Goal: Information Seeking & Learning: Learn about a topic

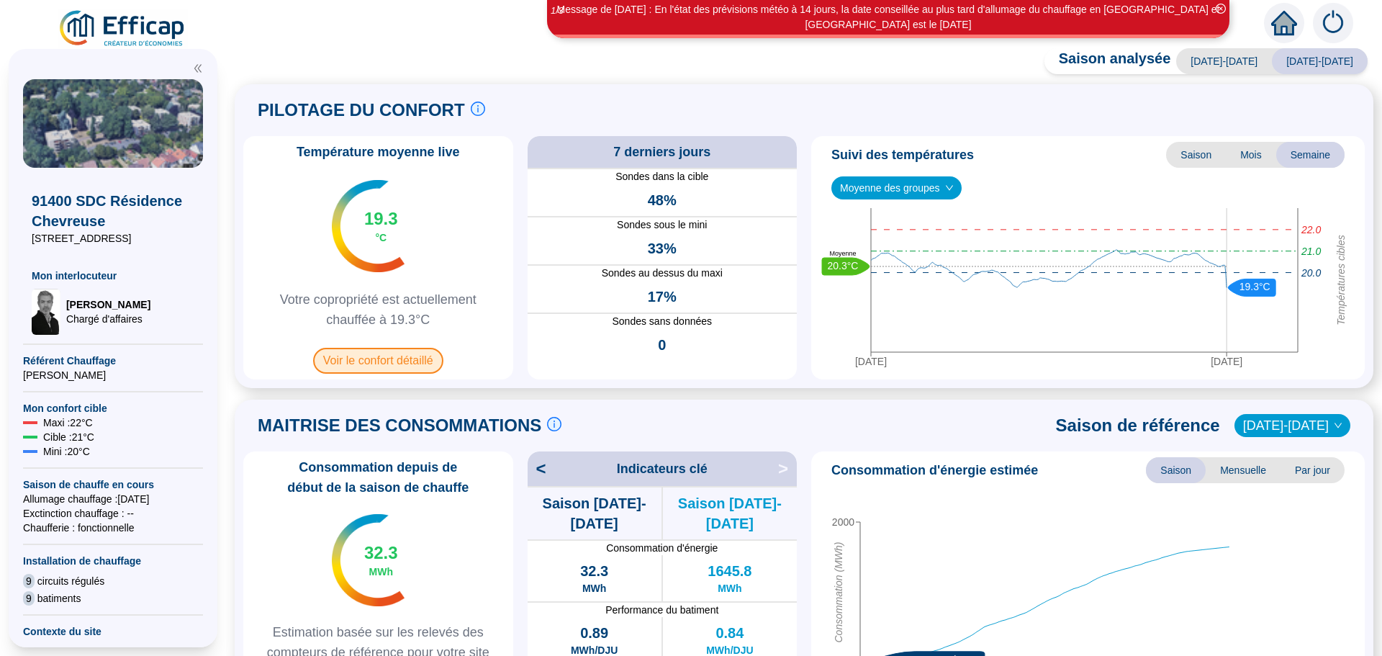
click at [377, 363] on span "Voir le confort détaillé" at bounding box center [378, 361] width 130 height 26
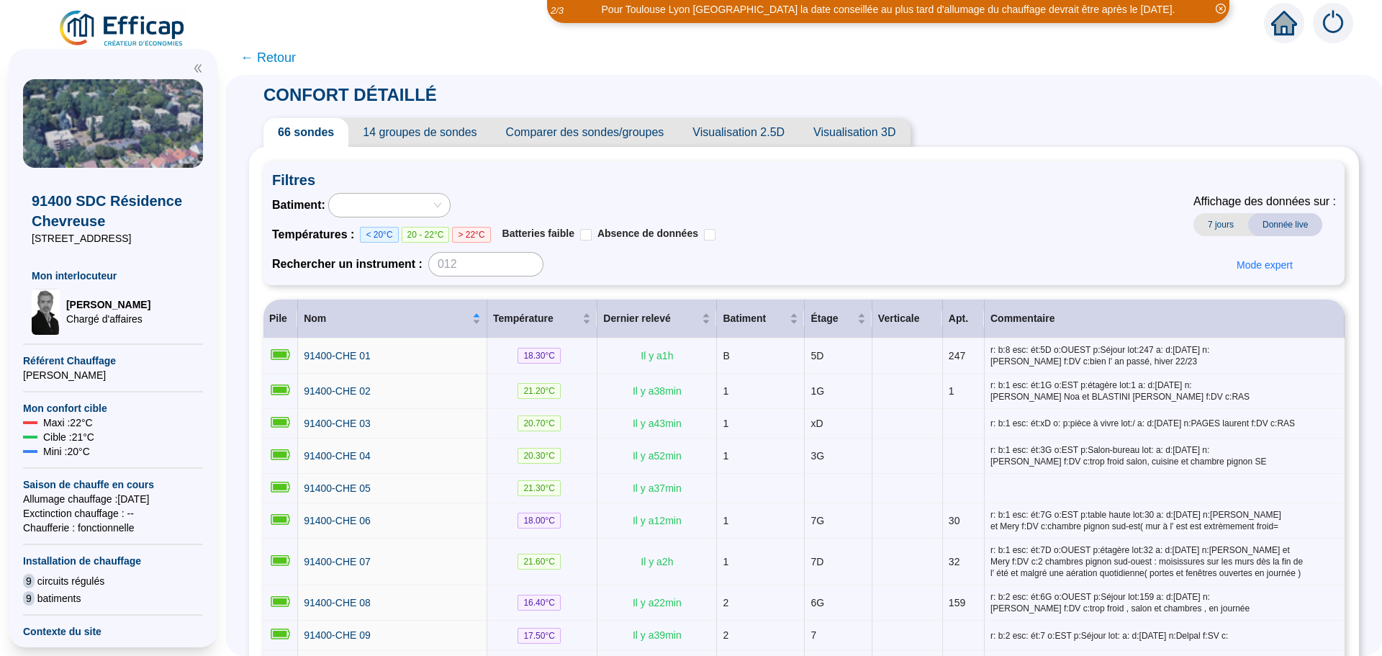
click at [592, 132] on span "Comparer des sondes/groupes" at bounding box center [585, 132] width 187 height 29
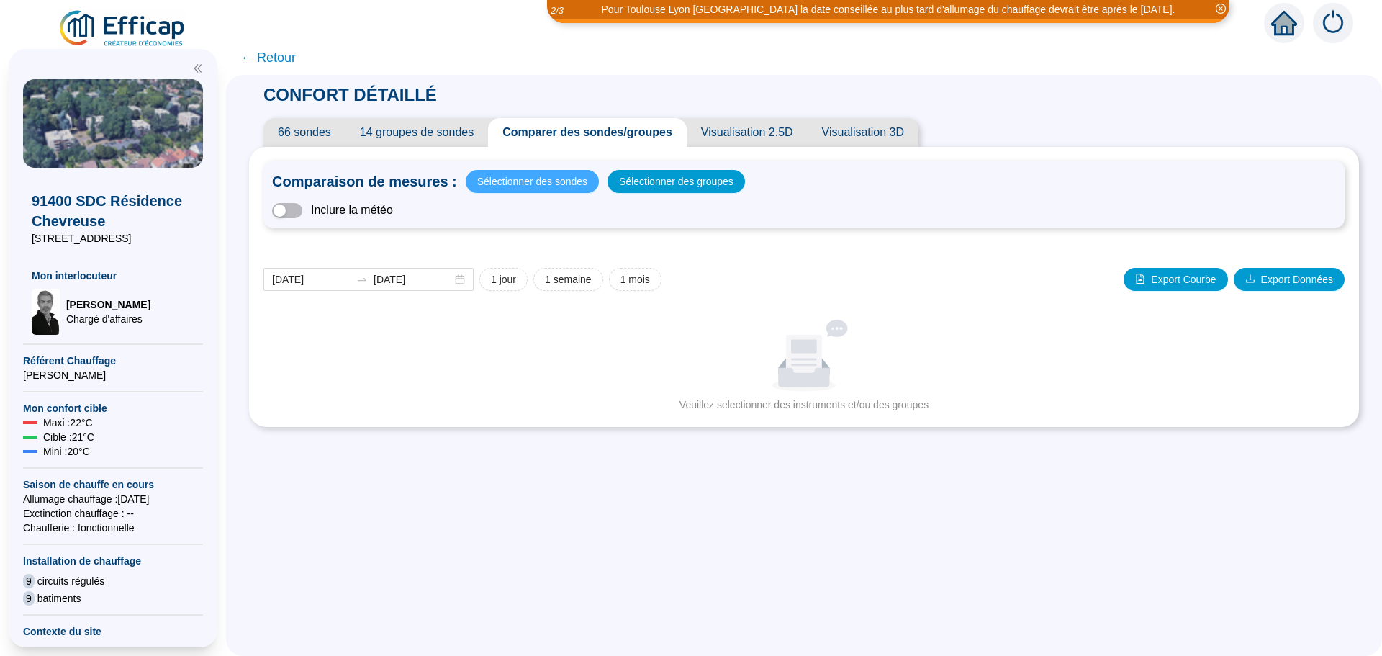
click at [542, 180] on span "Sélectionner des sondes" at bounding box center [532, 181] width 110 height 20
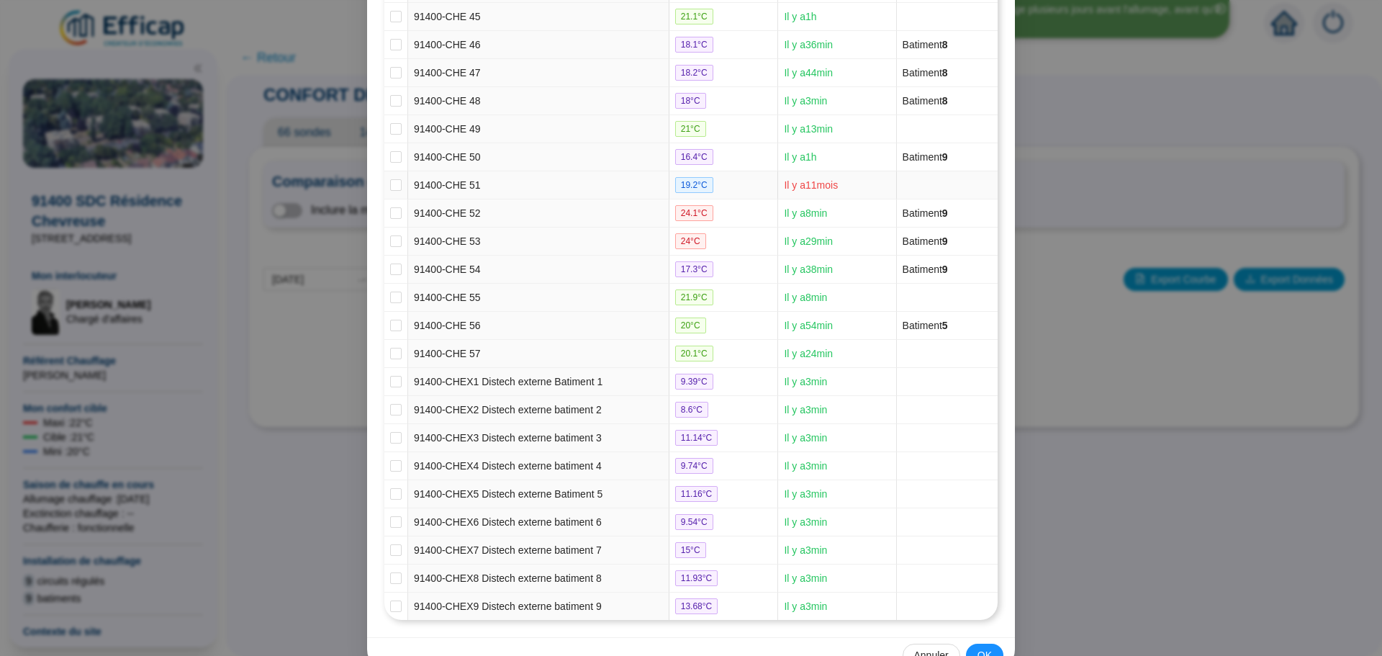
scroll to position [1473, 0]
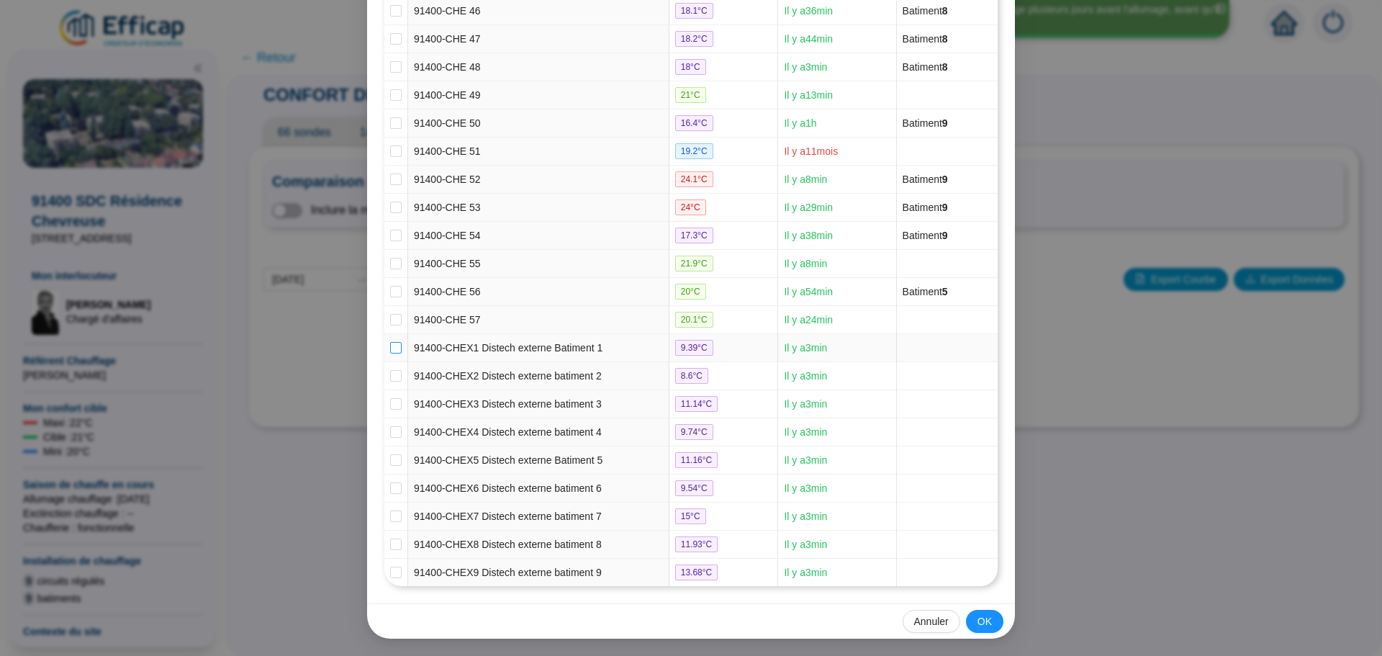
click at [390, 347] on input "checkbox" at bounding box center [396, 348] width 12 height 12
checkbox input "true"
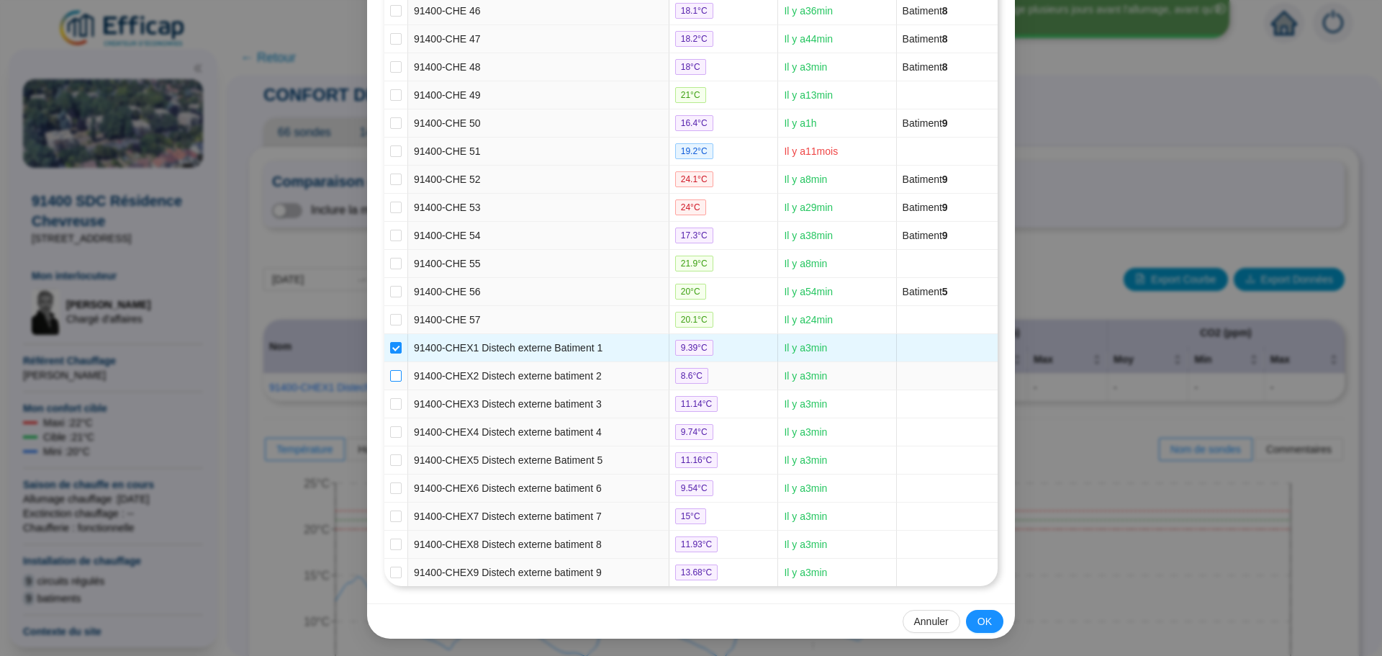
click at [391, 371] on input "checkbox" at bounding box center [396, 376] width 12 height 12
checkbox input "true"
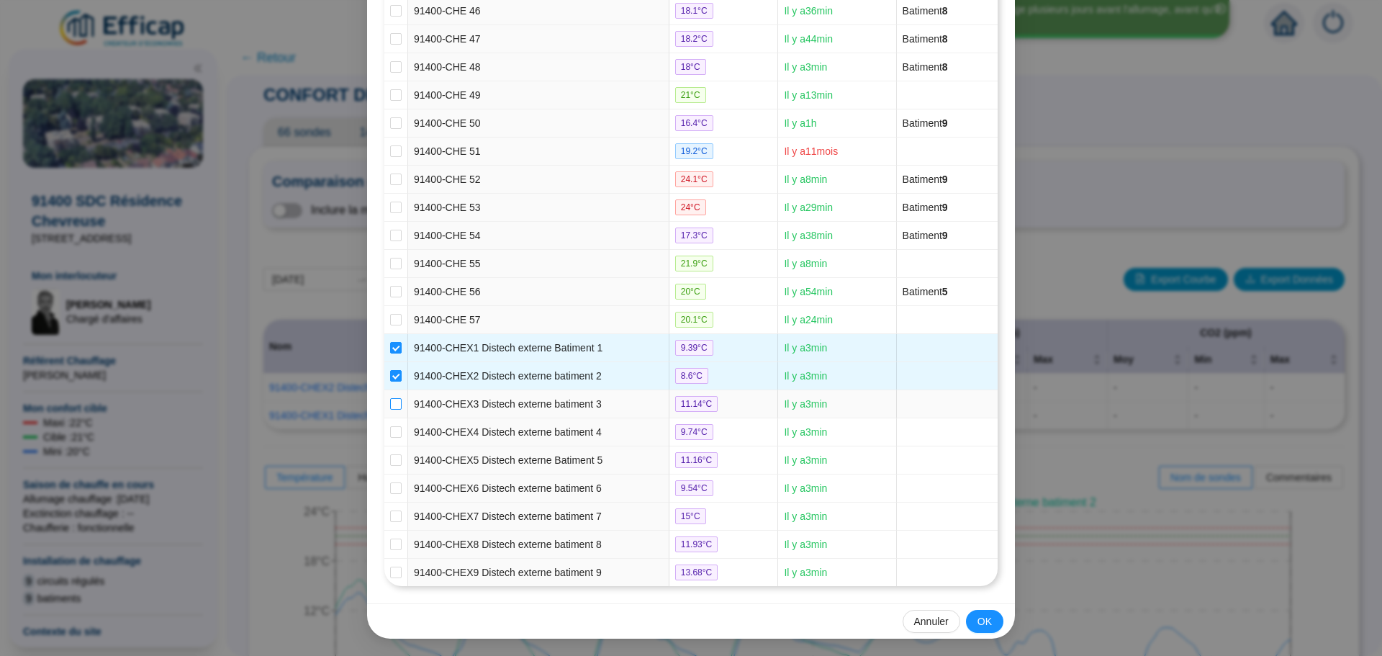
click at [390, 403] on input "checkbox" at bounding box center [396, 404] width 12 height 12
checkbox input "true"
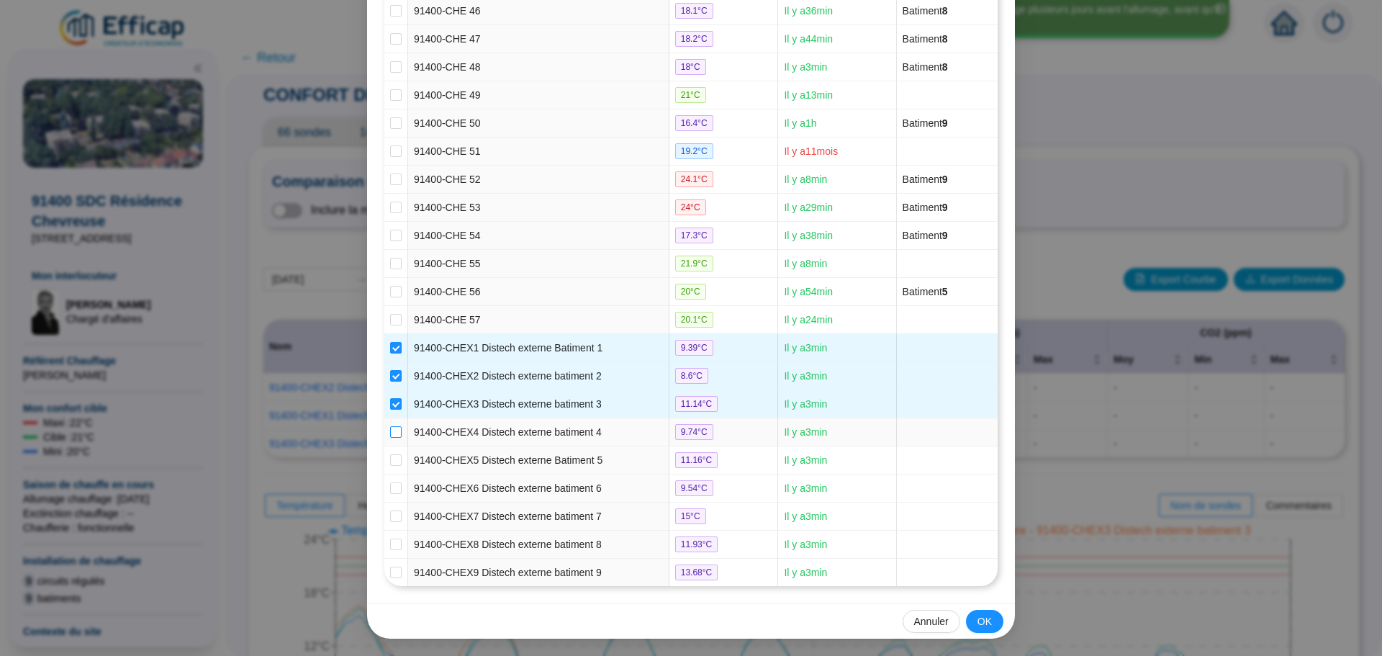
click at [393, 427] on input "checkbox" at bounding box center [396, 432] width 12 height 12
checkbox input "true"
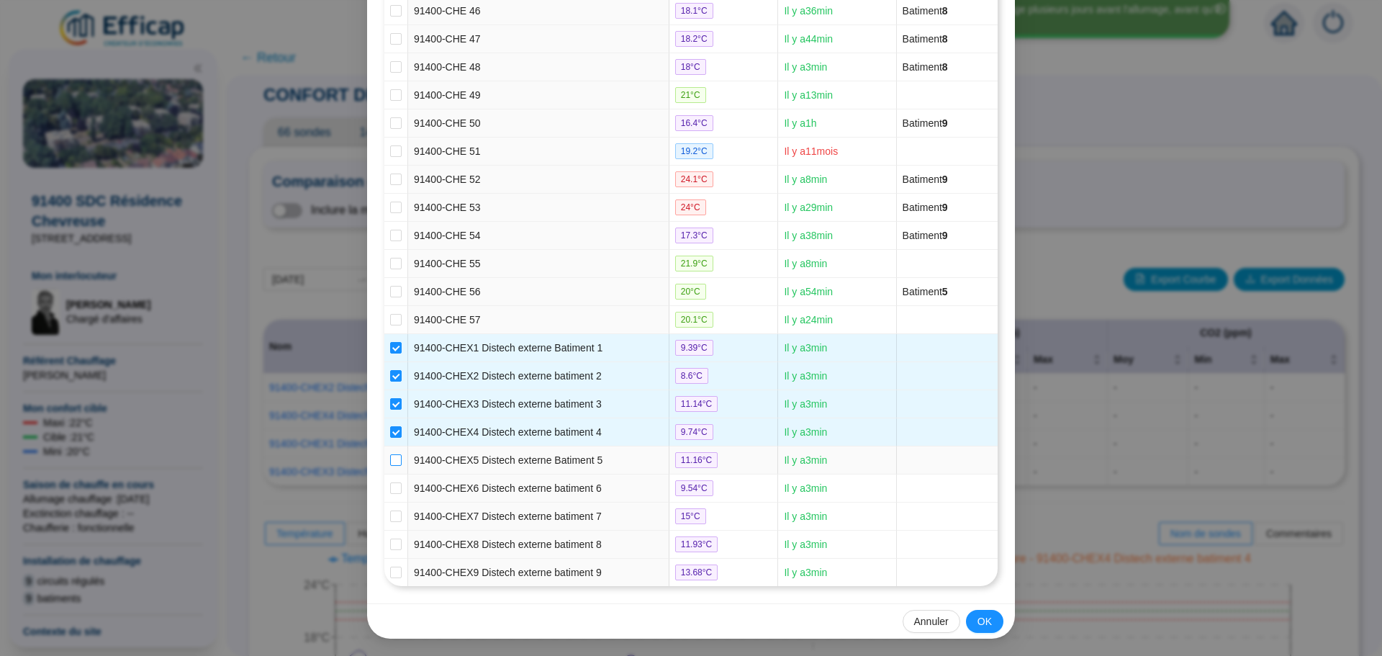
click at [390, 459] on input "checkbox" at bounding box center [396, 460] width 12 height 12
checkbox input "true"
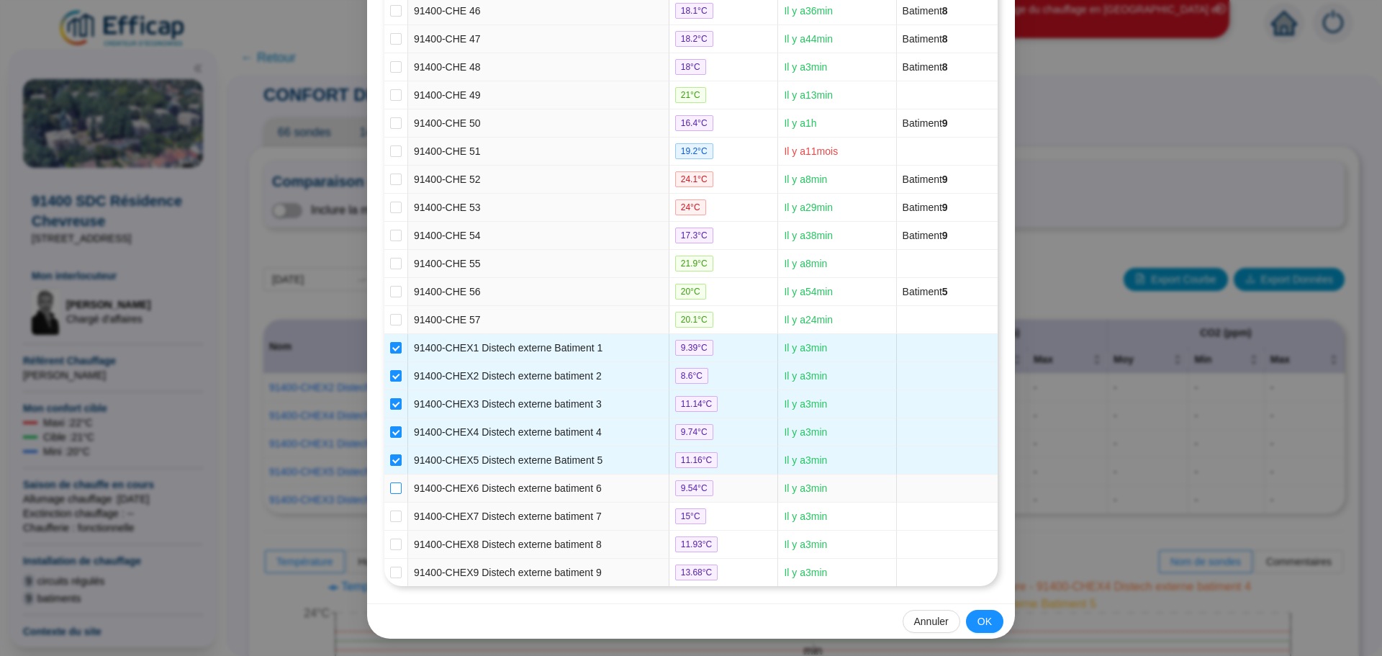
click at [394, 486] on input "checkbox" at bounding box center [396, 488] width 12 height 12
checkbox input "true"
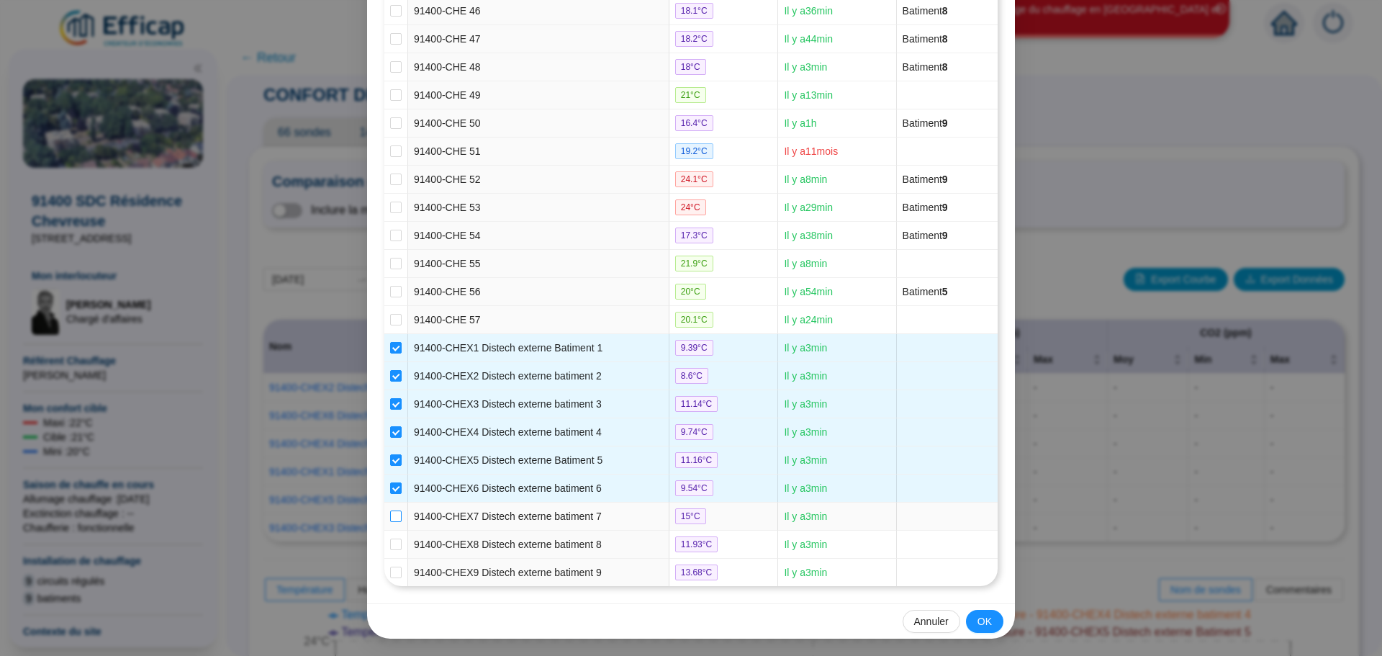
click at [391, 514] on input "checkbox" at bounding box center [396, 516] width 12 height 12
checkbox input "true"
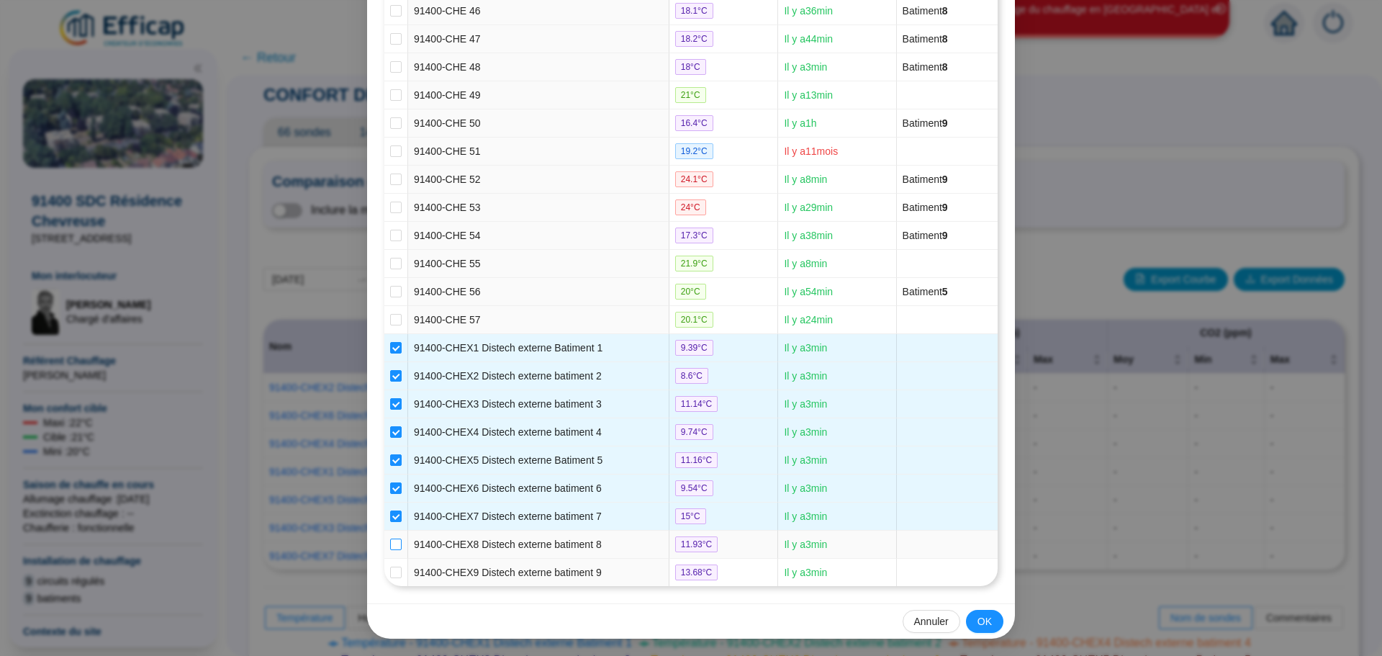
click at [393, 542] on input "checkbox" at bounding box center [396, 544] width 12 height 12
checkbox input "true"
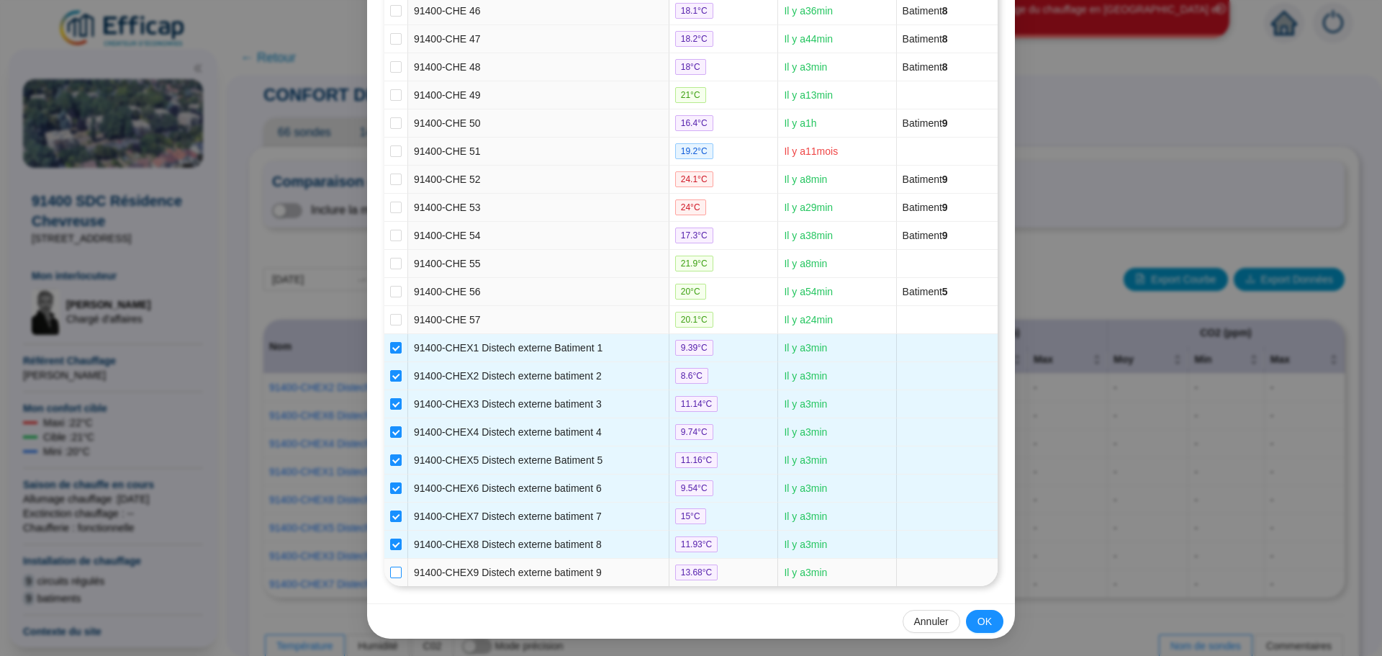
click at [395, 576] on input "checkbox" at bounding box center [396, 572] width 12 height 12
checkbox input "true"
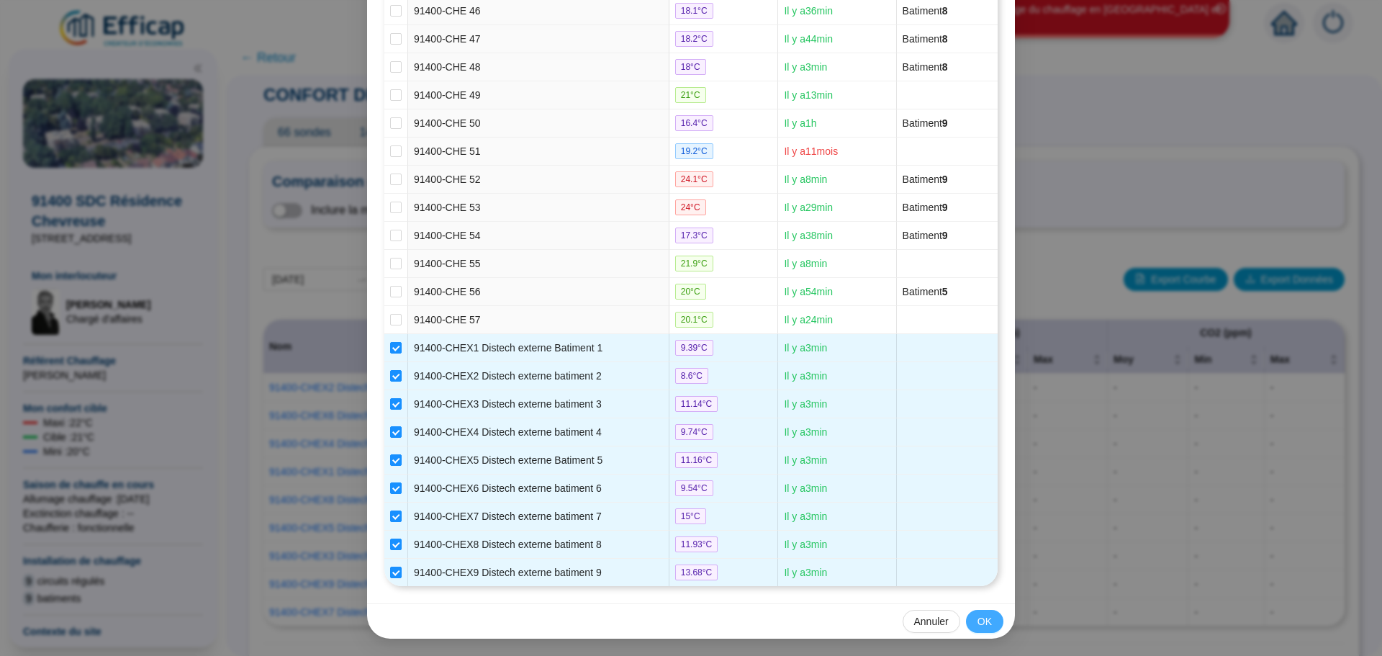
click at [977, 623] on span "OK" at bounding box center [984, 621] width 14 height 15
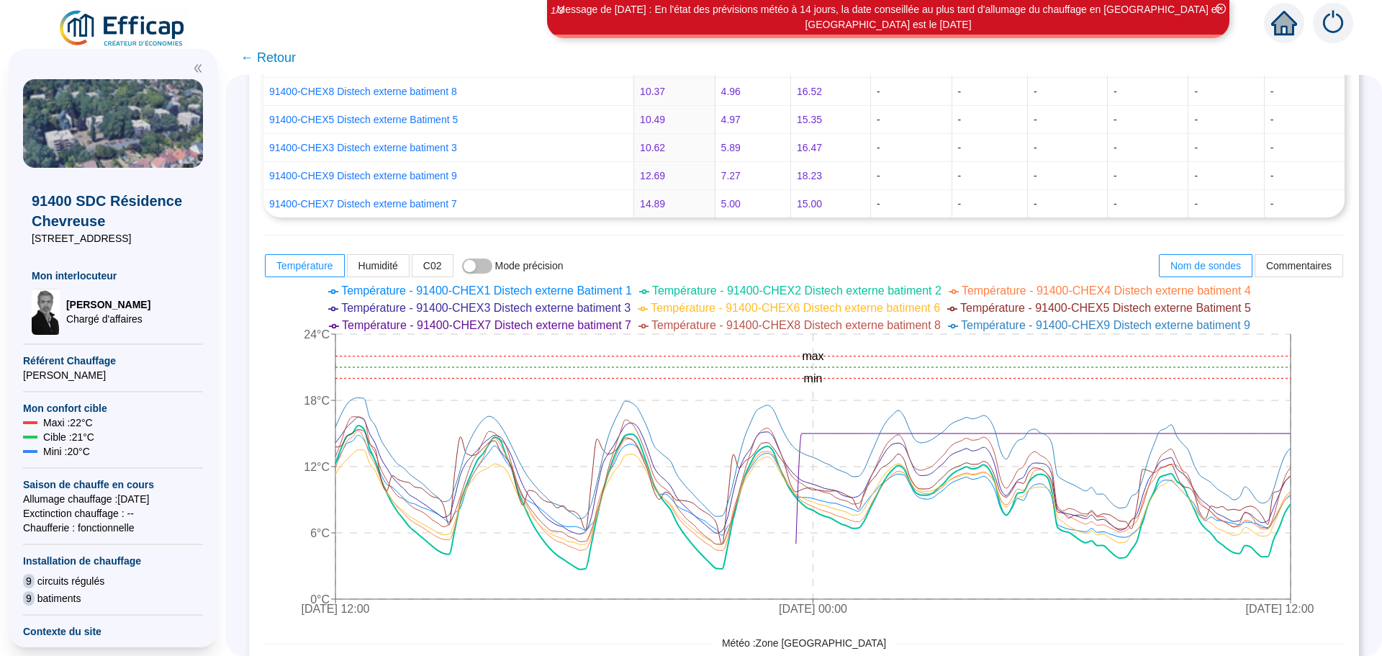
scroll to position [504, 0]
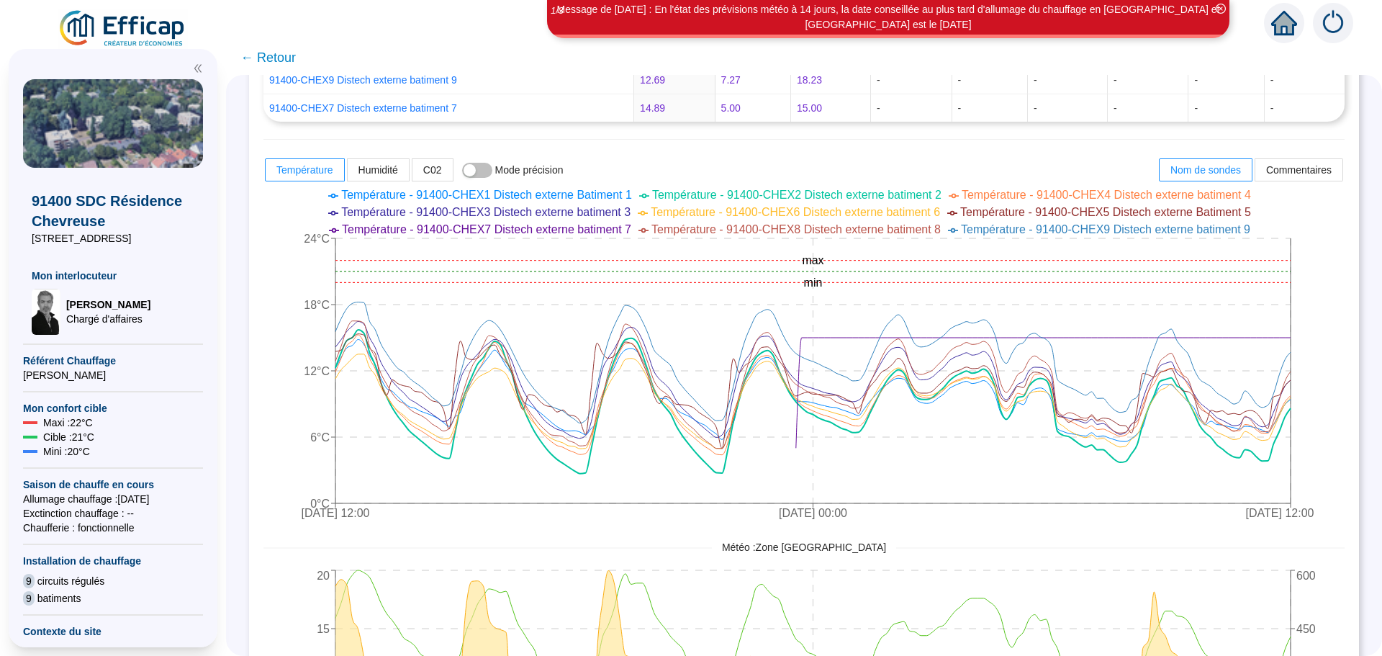
drag, startPoint x: 918, startPoint y: 489, endPoint x: 1339, endPoint y: 330, distance: 449.3
click at [1339, 330] on div "Comparaison de mesures : 9 sondes sélectionnées Sélectionner des groupes Inclur…" at bounding box center [804, 256] width 1110 height 1226
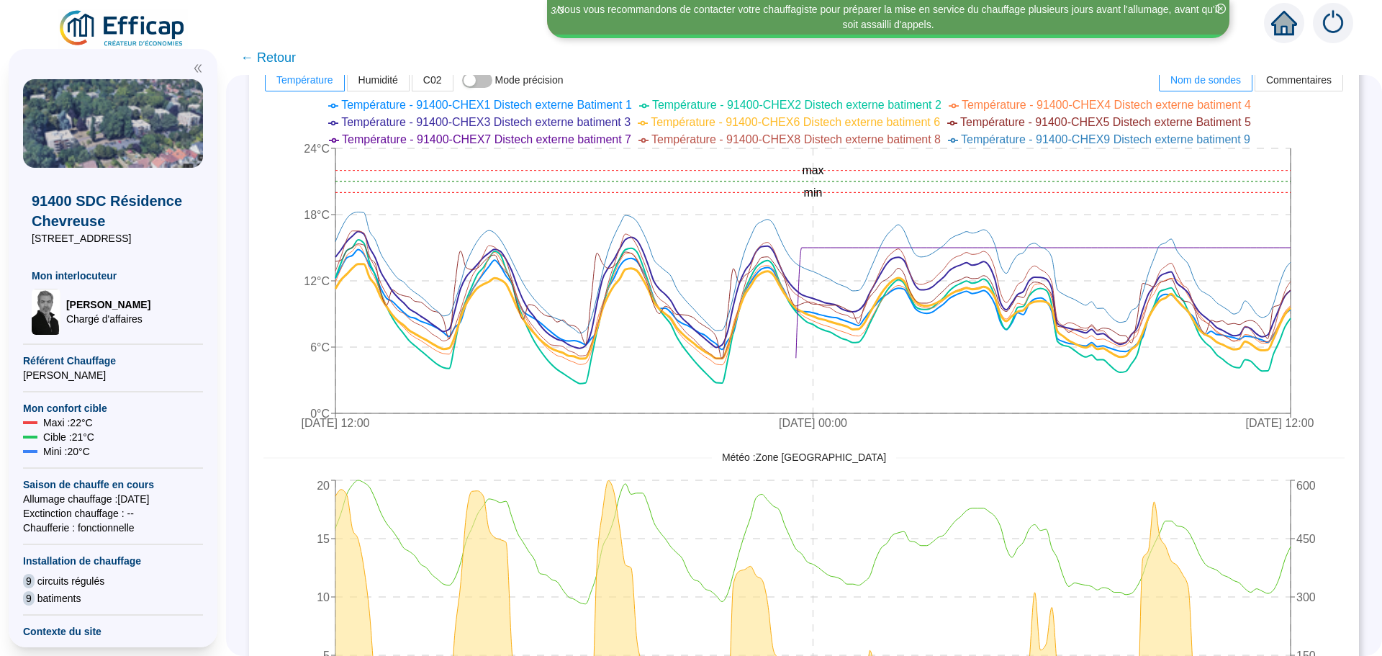
scroll to position [592, 0]
click at [285, 60] on span "← Retour" at bounding box center [267, 57] width 55 height 20
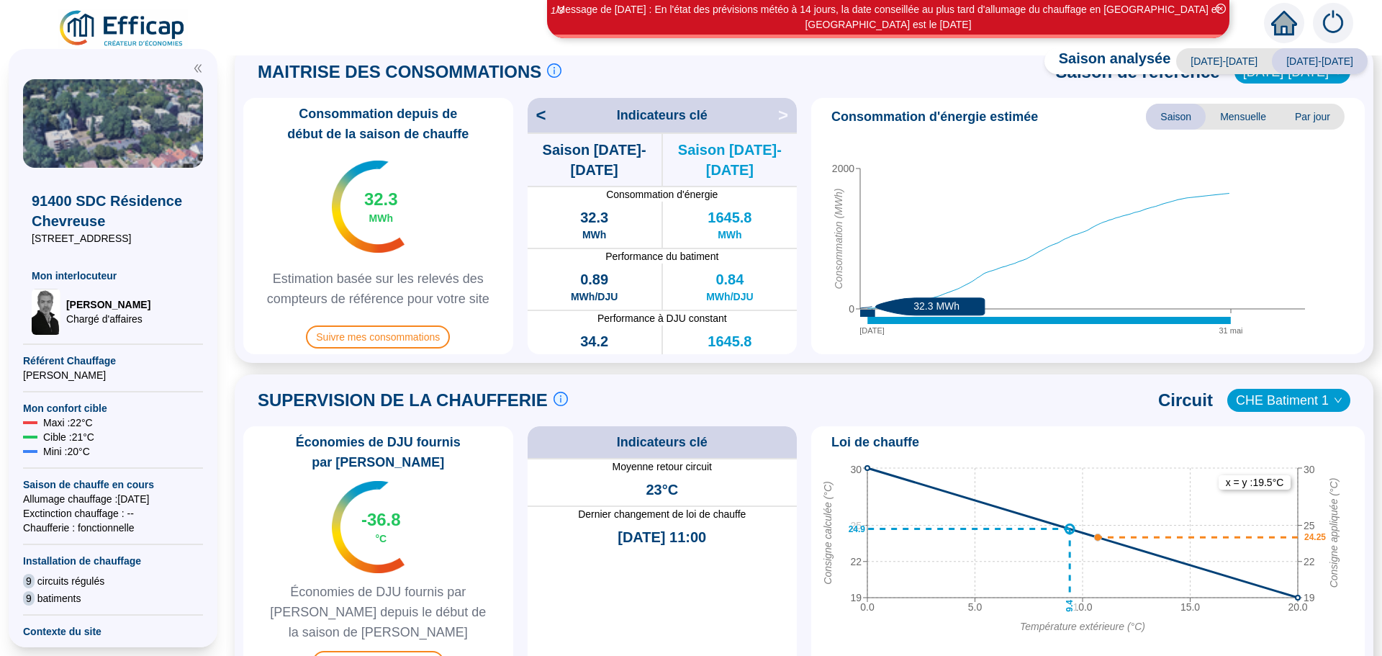
scroll to position [432, 0]
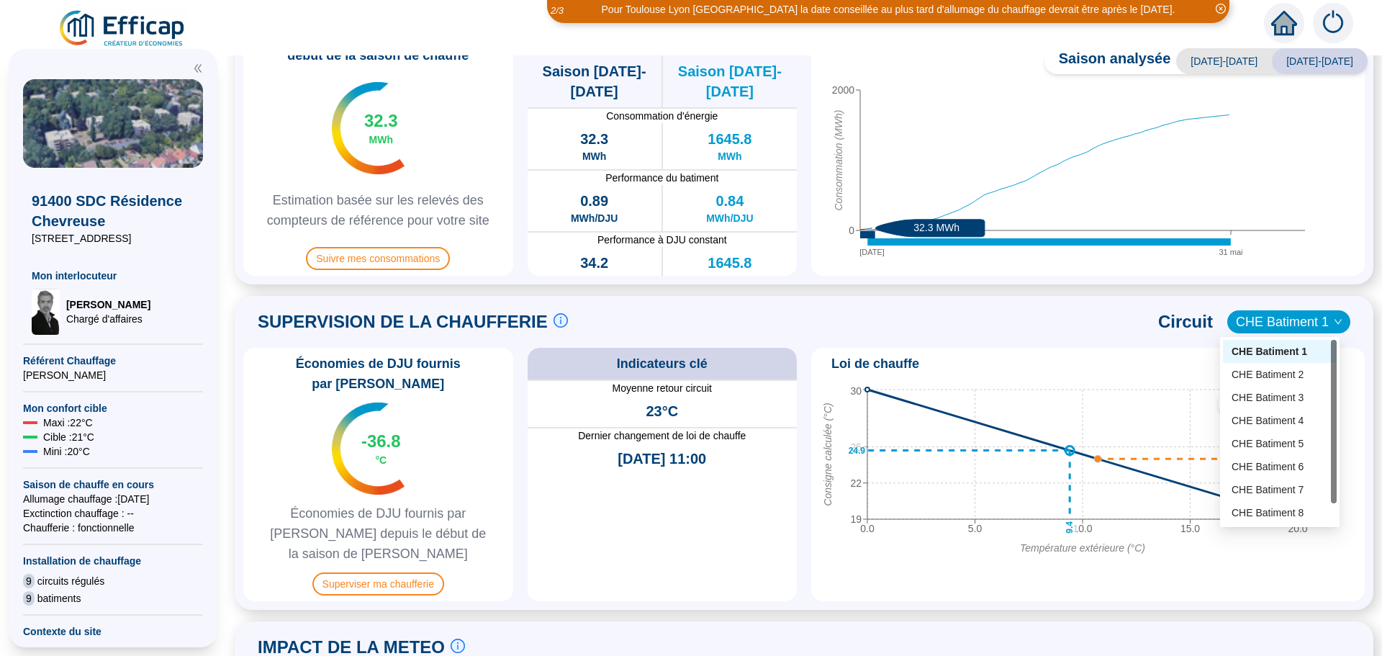
click at [1301, 317] on span "CHE Batiment 1" at bounding box center [1289, 322] width 106 height 22
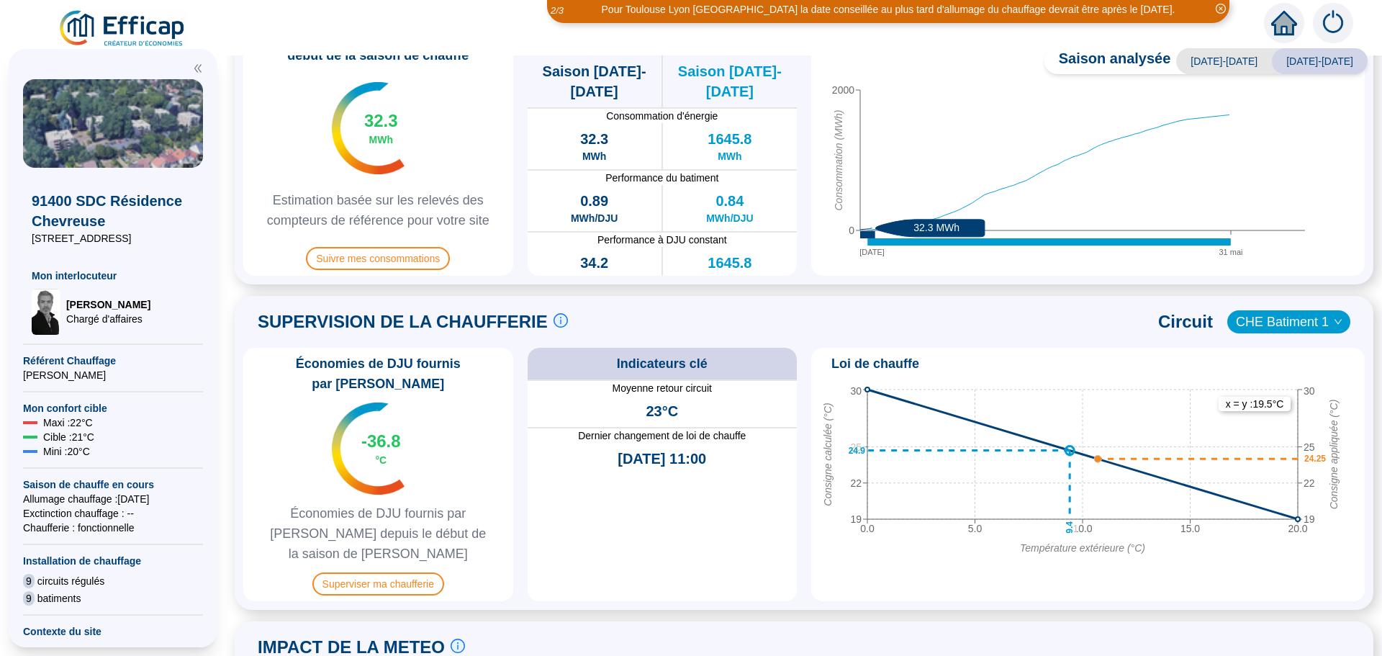
click at [1301, 317] on span "CHE Batiment 1" at bounding box center [1289, 322] width 106 height 22
click at [1301, 318] on span "CHE Batiment 1" at bounding box center [1289, 322] width 106 height 22
click at [1308, 320] on span "CHE Batiment 1" at bounding box center [1289, 322] width 106 height 22
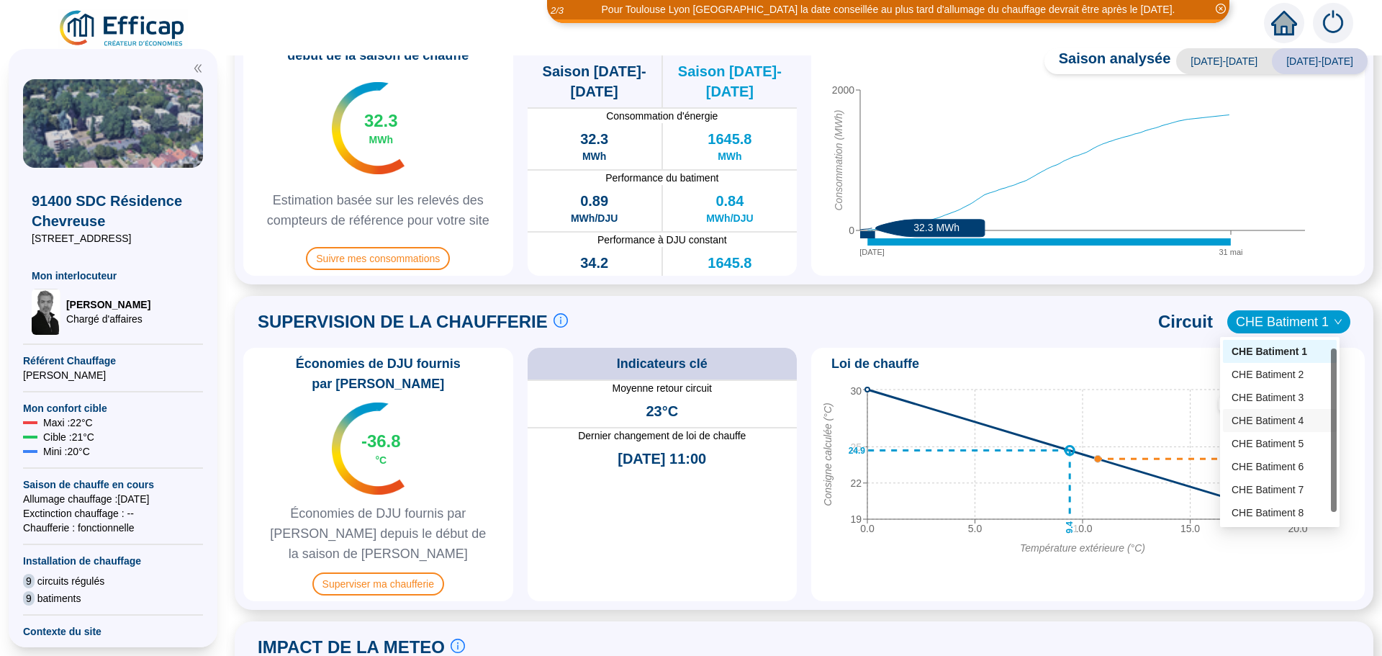
scroll to position [23, 0]
drag, startPoint x: 1332, startPoint y: 413, endPoint x: 1336, endPoint y: 469, distance: 56.3
click at [1336, 469] on div "117 118 119 CHE Batiment 1 CHE Batiment 2 CHE Batiment 3 CHE Batiment 4 CHE Bat…" at bounding box center [1279, 432] width 119 height 190
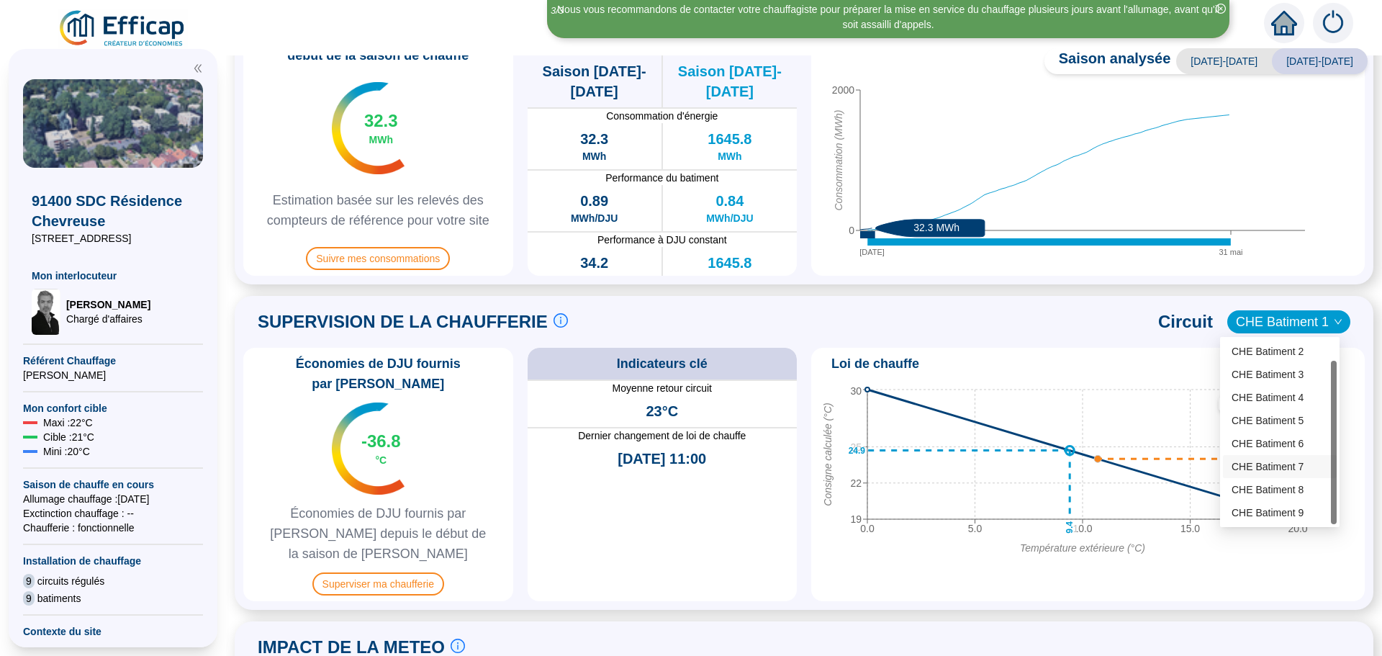
click at [1284, 464] on div "CHE Batiment 7" at bounding box center [1279, 466] width 96 height 15
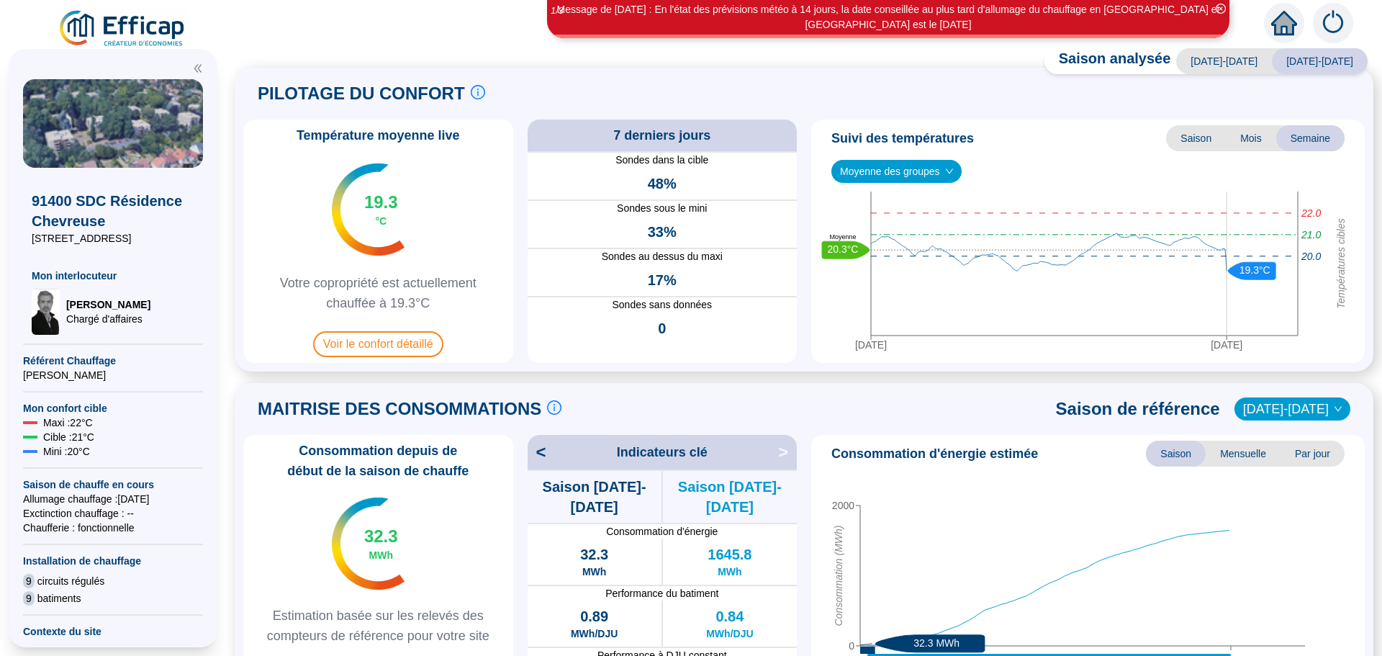
scroll to position [0, 0]
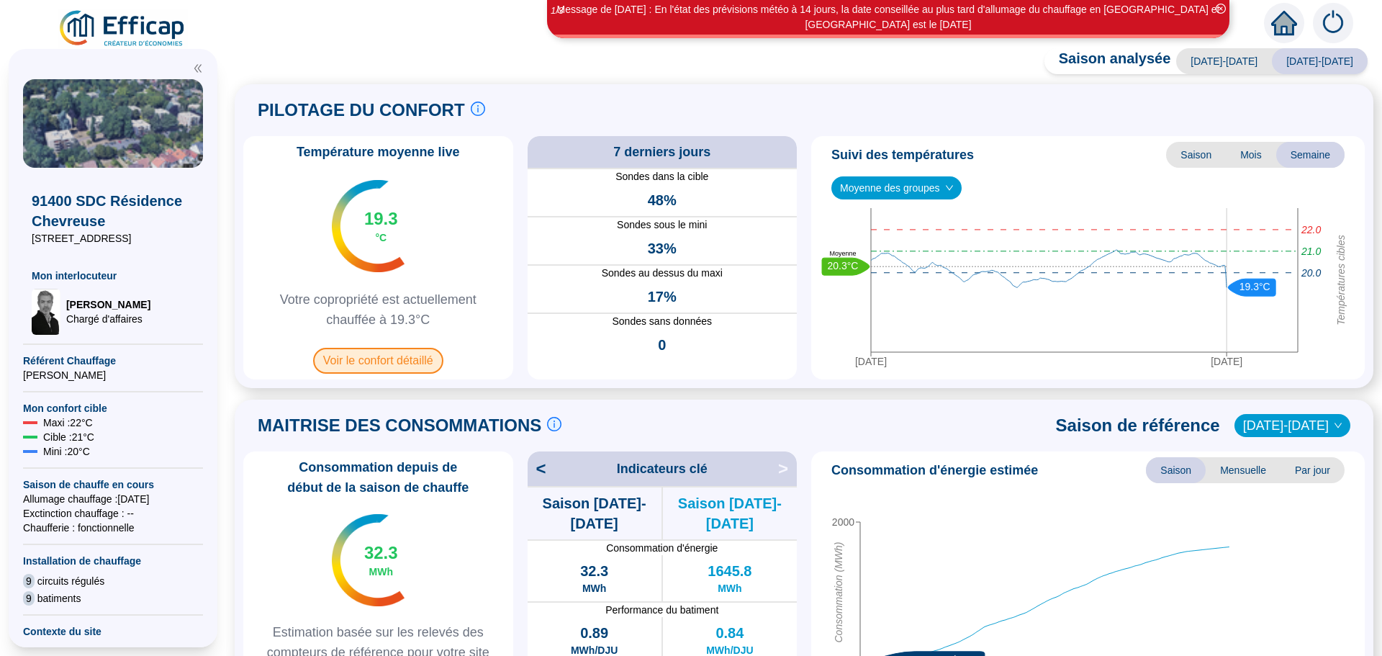
click at [382, 362] on span "Voir le confort détaillé" at bounding box center [378, 361] width 130 height 26
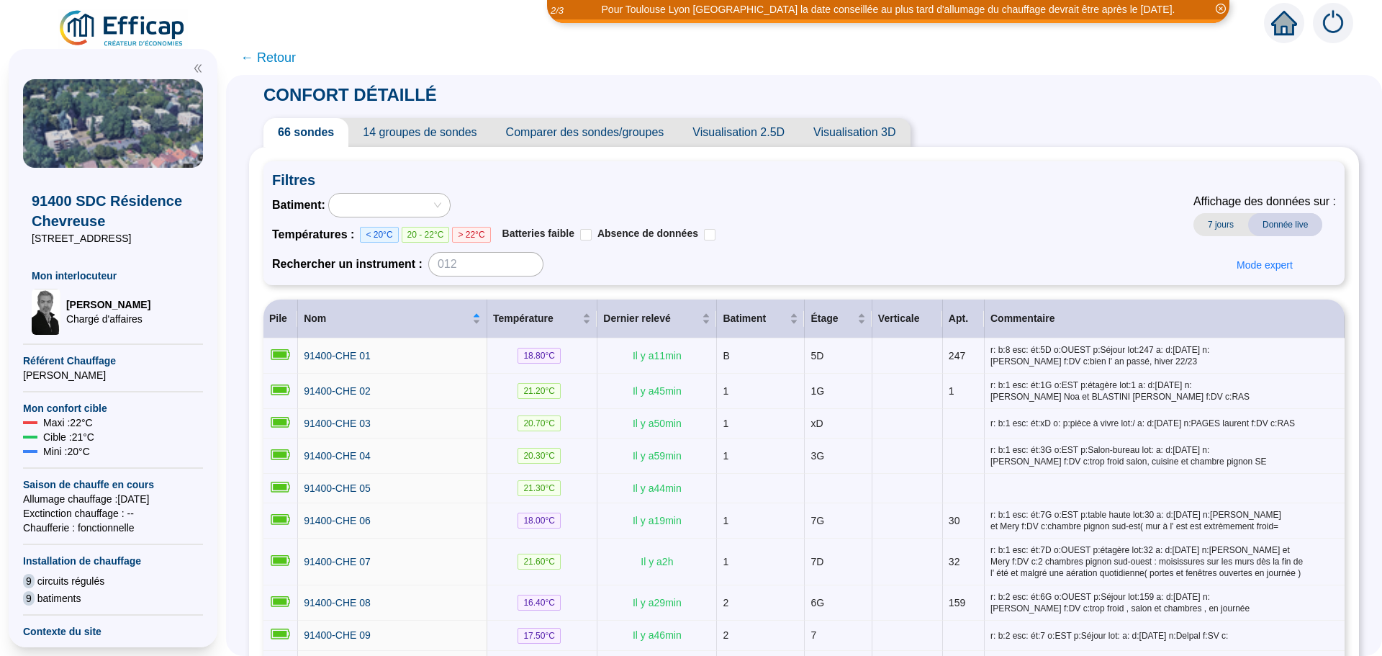
click at [648, 134] on span "Comparer des sondes/groupes" at bounding box center [585, 132] width 187 height 29
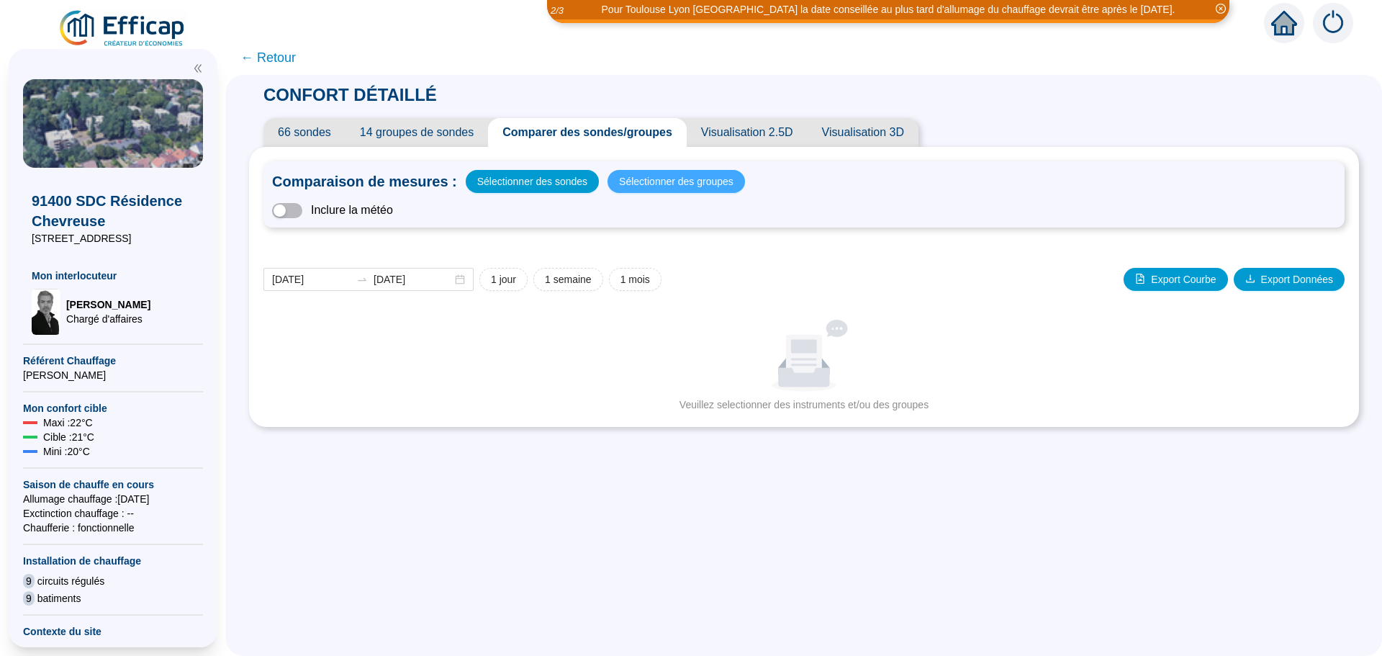
click at [657, 176] on span "Sélectionner des groupes" at bounding box center [676, 181] width 114 height 20
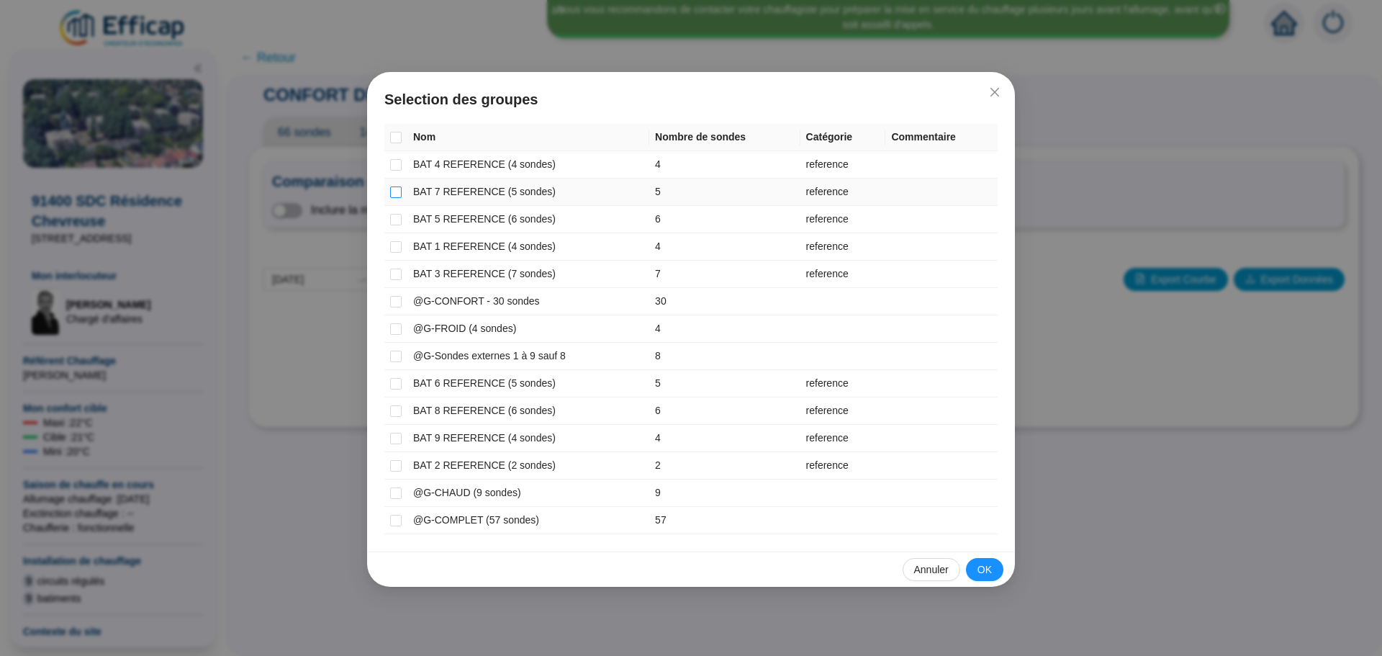
click at [397, 193] on input "checkbox" at bounding box center [396, 192] width 12 height 12
checkbox input "true"
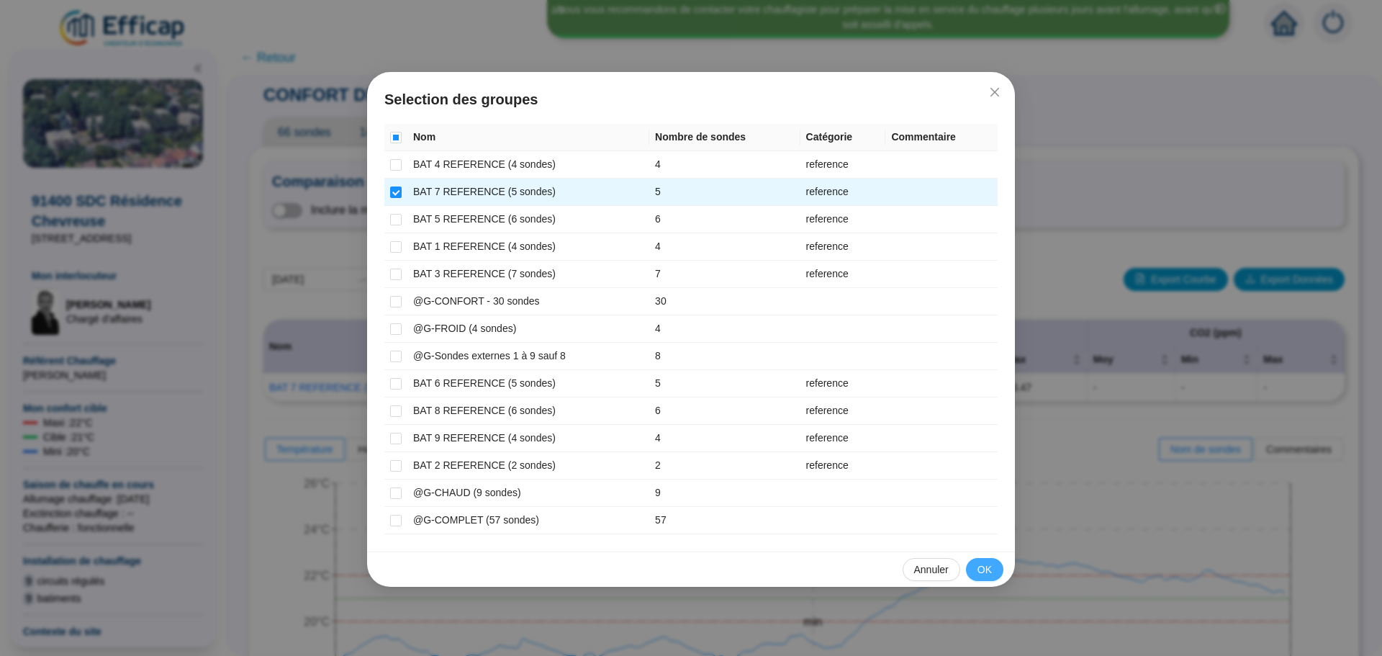
click at [979, 571] on span "OK" at bounding box center [984, 569] width 14 height 15
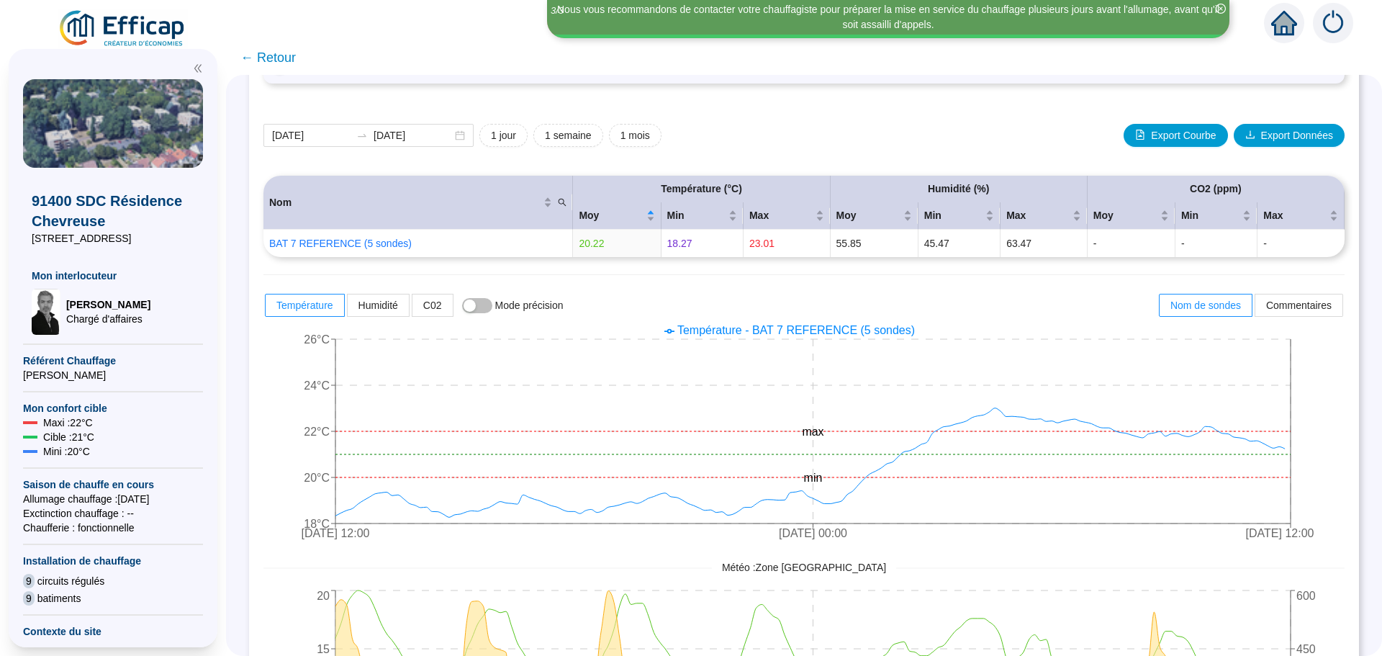
scroll to position [216, 0]
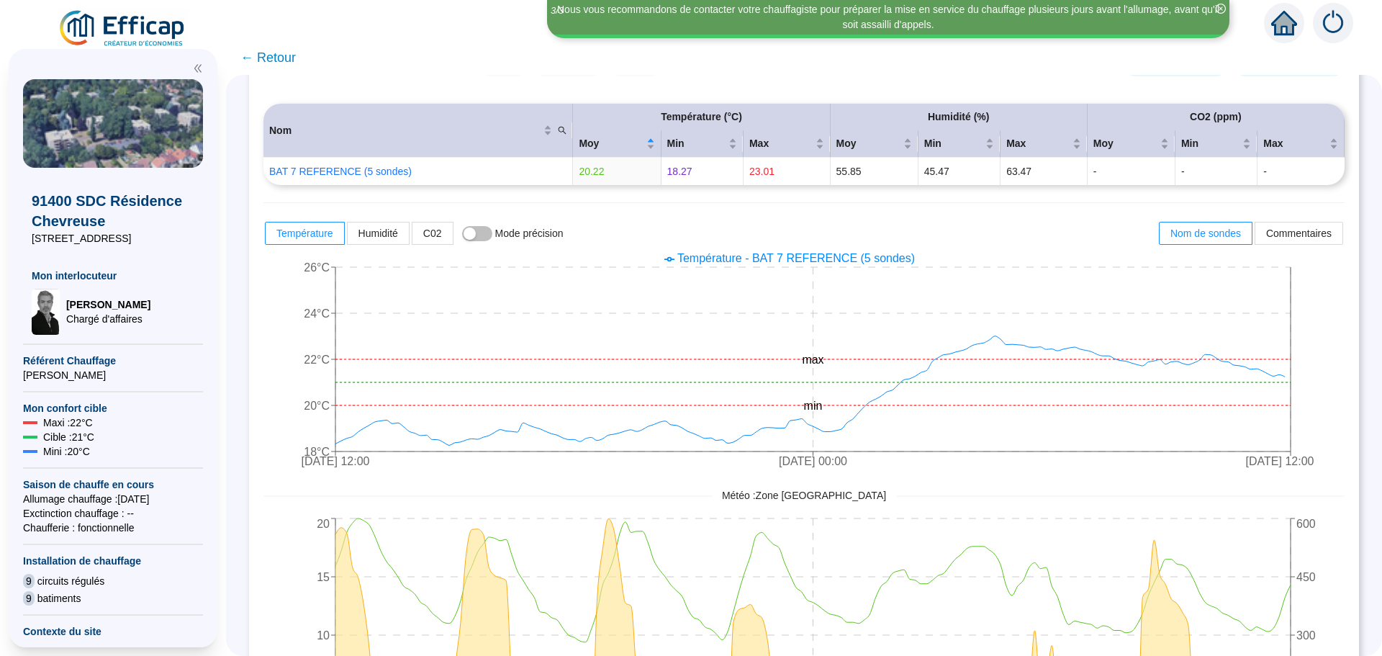
click at [266, 59] on span "← Retour" at bounding box center [267, 57] width 55 height 20
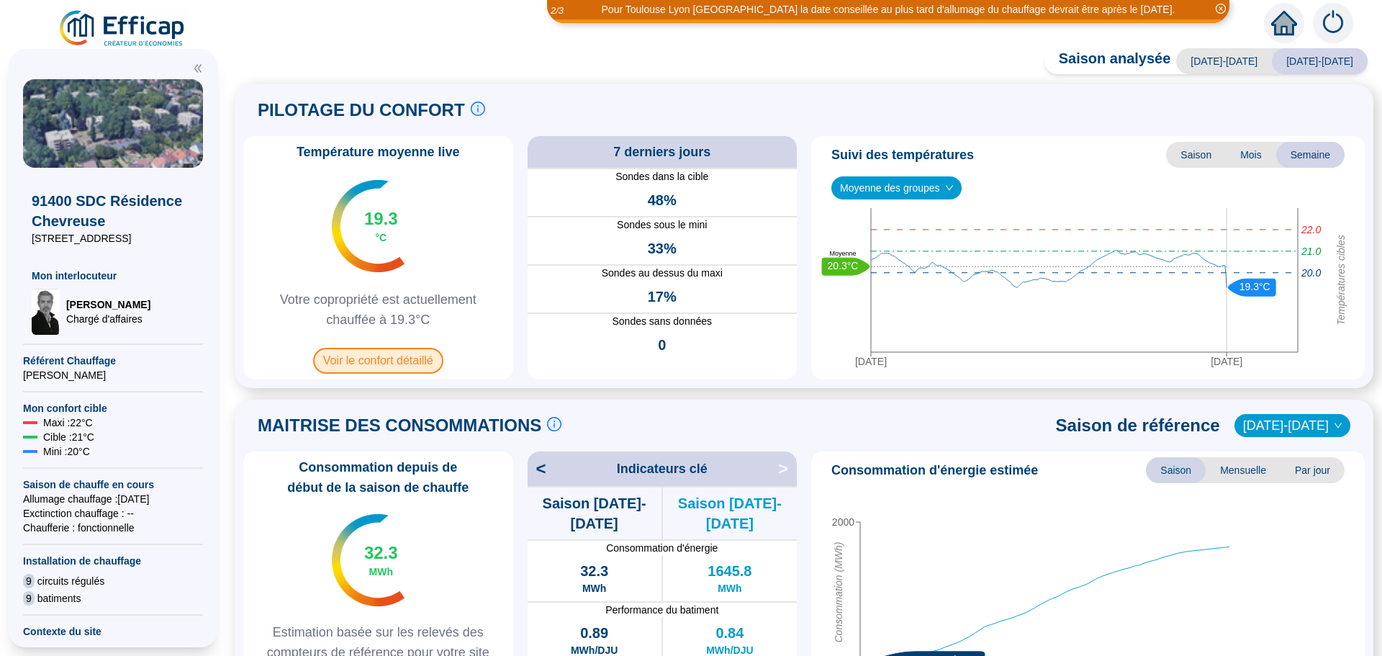
click at [355, 353] on span "Voir le confort détaillé" at bounding box center [378, 361] width 130 height 26
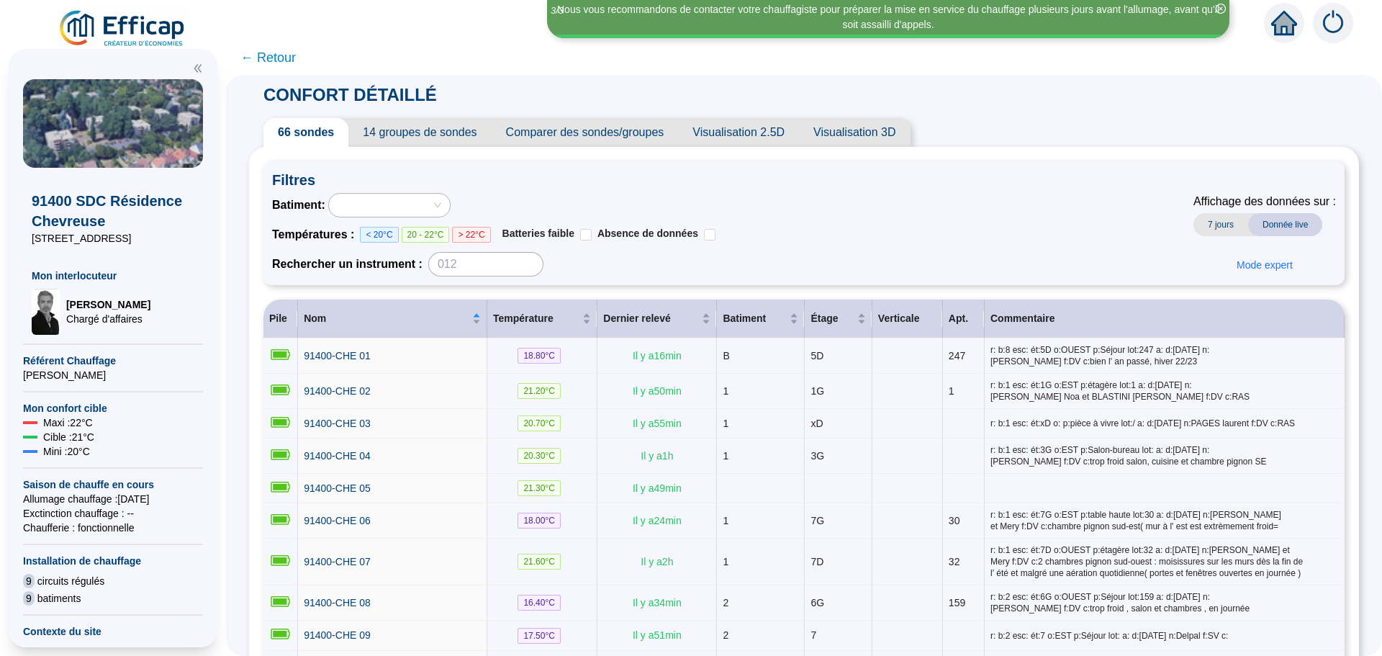
click at [589, 136] on span "Comparer des sondes/groupes" at bounding box center [585, 132] width 187 height 29
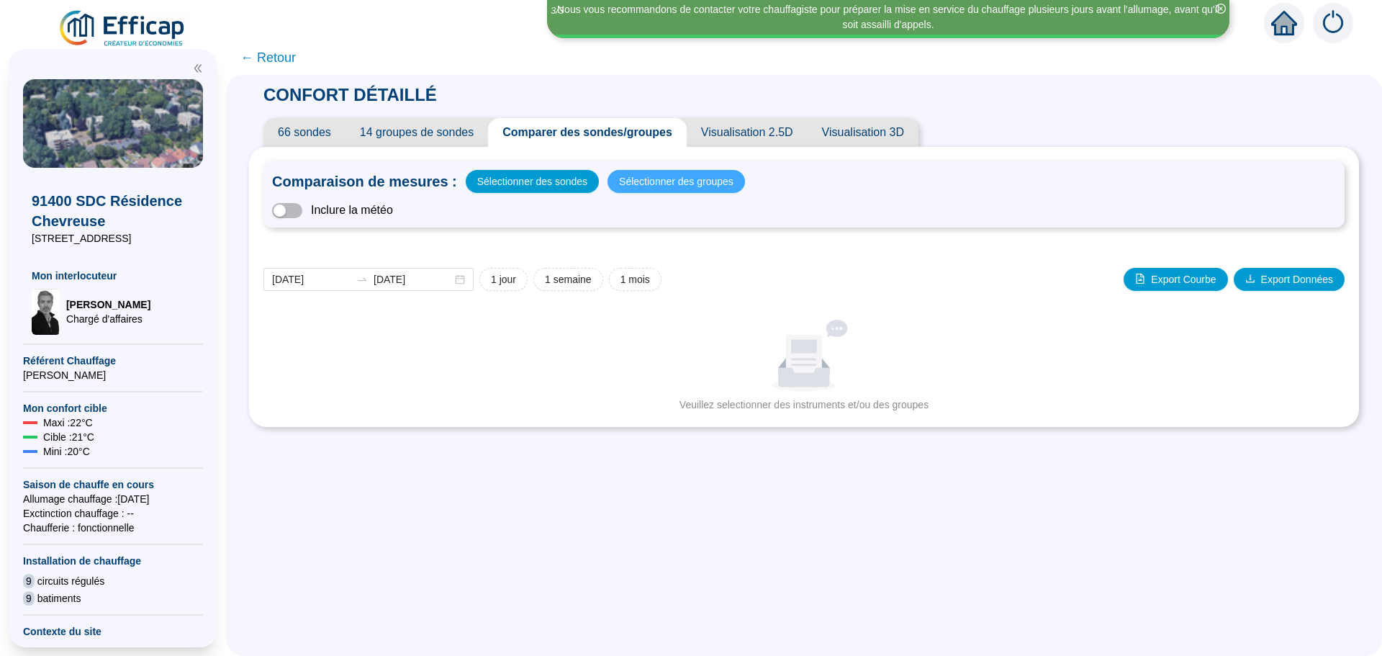
click at [658, 189] on span "Sélectionner des groupes" at bounding box center [676, 181] width 114 height 20
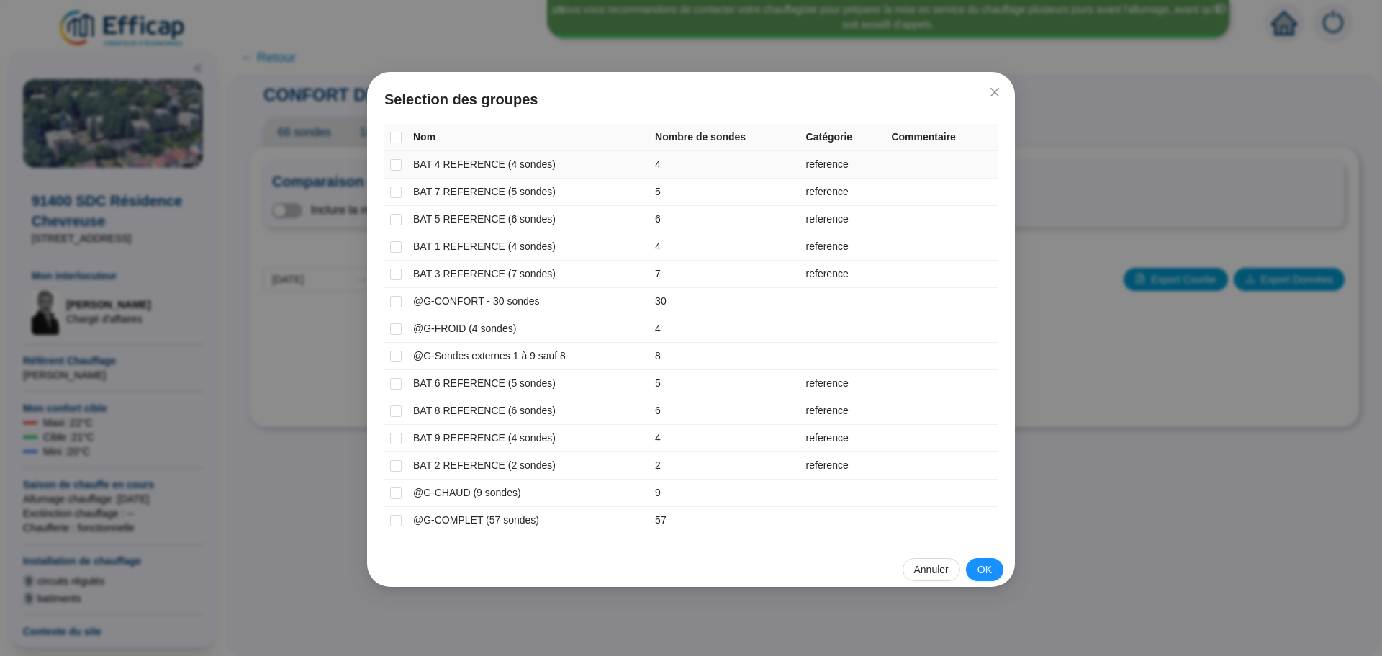
drag, startPoint x: 397, startPoint y: 164, endPoint x: 396, endPoint y: 176, distance: 11.5
click at [397, 166] on input "checkbox" at bounding box center [396, 165] width 12 height 12
checkbox input "true"
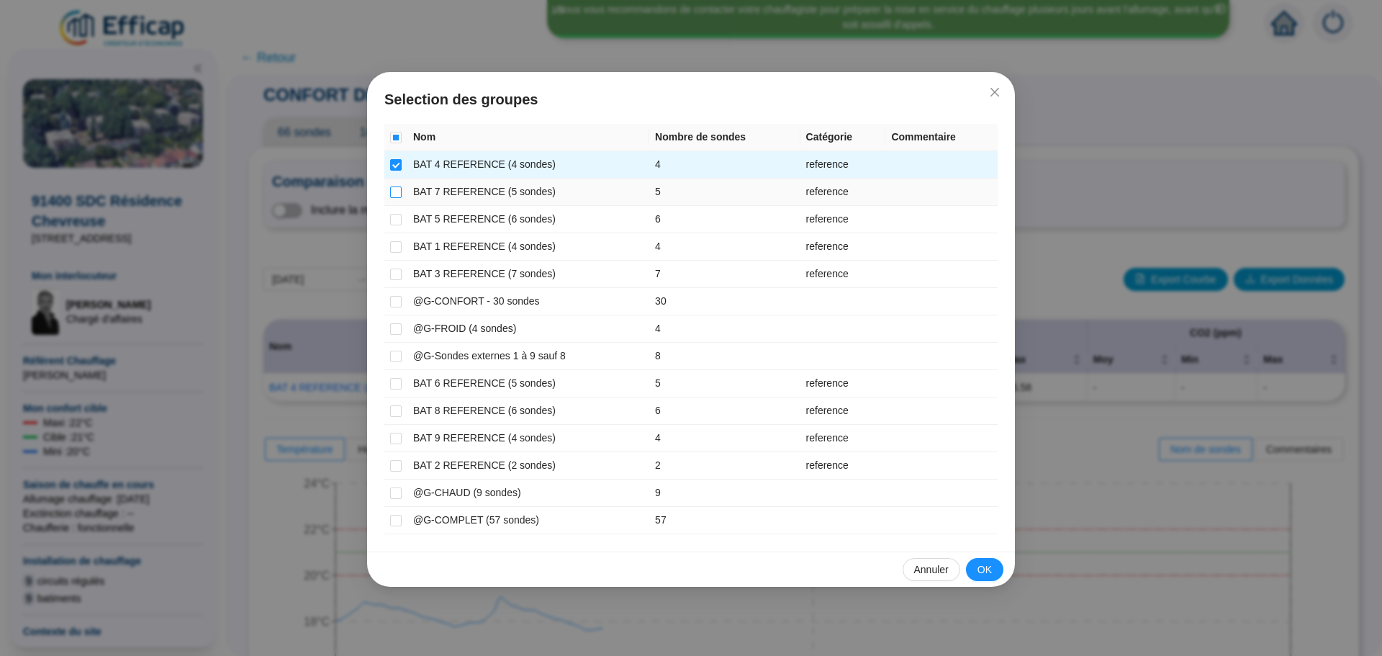
click at [396, 192] on input "checkbox" at bounding box center [396, 192] width 12 height 12
checkbox input "true"
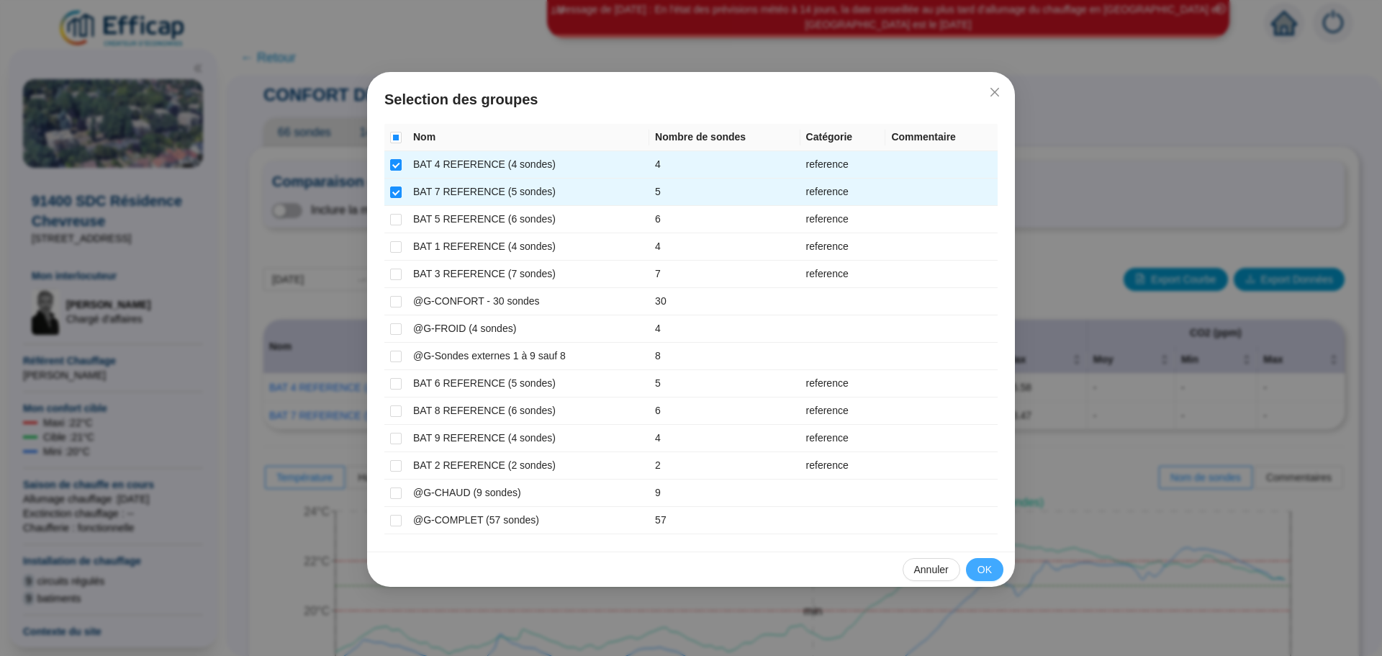
click at [982, 562] on span "OK" at bounding box center [984, 569] width 14 height 15
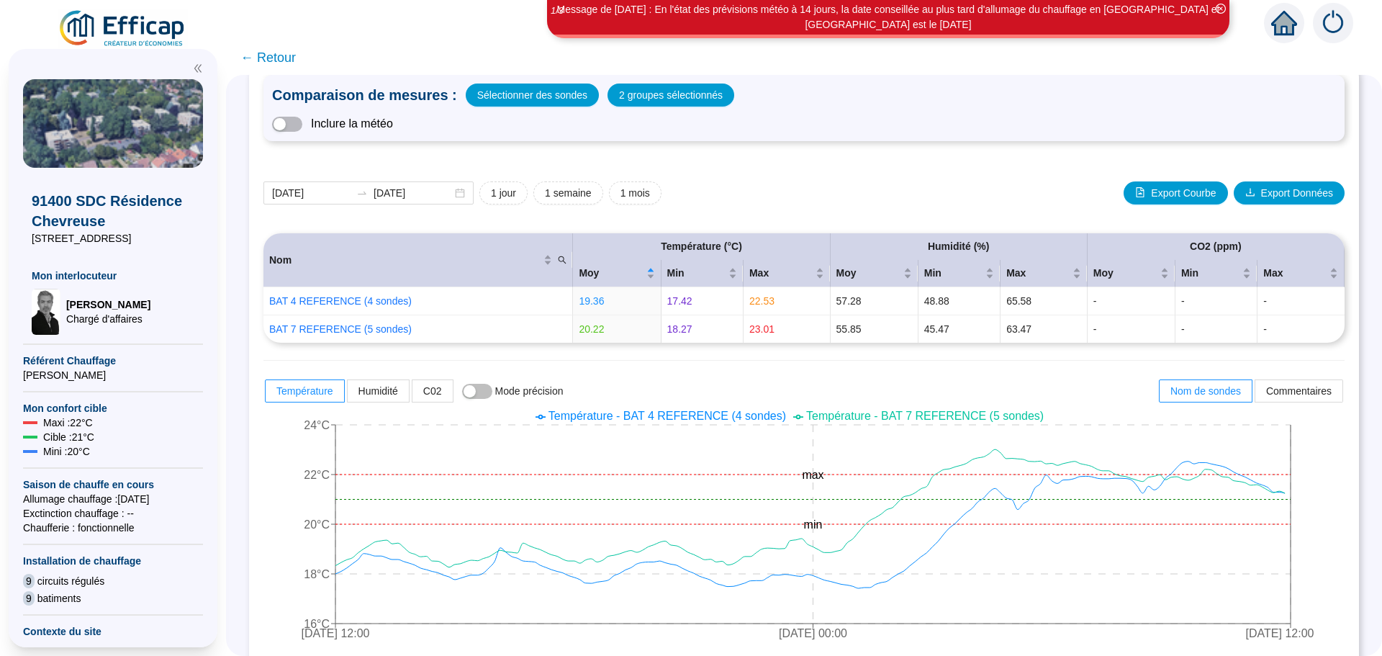
scroll to position [80, 0]
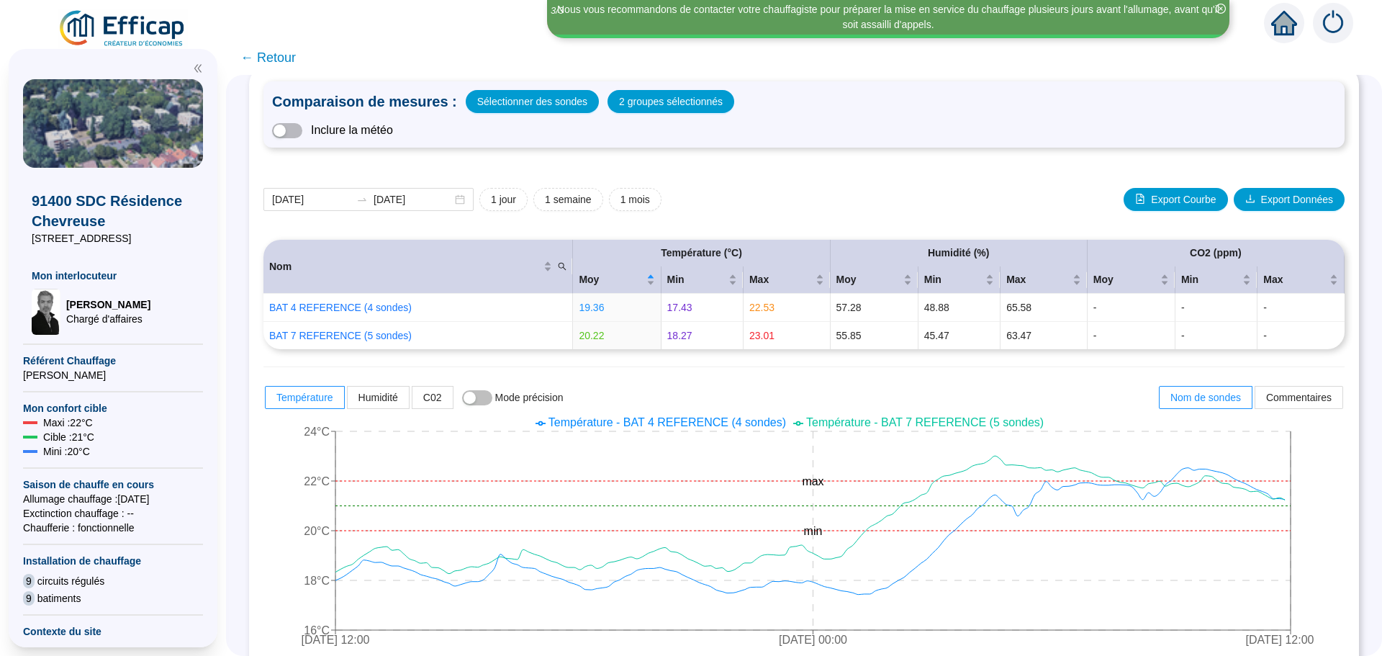
click at [284, 59] on span "← Retour" at bounding box center [267, 57] width 55 height 20
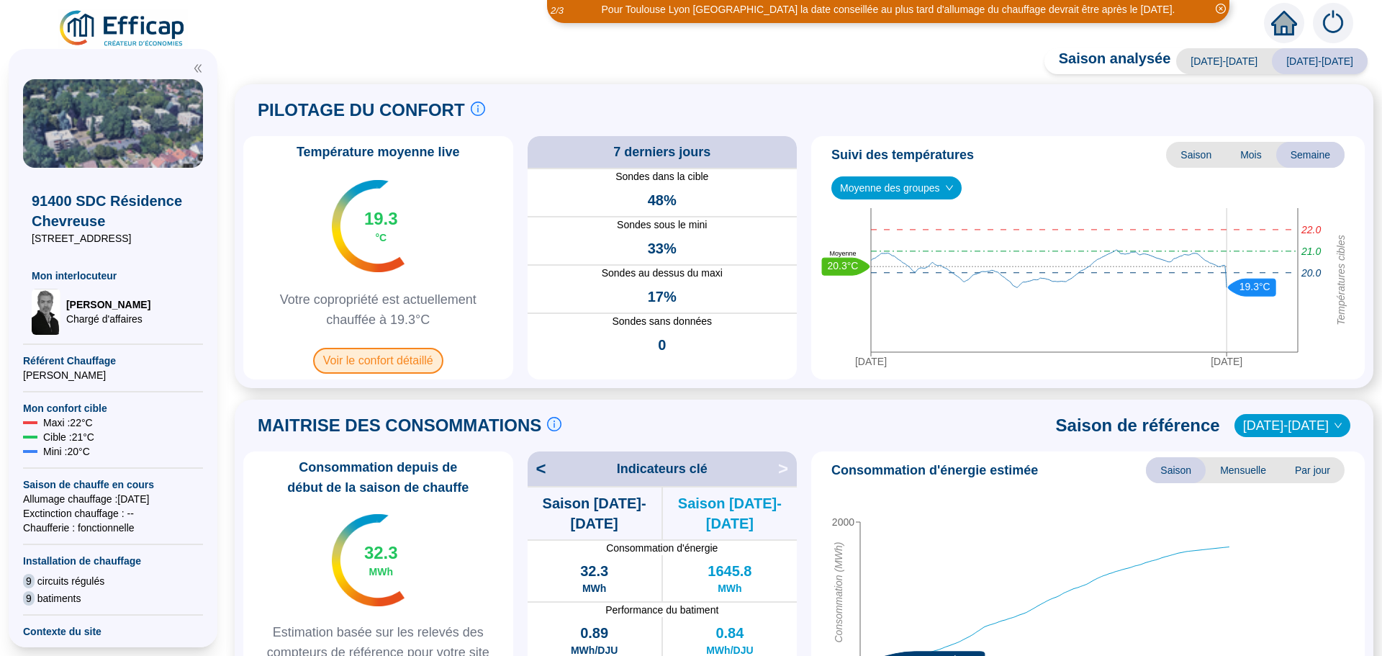
click at [415, 364] on span "Voir le confort détaillé" at bounding box center [378, 361] width 130 height 26
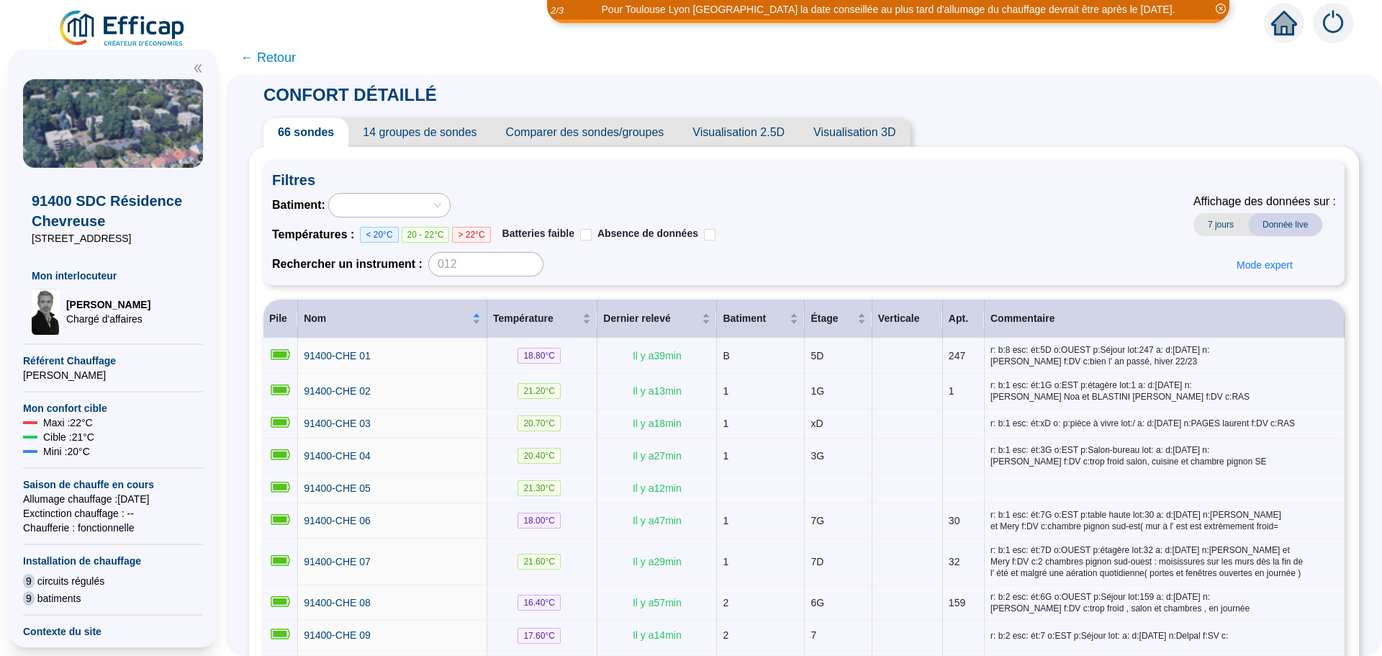
click at [640, 137] on span "Comparer des sondes/groupes" at bounding box center [585, 132] width 187 height 29
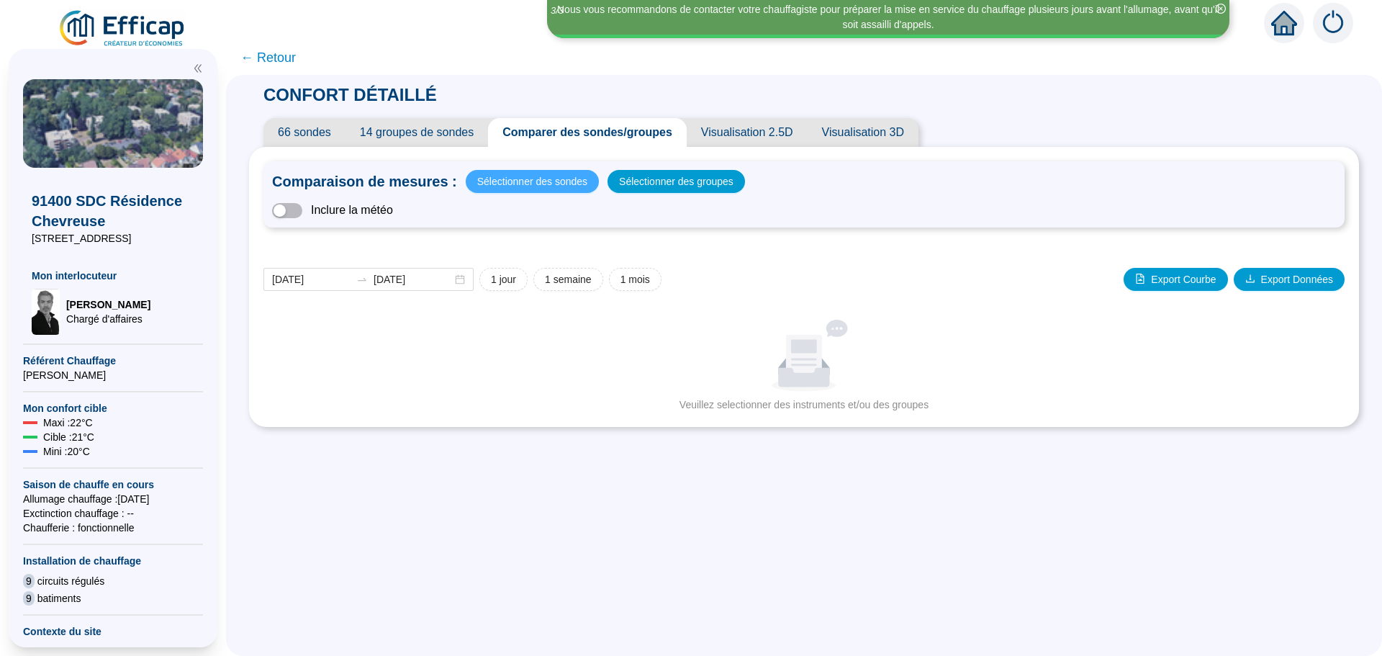
click at [572, 180] on span "Sélectionner des sondes" at bounding box center [532, 181] width 110 height 20
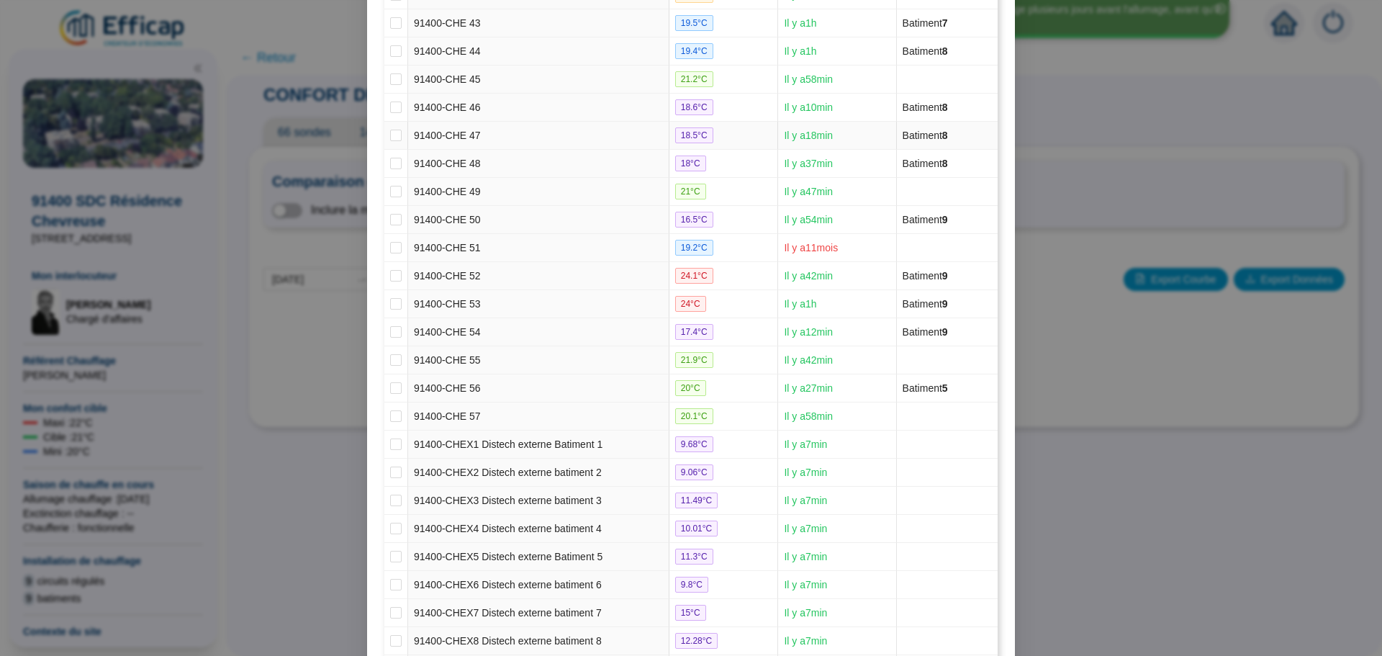
scroll to position [1473, 0]
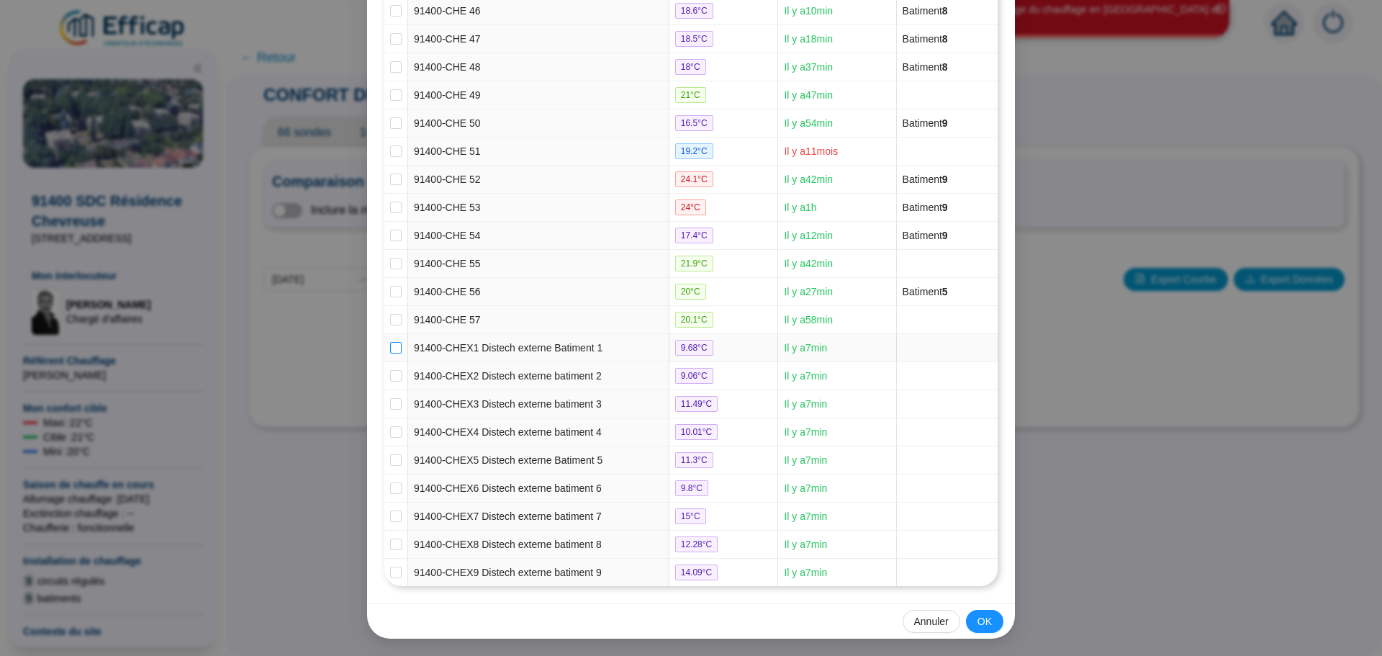
click at [391, 350] on input "checkbox" at bounding box center [396, 348] width 12 height 12
checkbox input "true"
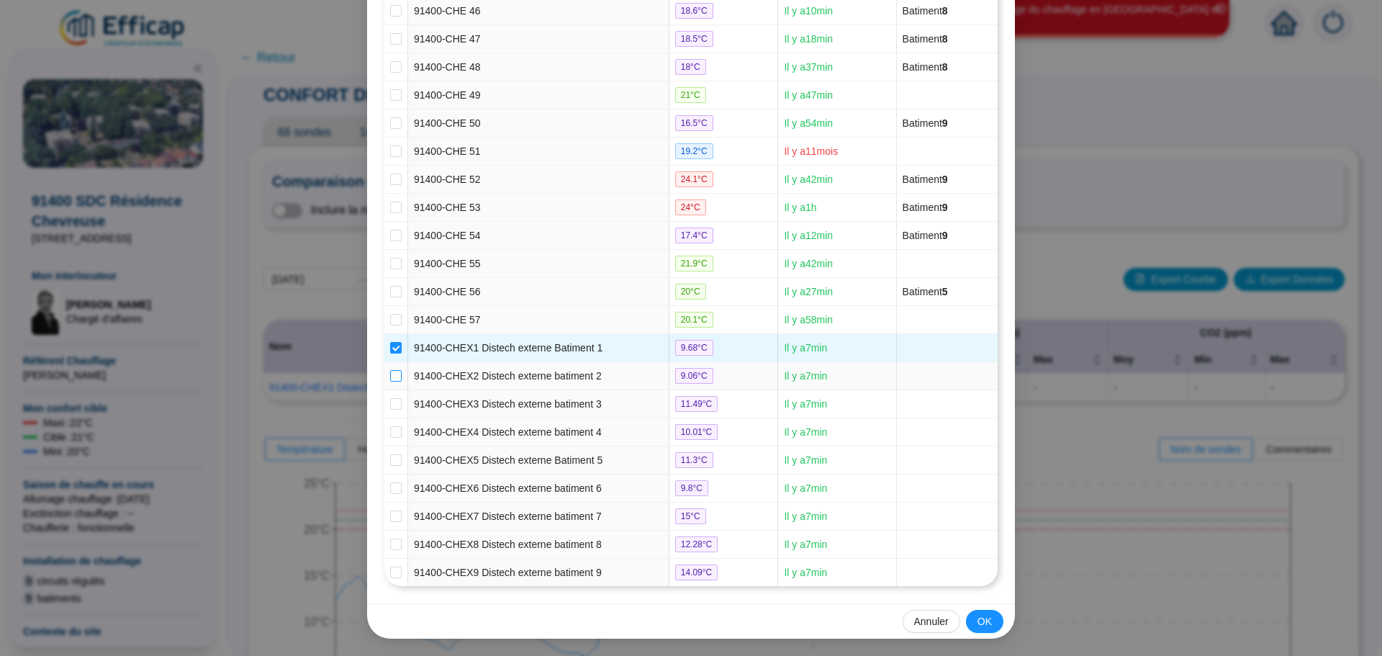
click at [391, 375] on input "checkbox" at bounding box center [396, 376] width 12 height 12
checkbox input "true"
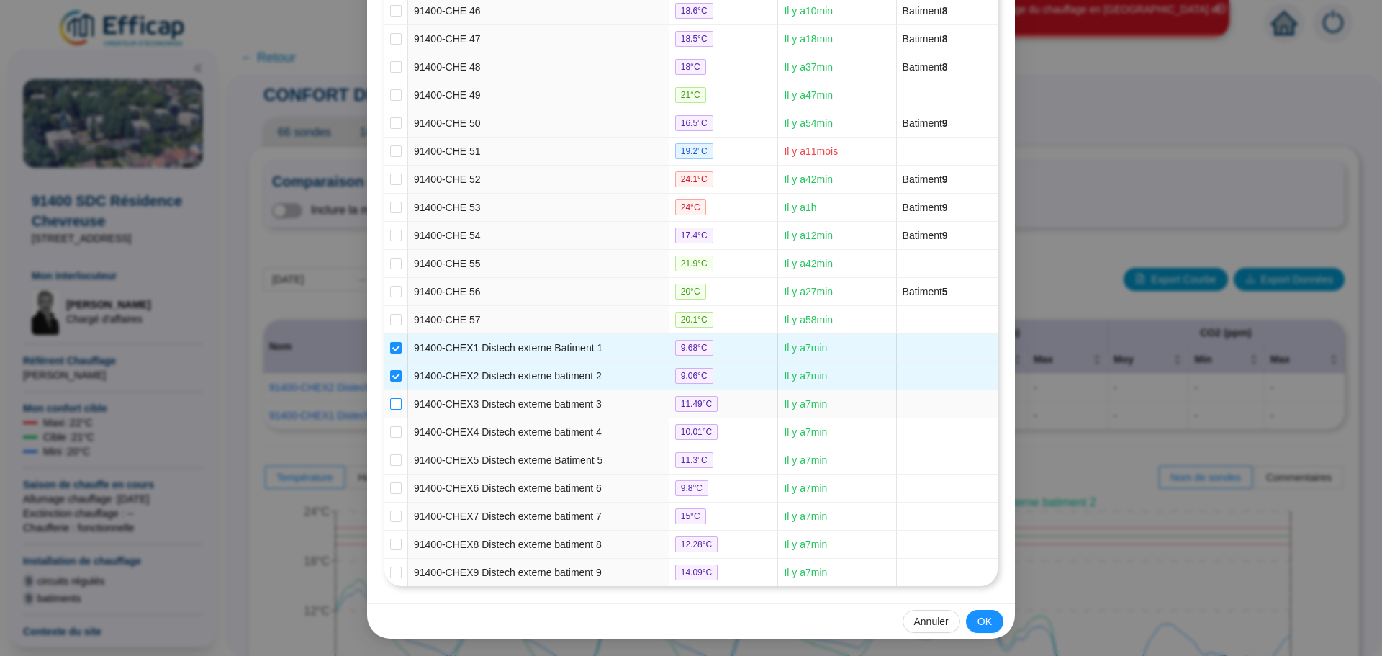
click at [391, 399] on input "checkbox" at bounding box center [396, 404] width 12 height 12
checkbox input "true"
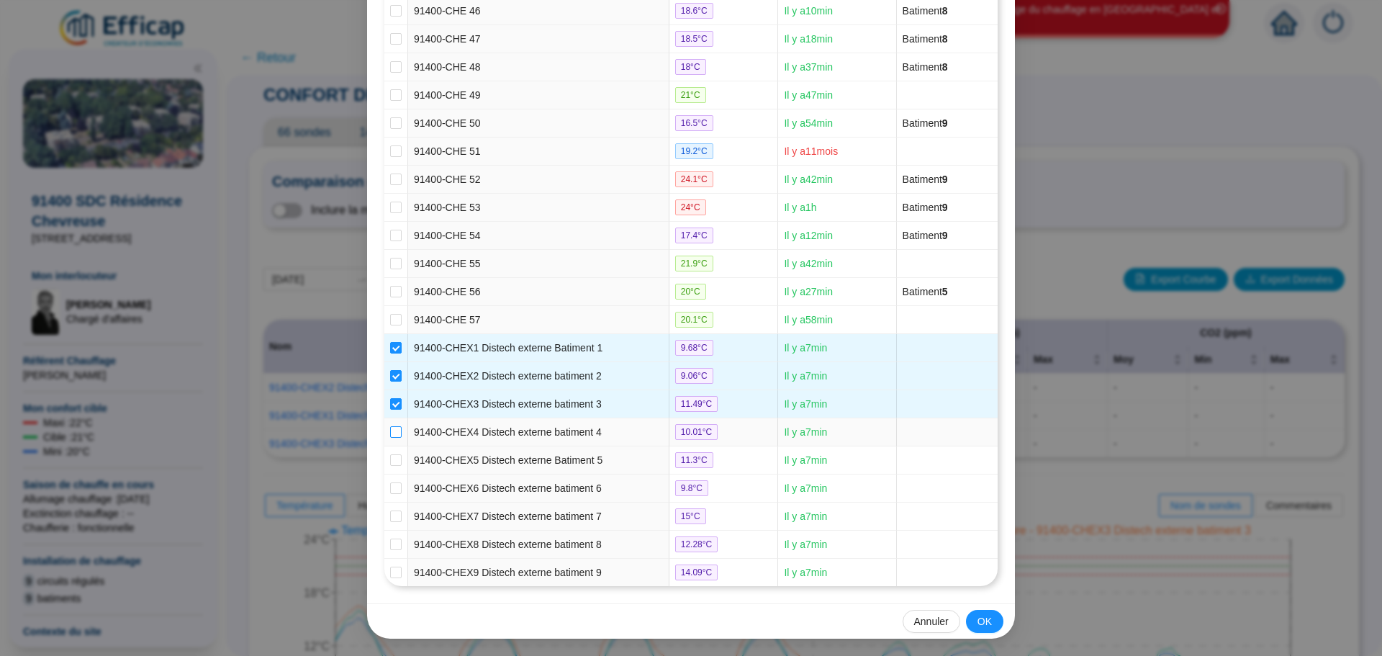
click at [391, 434] on input "checkbox" at bounding box center [396, 432] width 12 height 12
checkbox input "true"
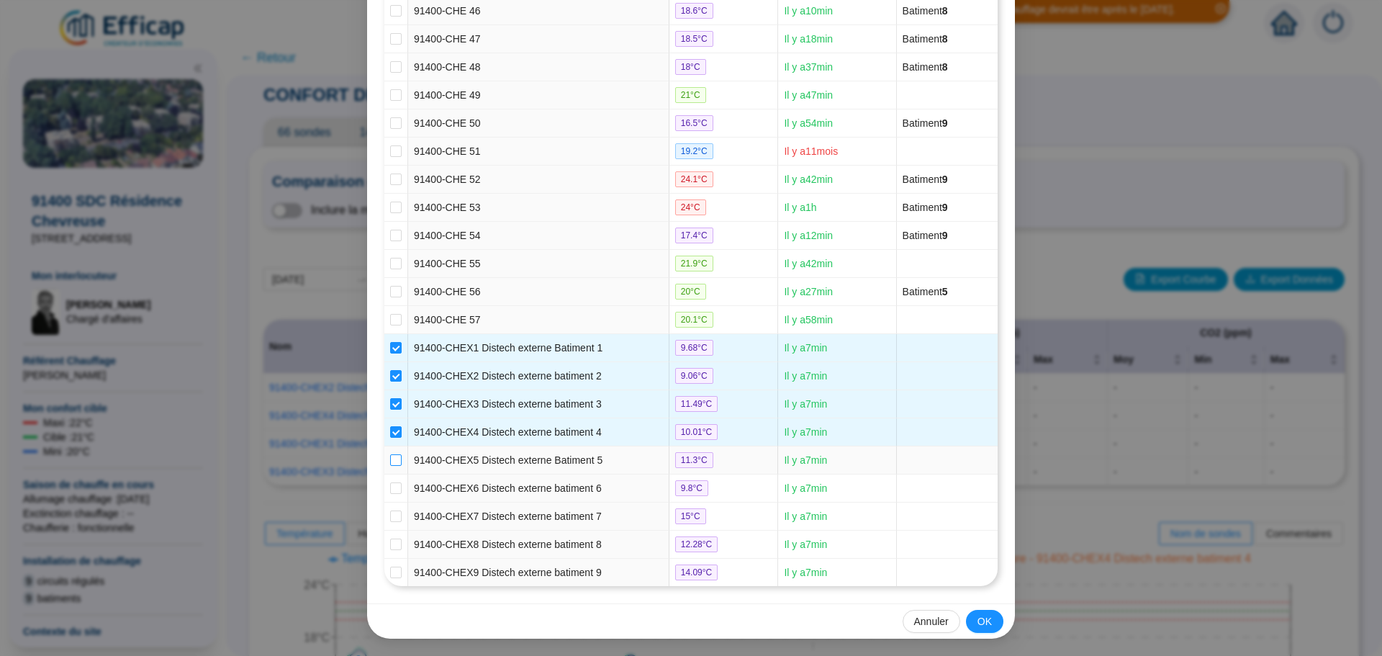
click at [391, 459] on input "checkbox" at bounding box center [396, 460] width 12 height 12
checkbox input "true"
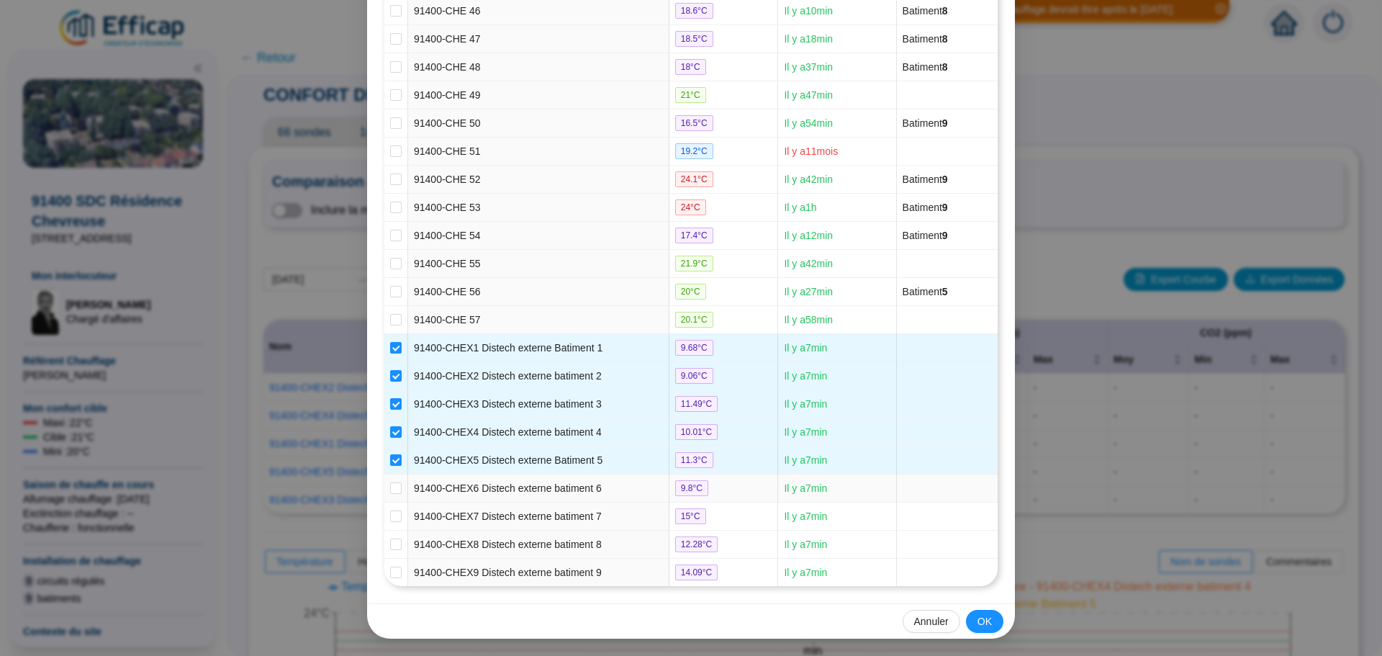
click at [397, 488] on td at bounding box center [396, 488] width 24 height 28
click at [394, 488] on input "checkbox" at bounding box center [396, 488] width 12 height 12
checkbox input "true"
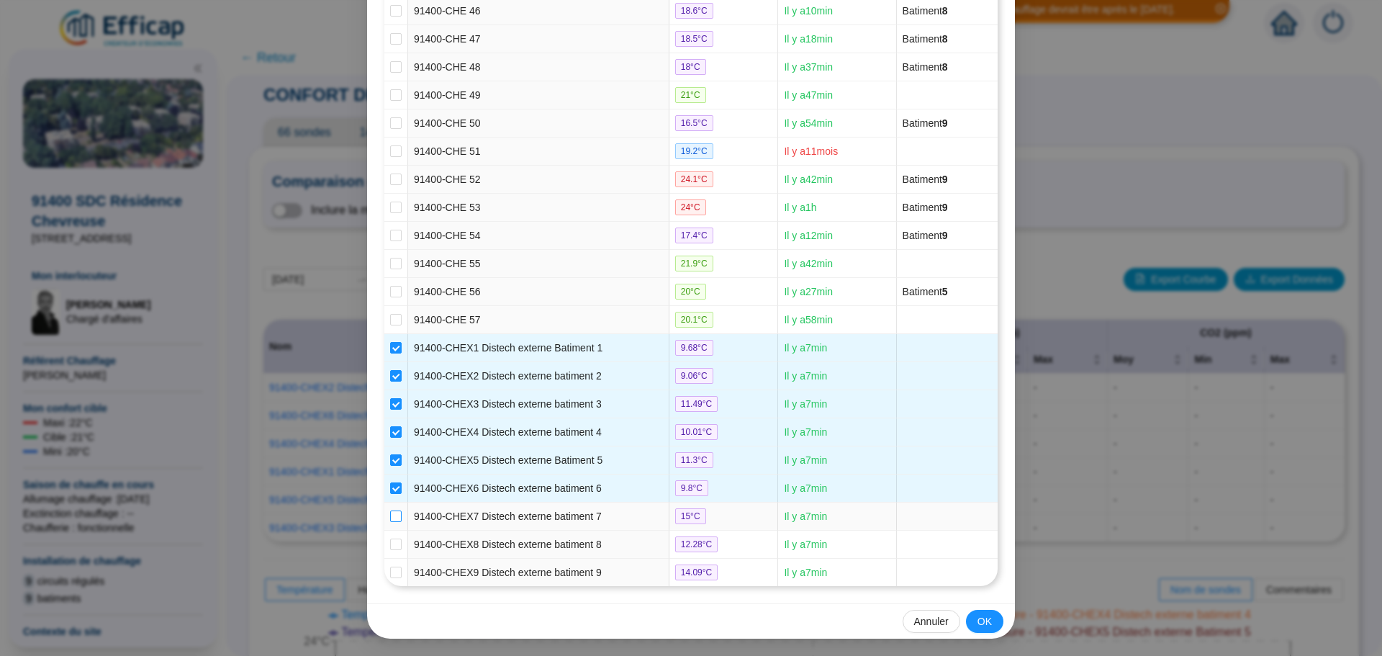
click at [394, 511] on input "checkbox" at bounding box center [396, 516] width 12 height 12
checkbox input "true"
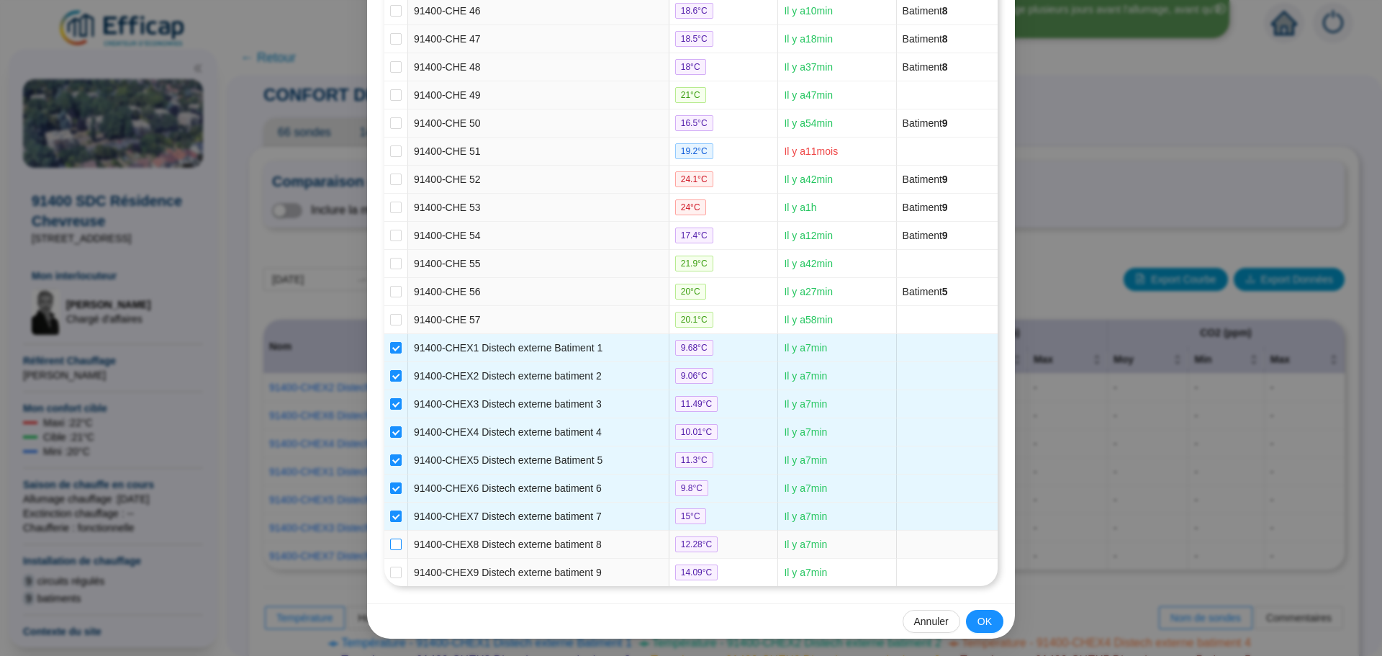
click at [392, 543] on input "checkbox" at bounding box center [396, 544] width 12 height 12
checkbox input "true"
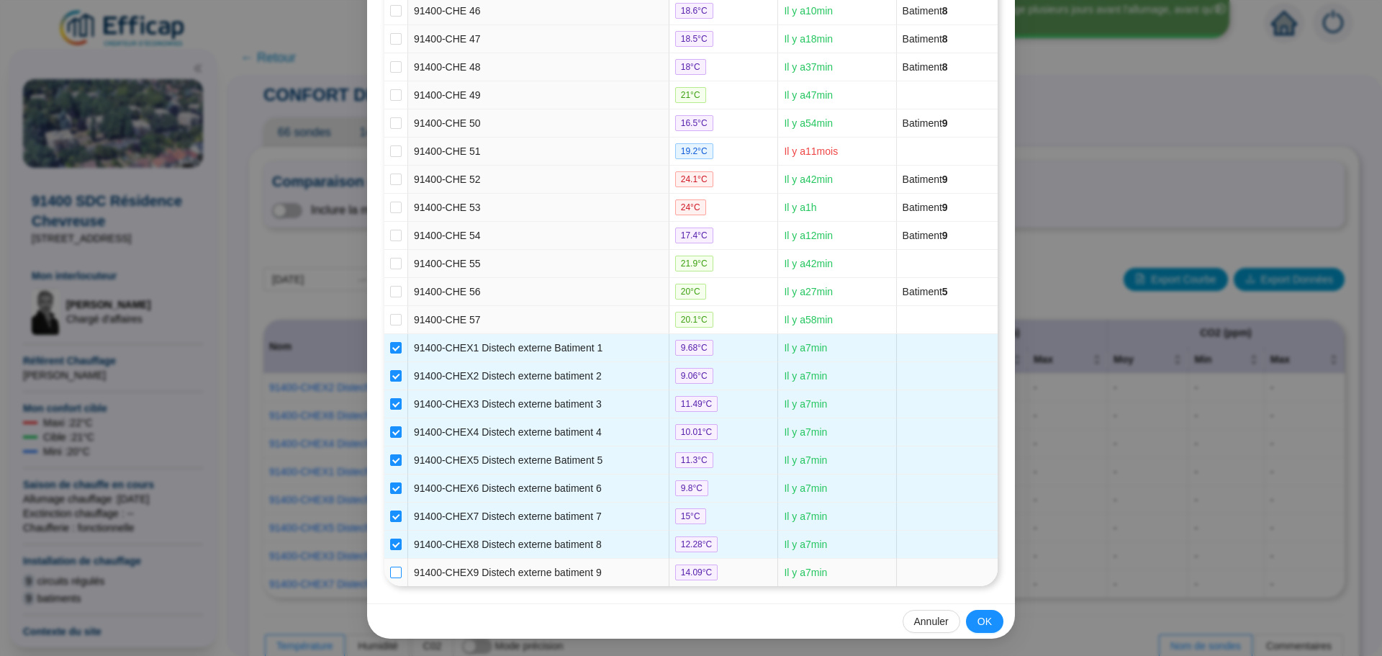
click at [392, 574] on input "checkbox" at bounding box center [396, 572] width 12 height 12
checkbox input "true"
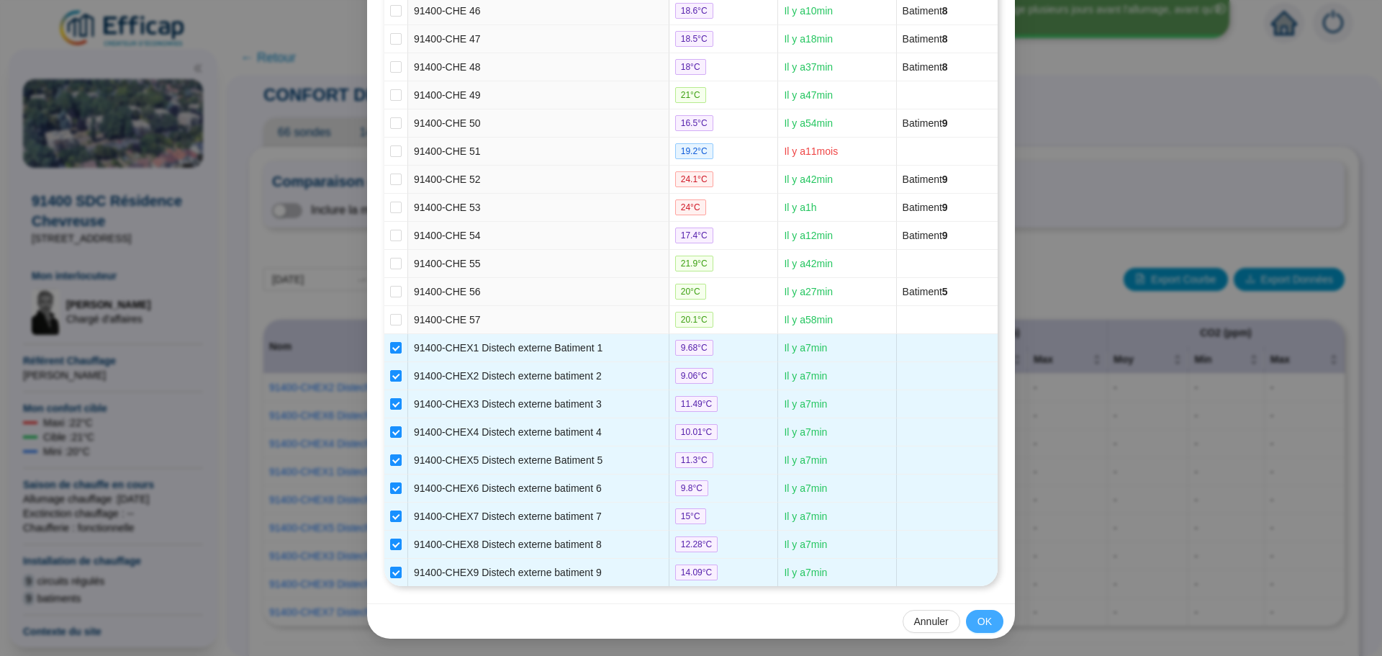
click at [977, 622] on span "OK" at bounding box center [984, 621] width 14 height 15
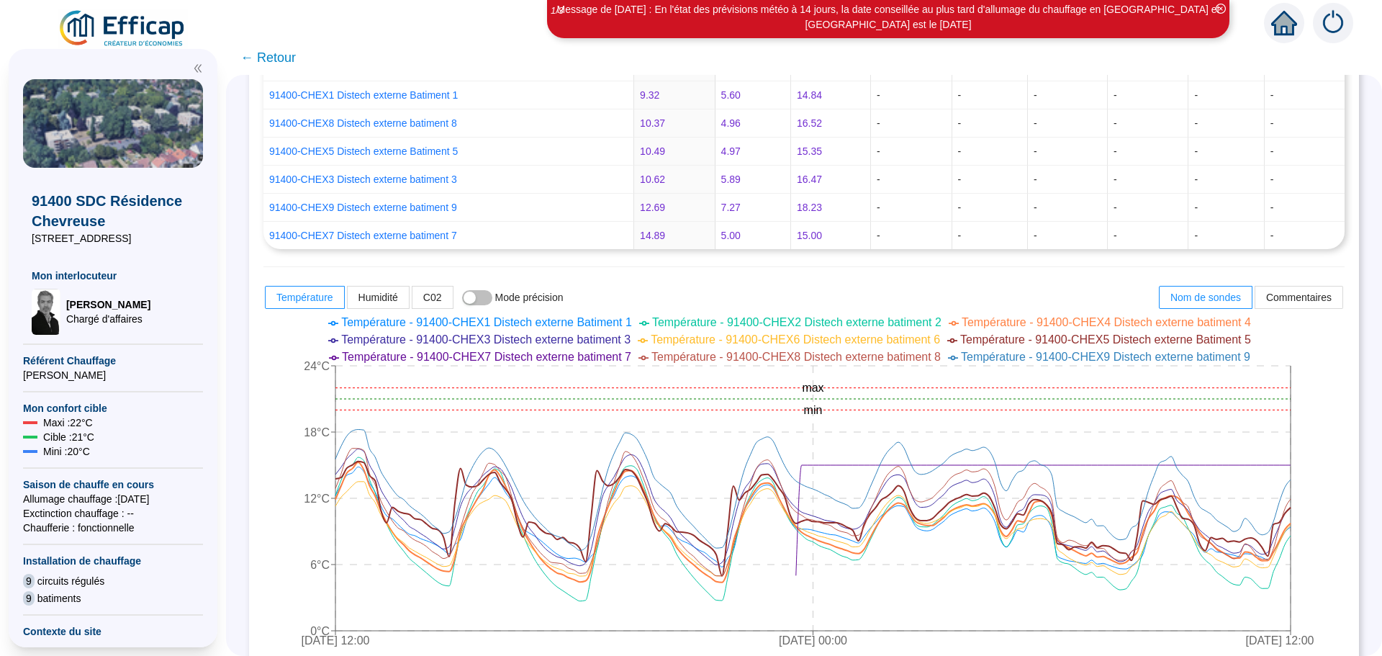
scroll to position [432, 0]
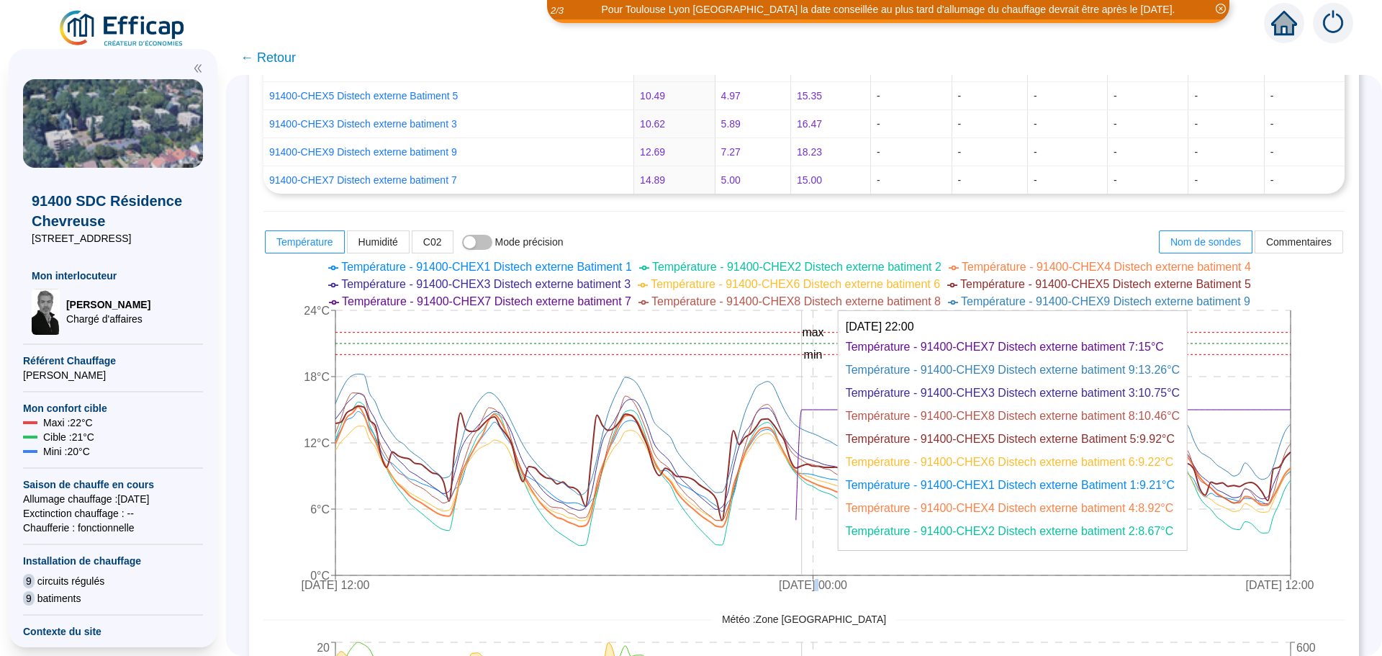
click at [811, 512] on icon "29 sept. 2025 12:00 3 oct. 2025 00:00 6 oct. 2025 12:00 0°C 6°C 12°C 18°C 24°C …" at bounding box center [792, 427] width 1059 height 345
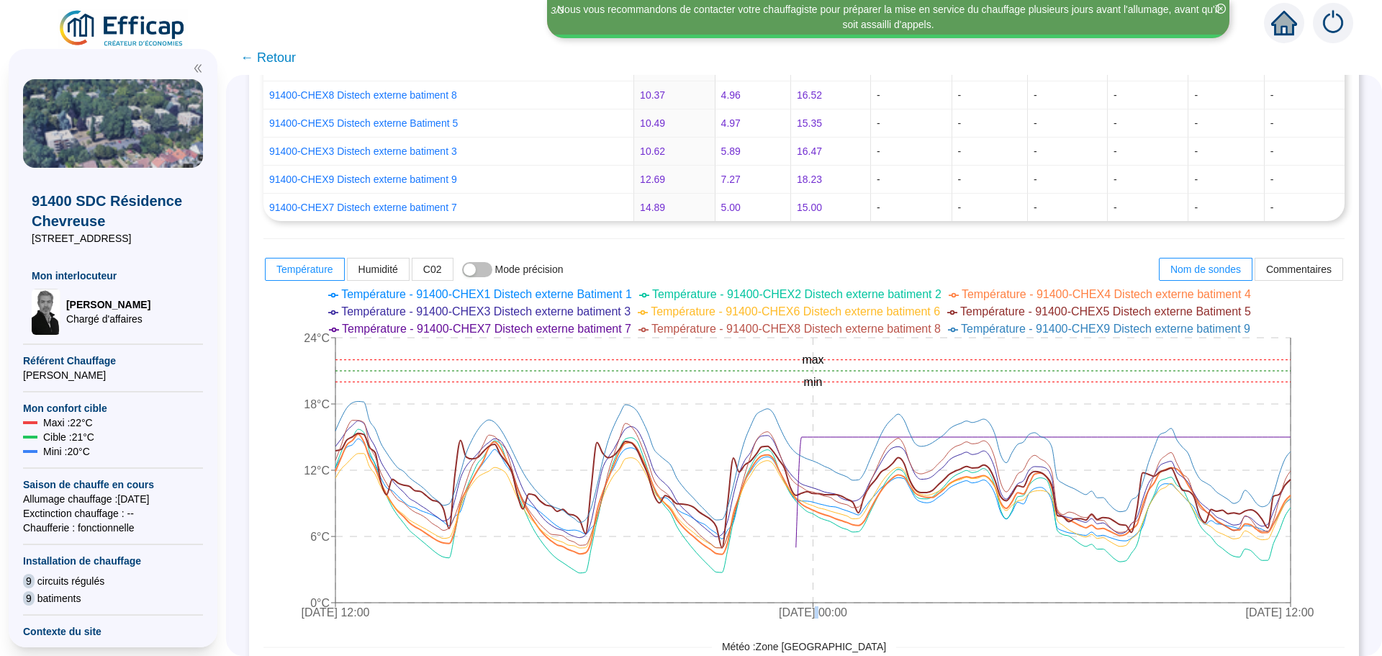
scroll to position [385, 0]
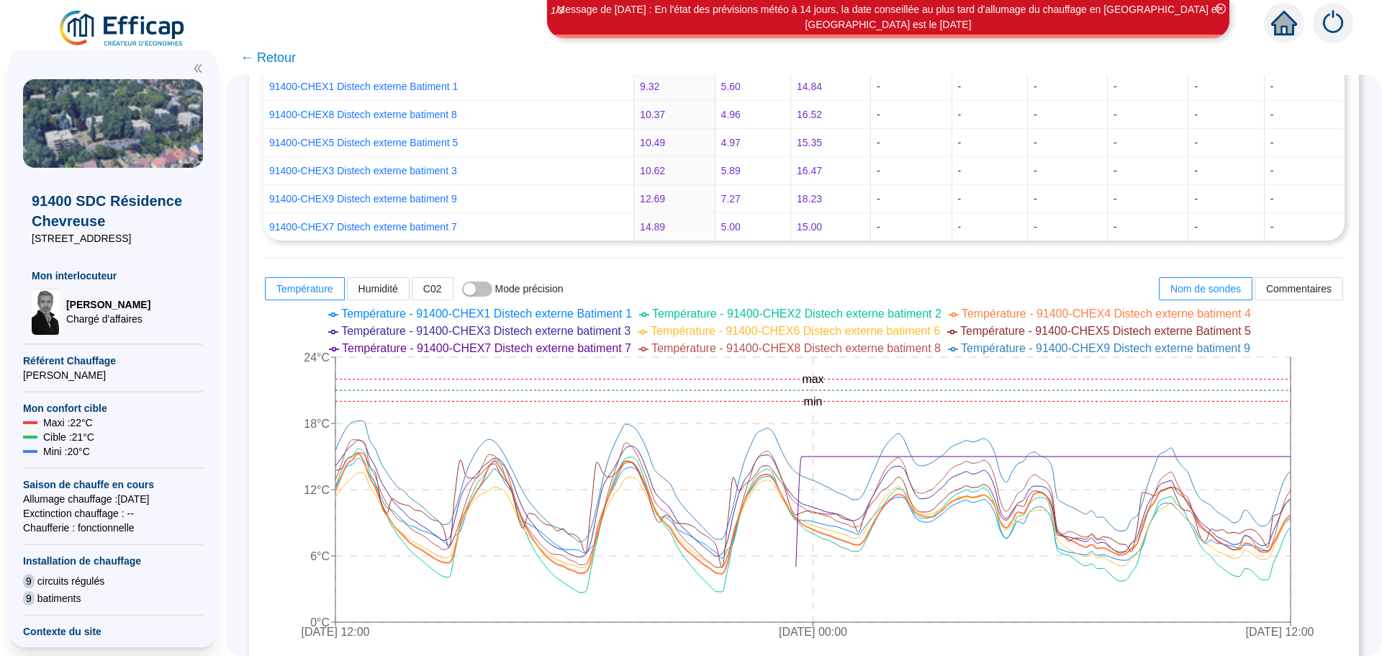
click at [1337, 327] on ul "Température - 91400-CHEX1 Distech externe Batiment 1 Température - 91400-CHEX2 …" at bounding box center [793, 331] width 1088 height 52
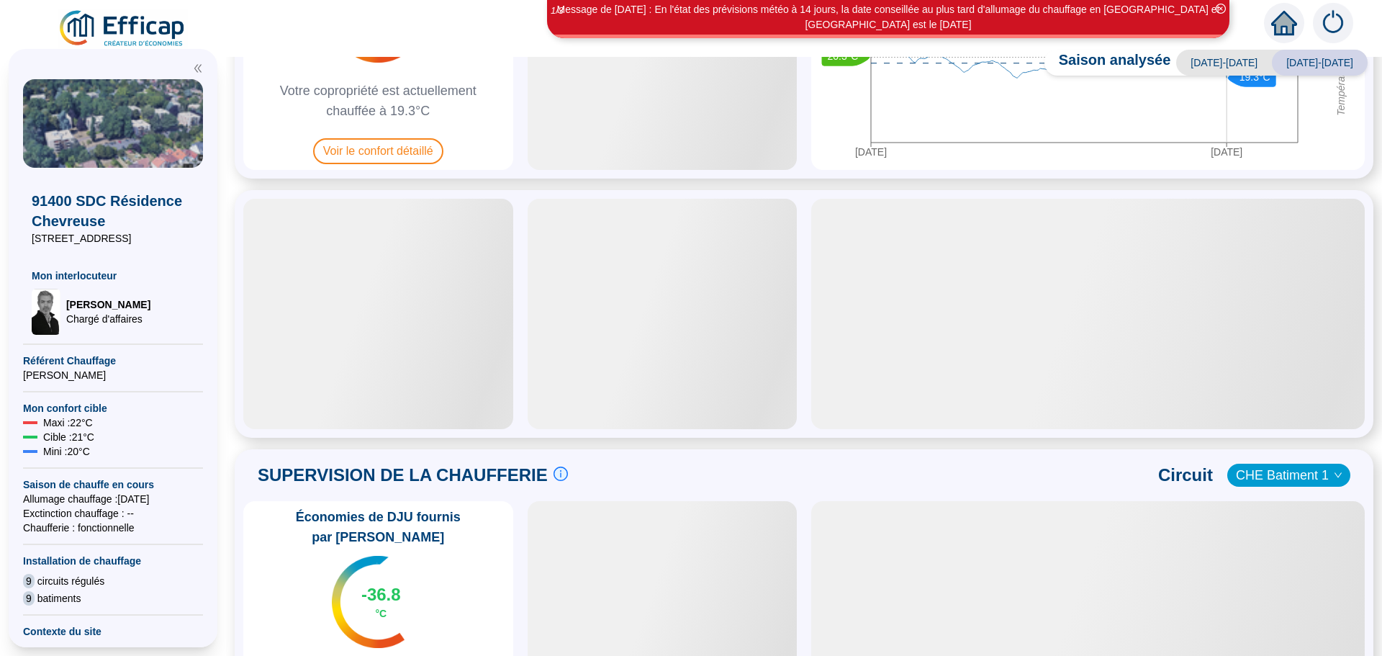
scroll to position [432, 0]
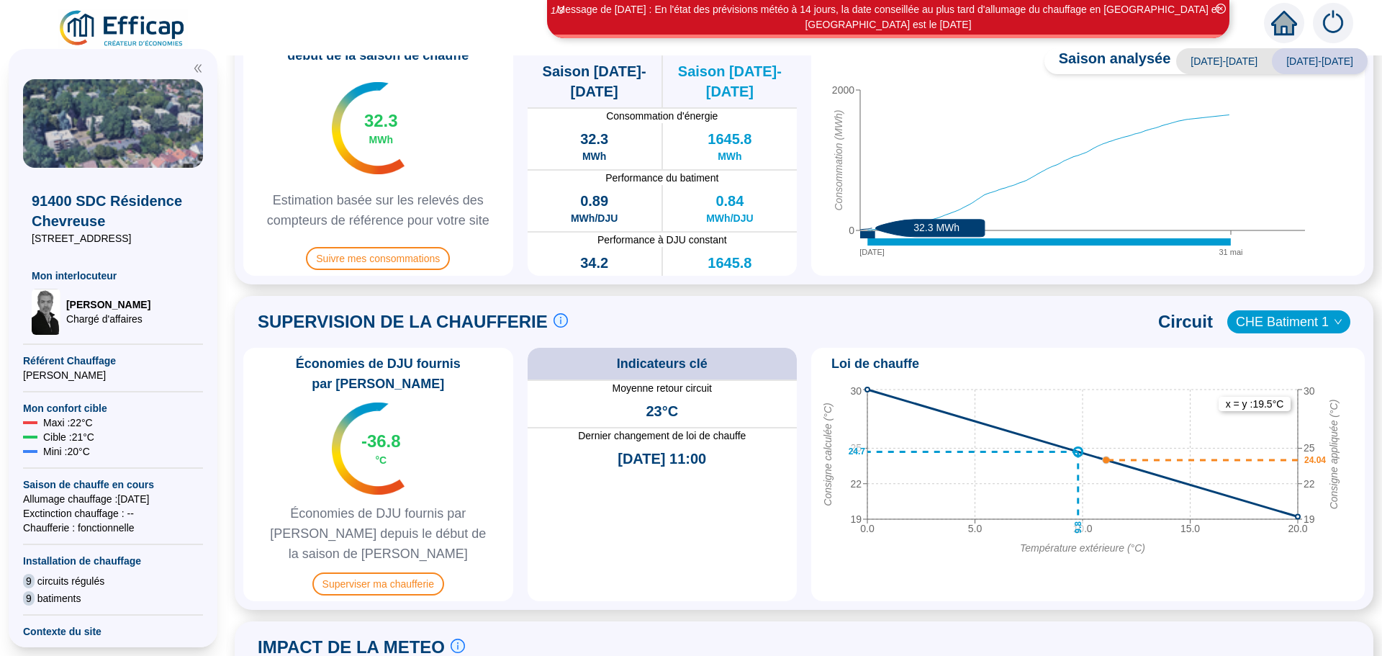
click at [1333, 322] on icon "down" at bounding box center [1337, 321] width 9 height 9
click at [1246, 325] on span "CHE Batiment 1" at bounding box center [1289, 322] width 106 height 22
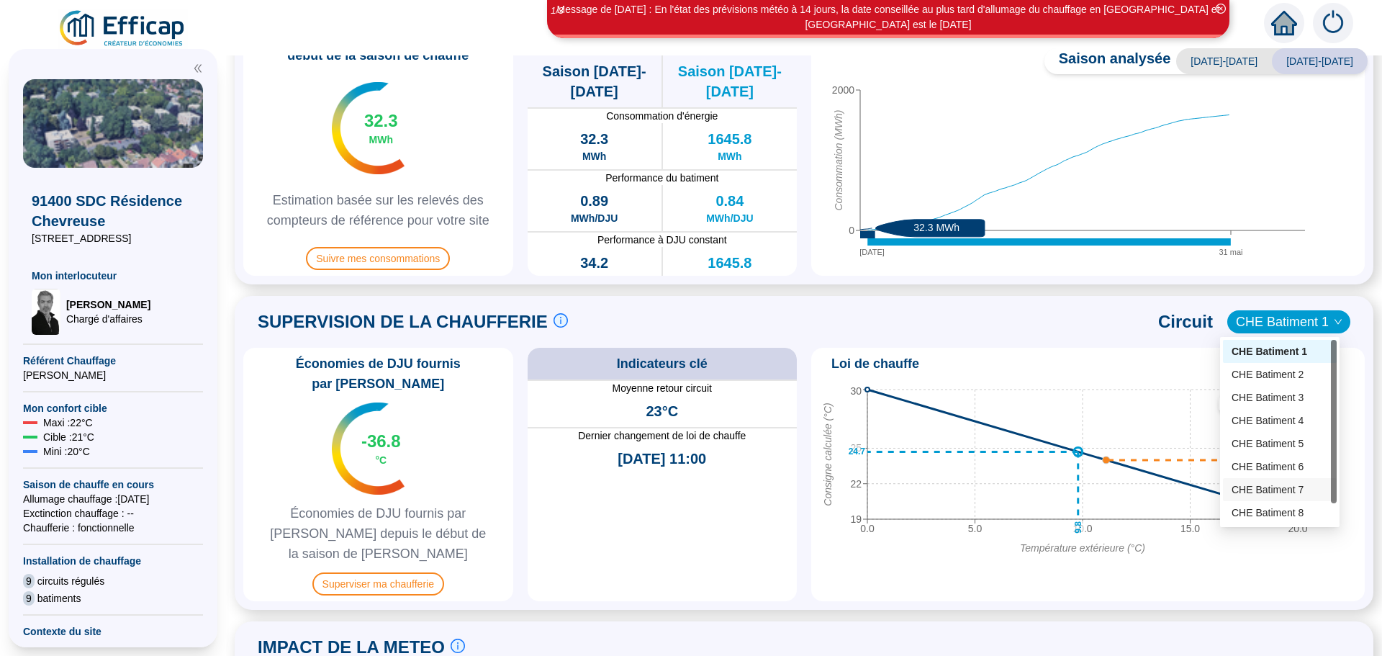
click at [1256, 490] on div "CHE Batiment 7" at bounding box center [1279, 489] width 96 height 15
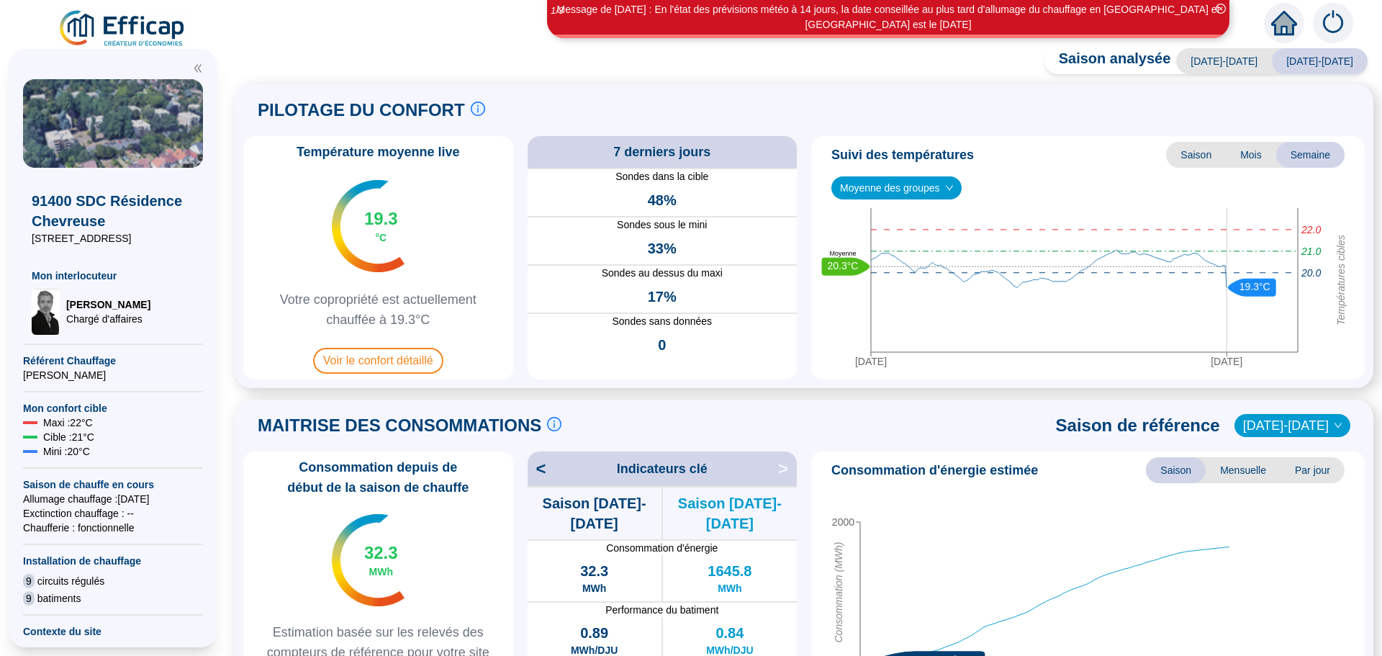
click at [890, 189] on span "Moyenne des groupes" at bounding box center [896, 188] width 113 height 22
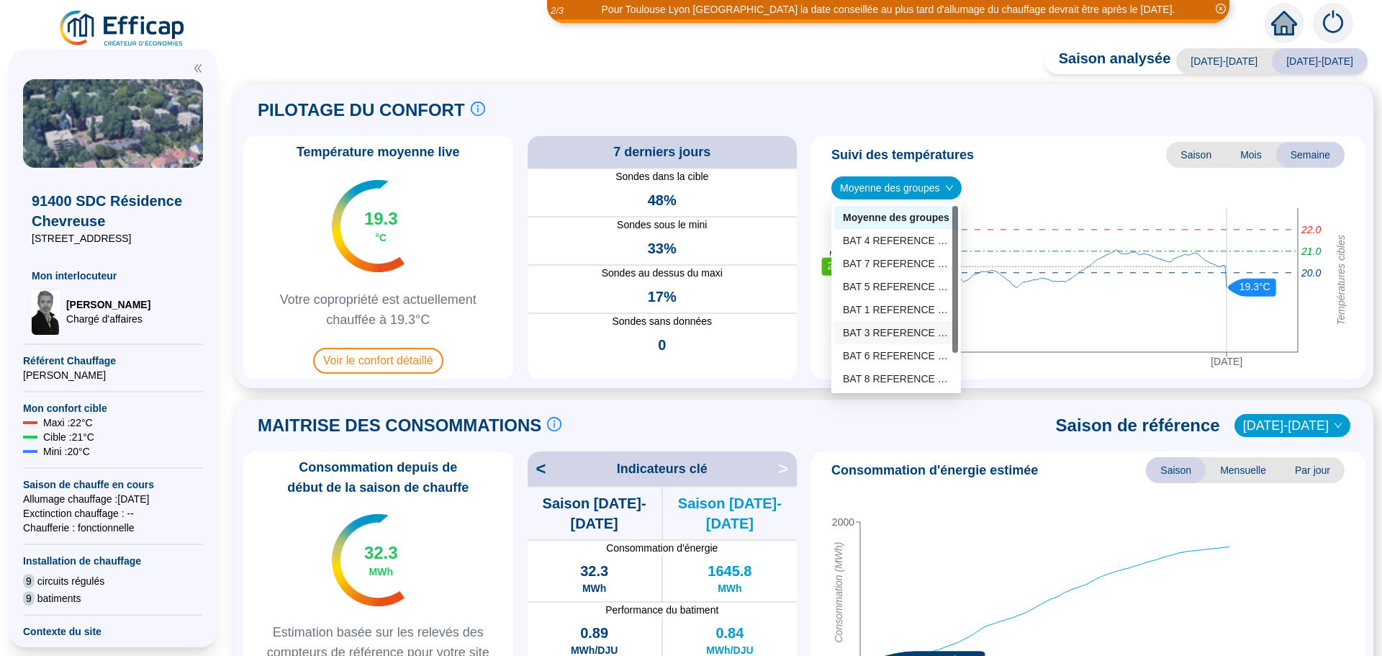
click at [887, 332] on div "BAT 3 REFERENCE (7 sondes)" at bounding box center [896, 332] width 107 height 15
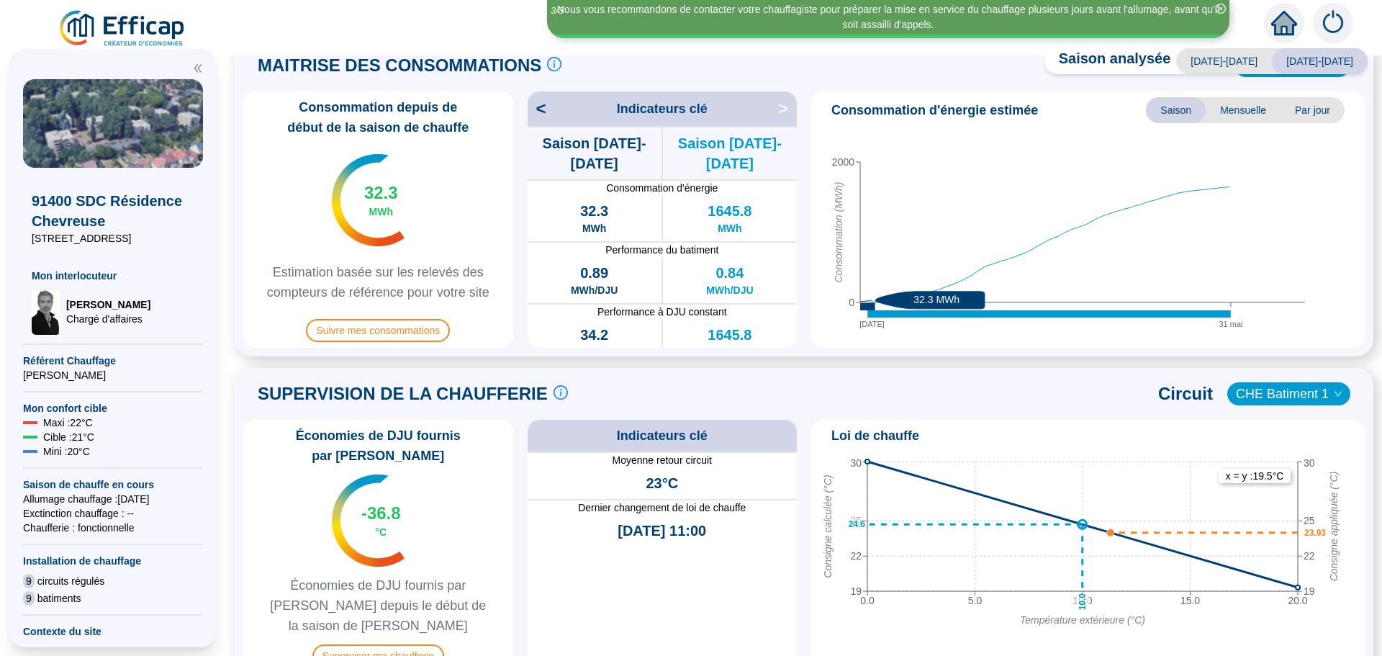
scroll to position [432, 0]
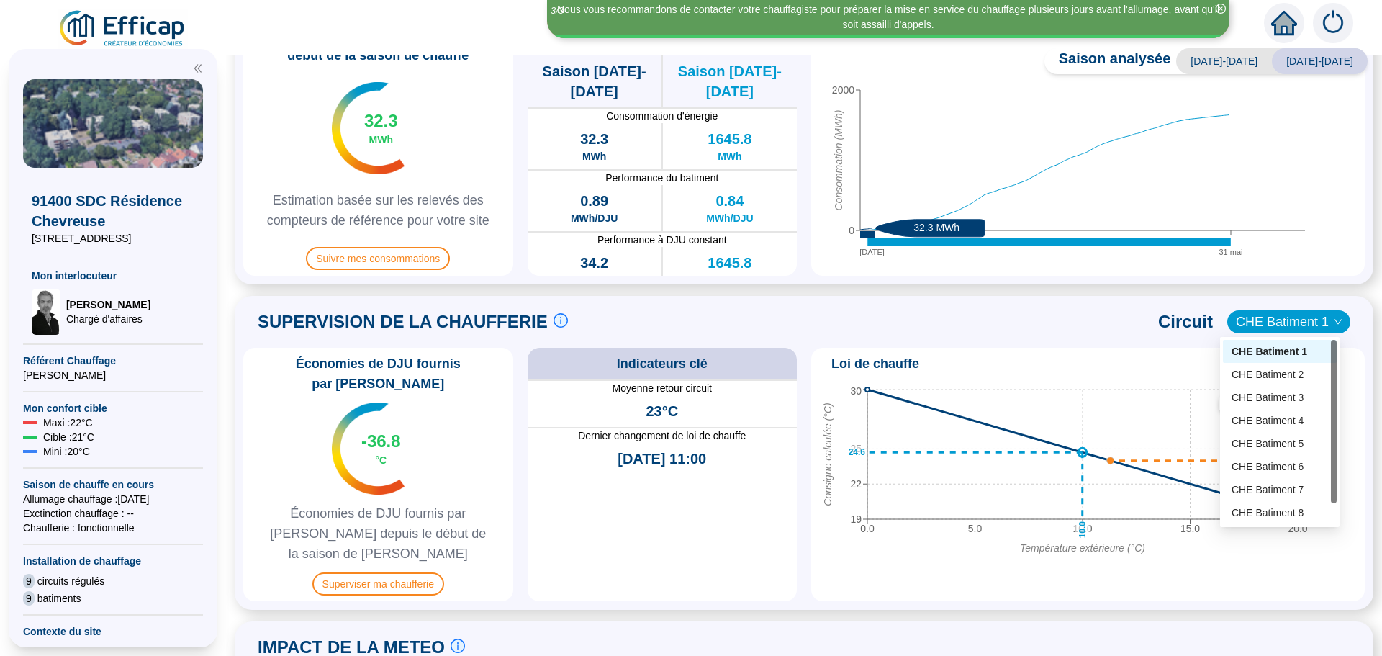
click at [1266, 320] on span "CHE Batiment 1" at bounding box center [1289, 322] width 106 height 22
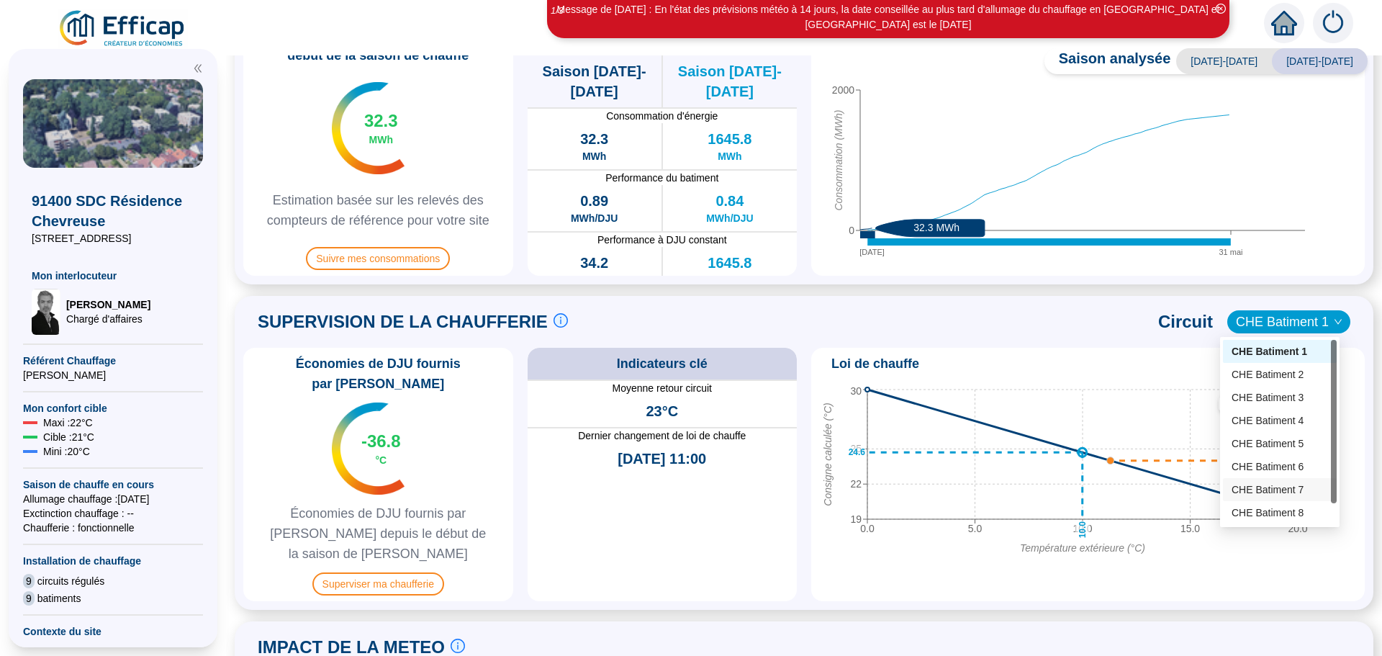
click at [1268, 492] on div "CHE Batiment 7" at bounding box center [1279, 489] width 96 height 15
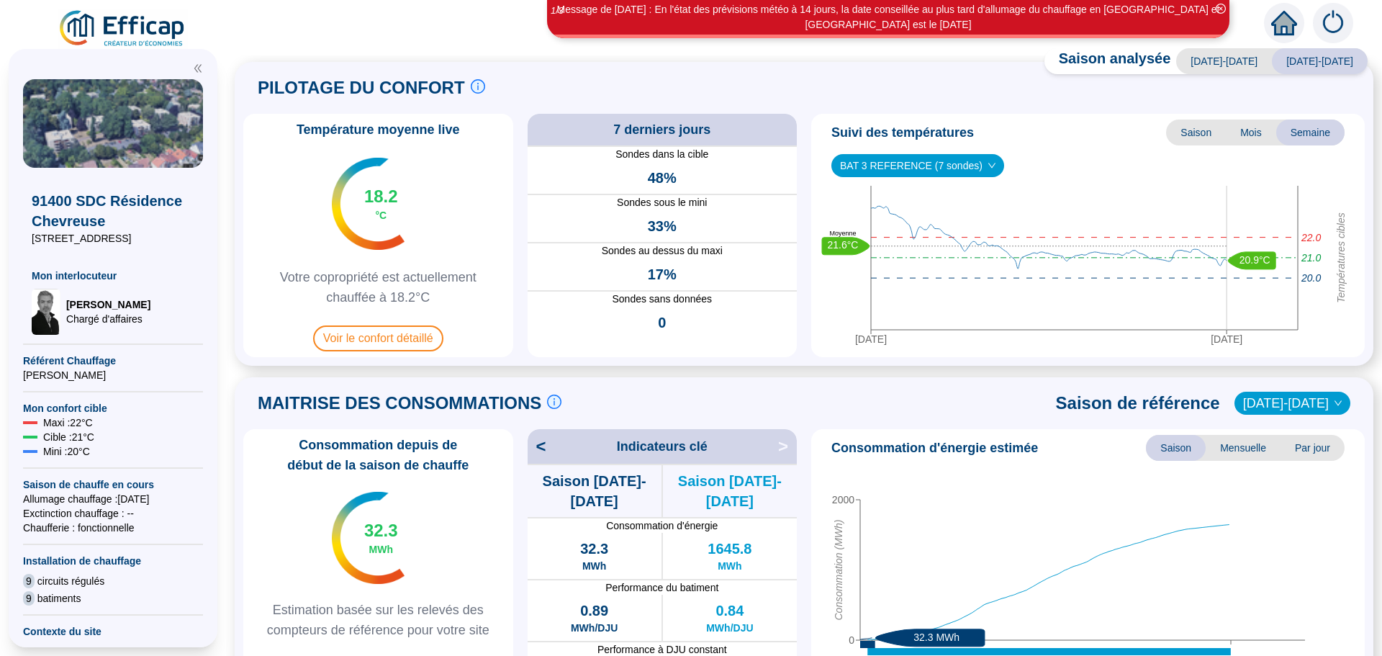
scroll to position [0, 0]
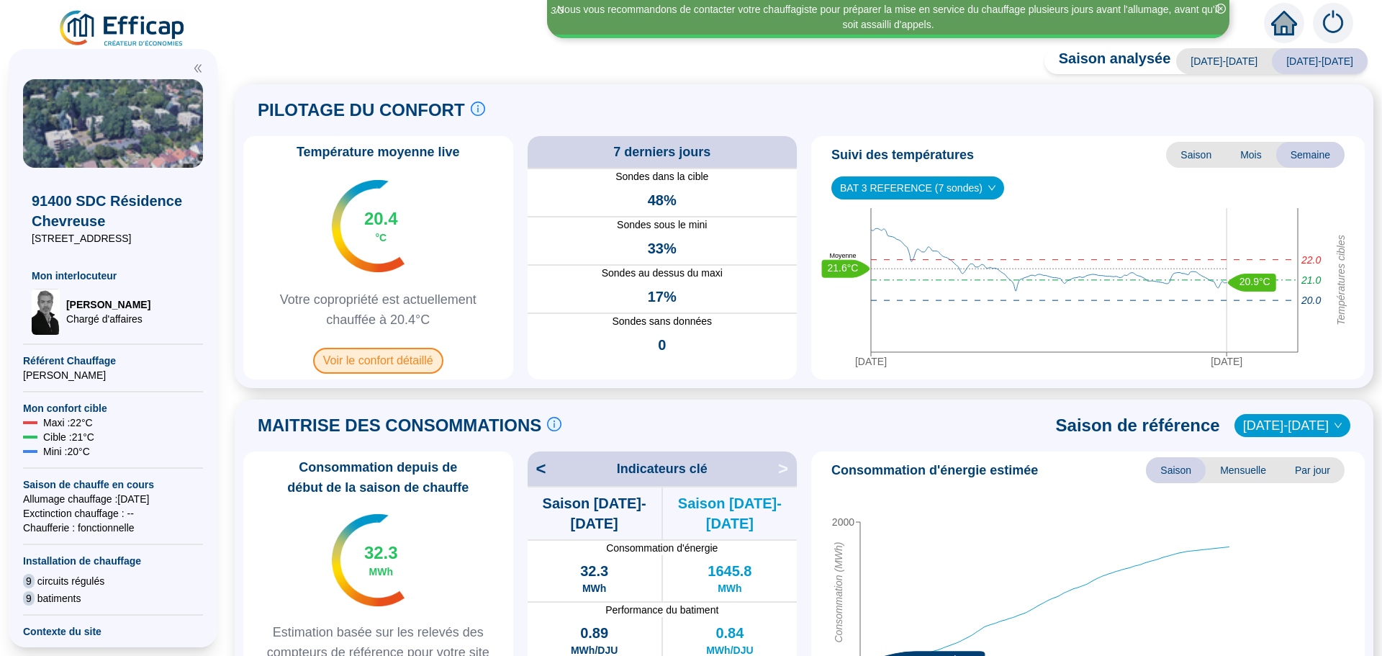
click at [391, 361] on span "Voir le confort détaillé" at bounding box center [378, 361] width 130 height 26
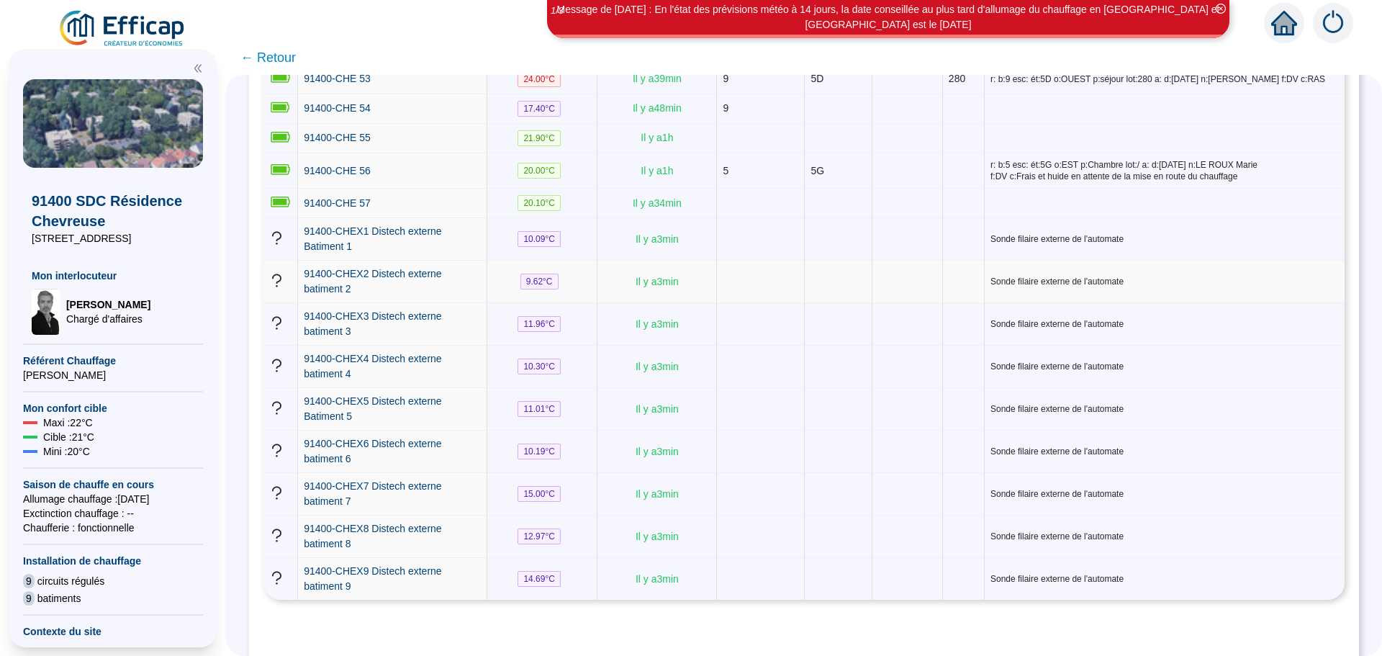
scroll to position [2141, 0]
click at [438, 478] on span "91400-CHEX7 Distech externe batiment 7" at bounding box center [372, 491] width 137 height 27
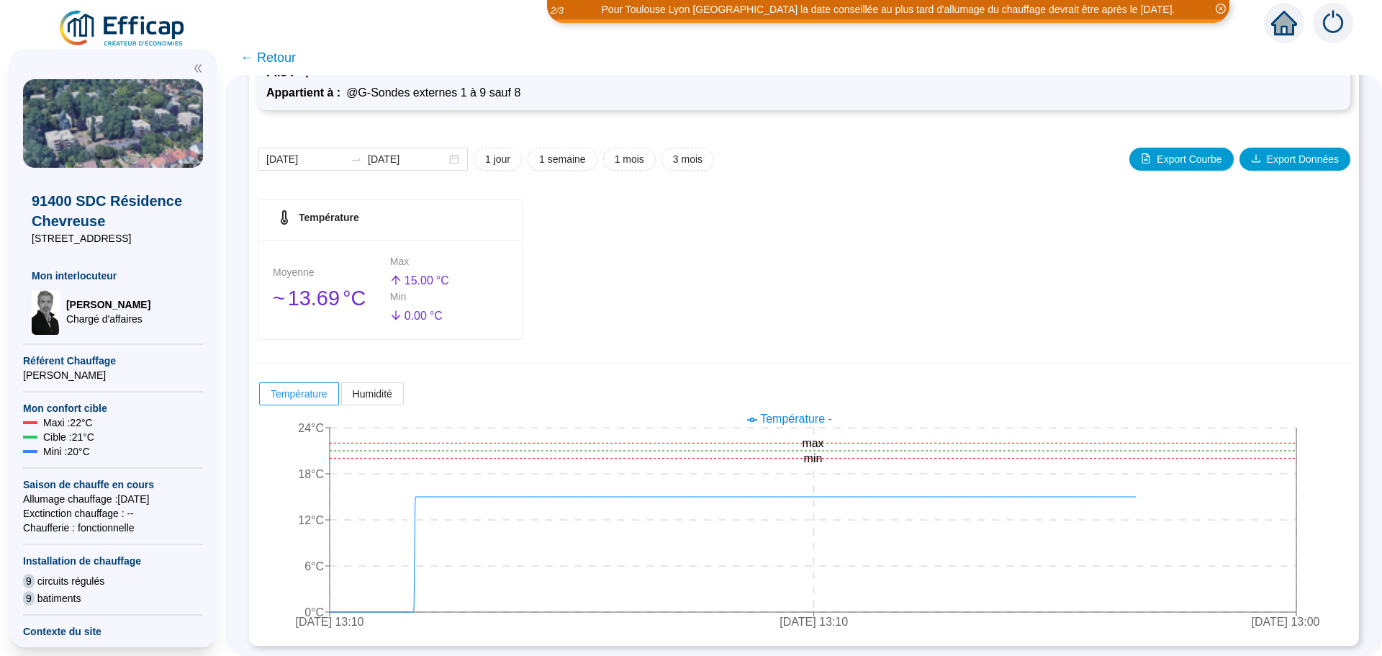
scroll to position [113, 0]
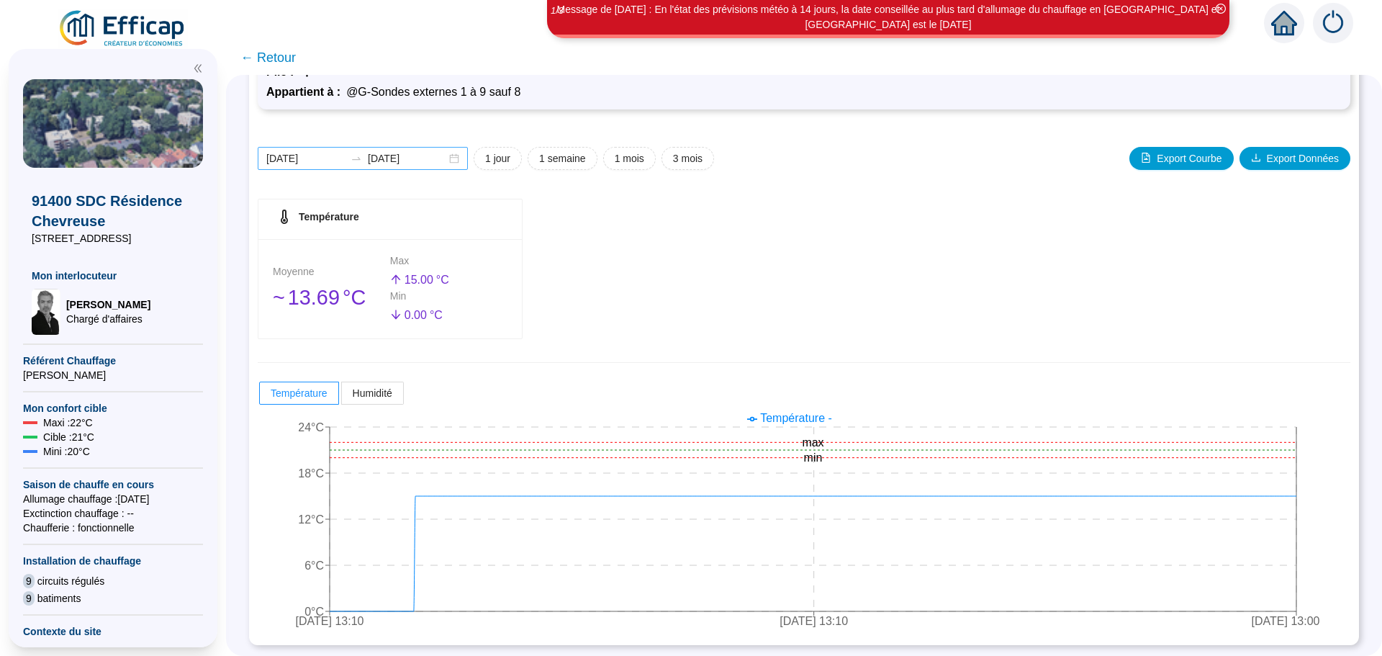
click at [461, 157] on div "[DATE] [DATE]" at bounding box center [363, 158] width 210 height 23
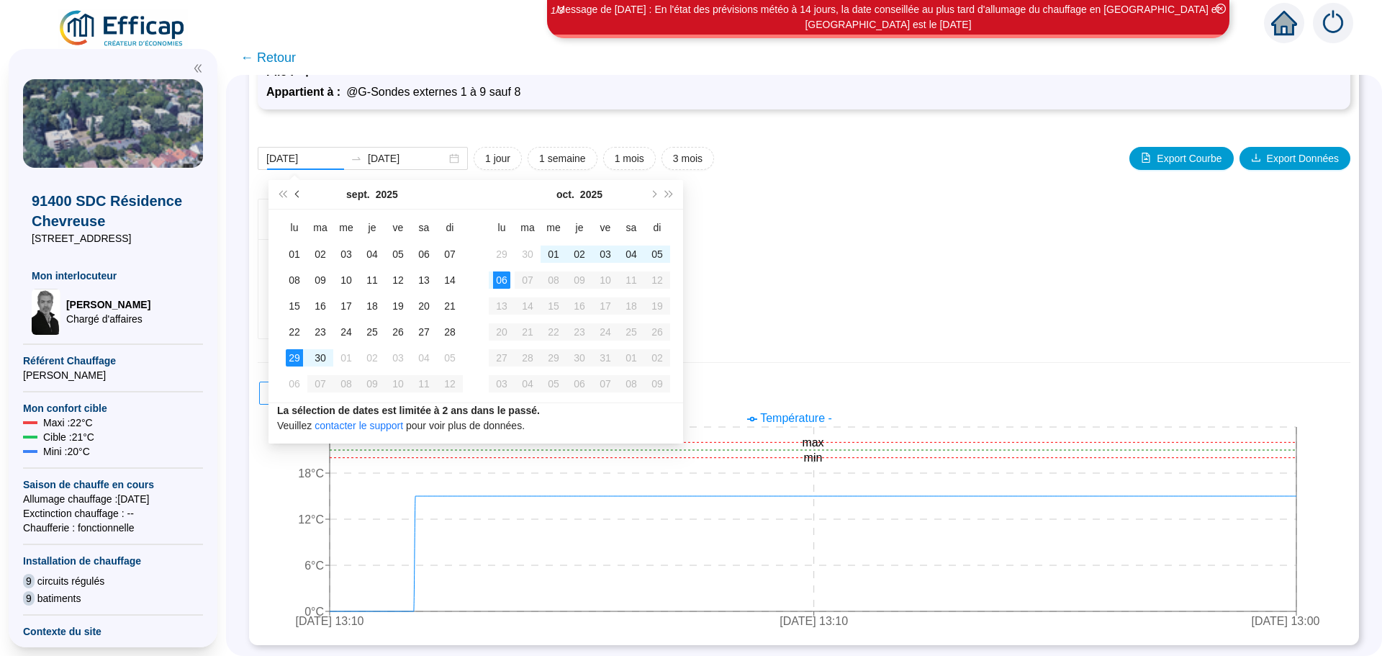
click at [298, 195] on span "Mois précédent (PageUp)" at bounding box center [298, 194] width 7 height 7
click at [298, 194] on span "Mois précédent (PageUp)" at bounding box center [298, 194] width 7 height 7
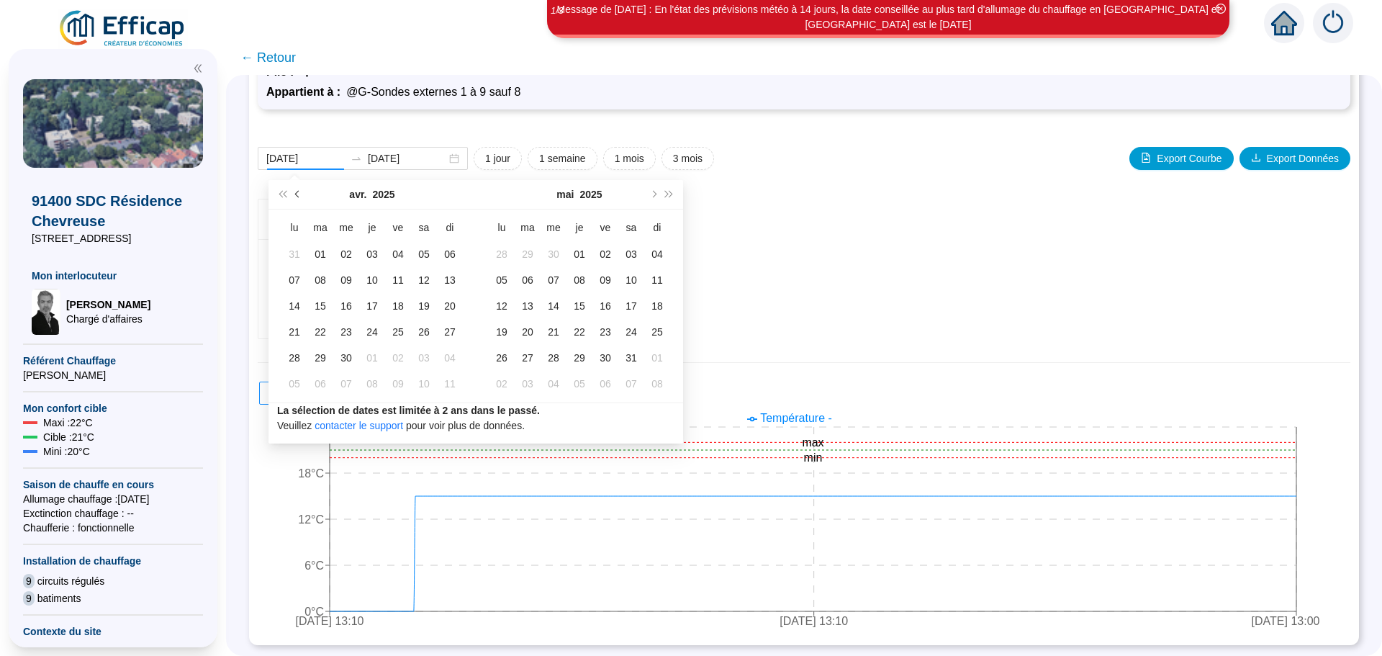
click at [298, 194] on span "Mois précédent (PageUp)" at bounding box center [298, 194] width 7 height 7
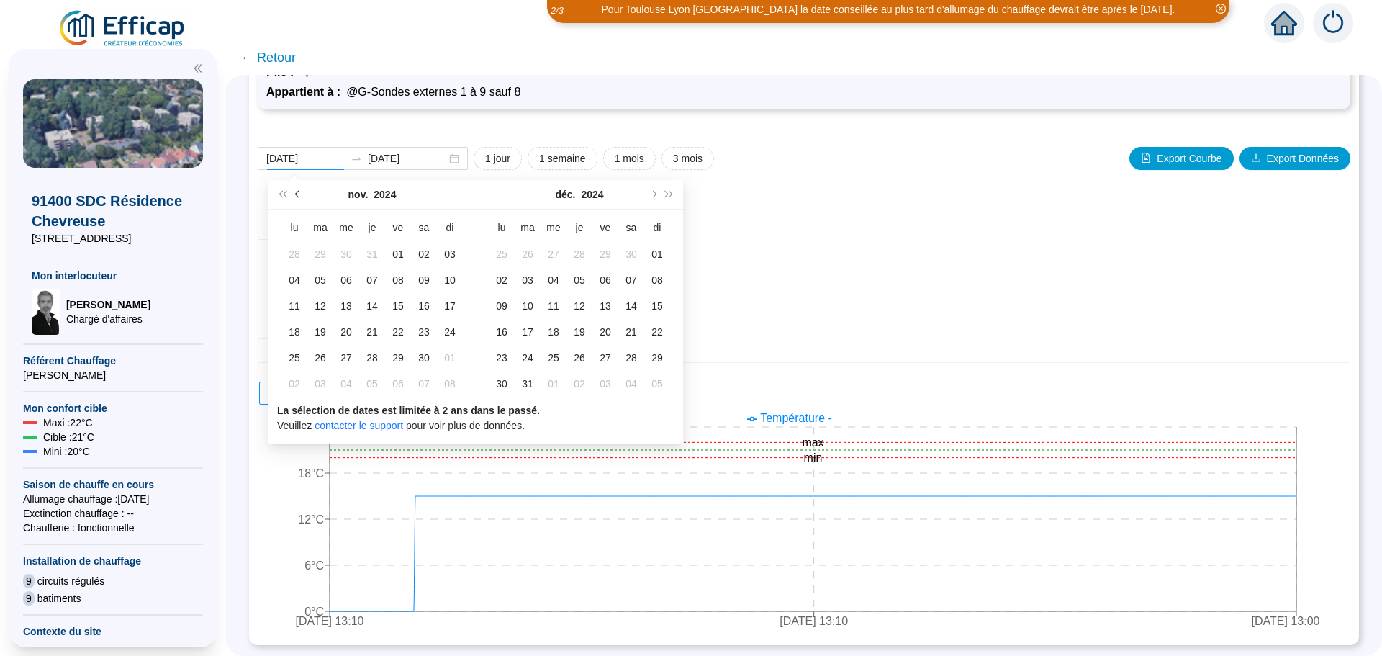
click at [298, 194] on span "Mois précédent (PageUp)" at bounding box center [298, 194] width 7 height 7
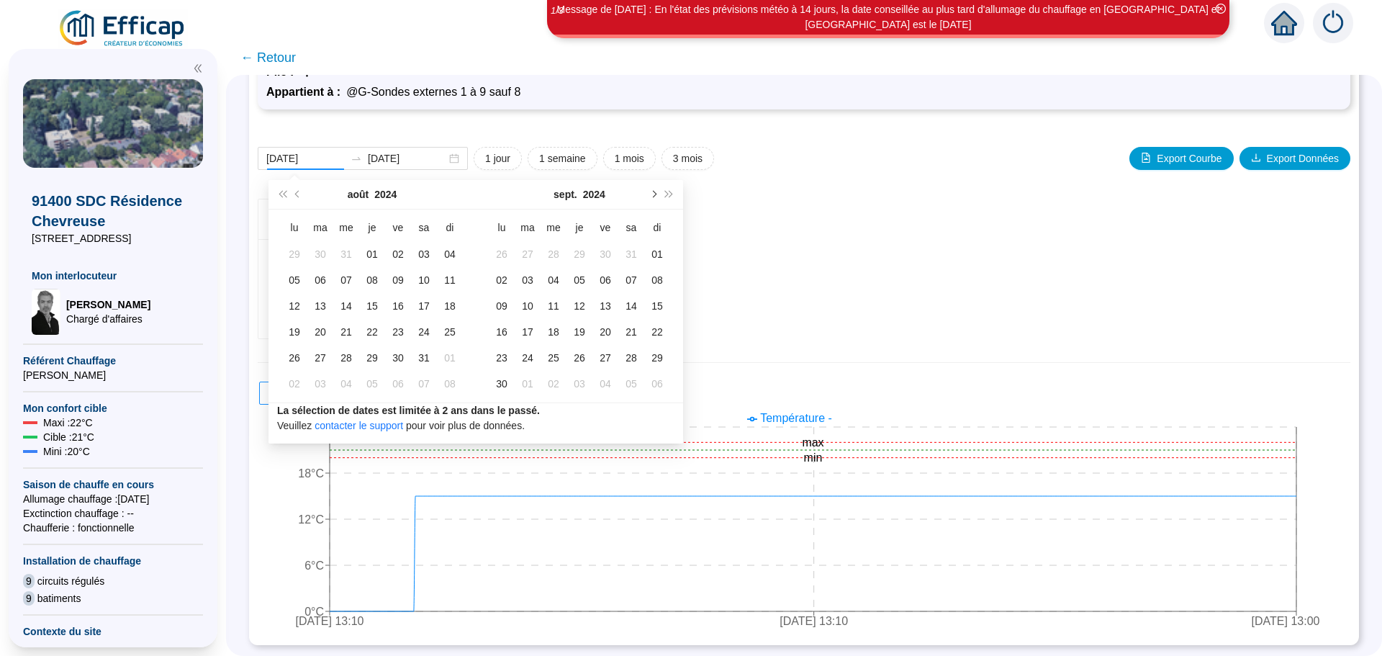
click at [653, 193] on span "Mois suivant (PageDown)" at bounding box center [652, 194] width 7 height 7
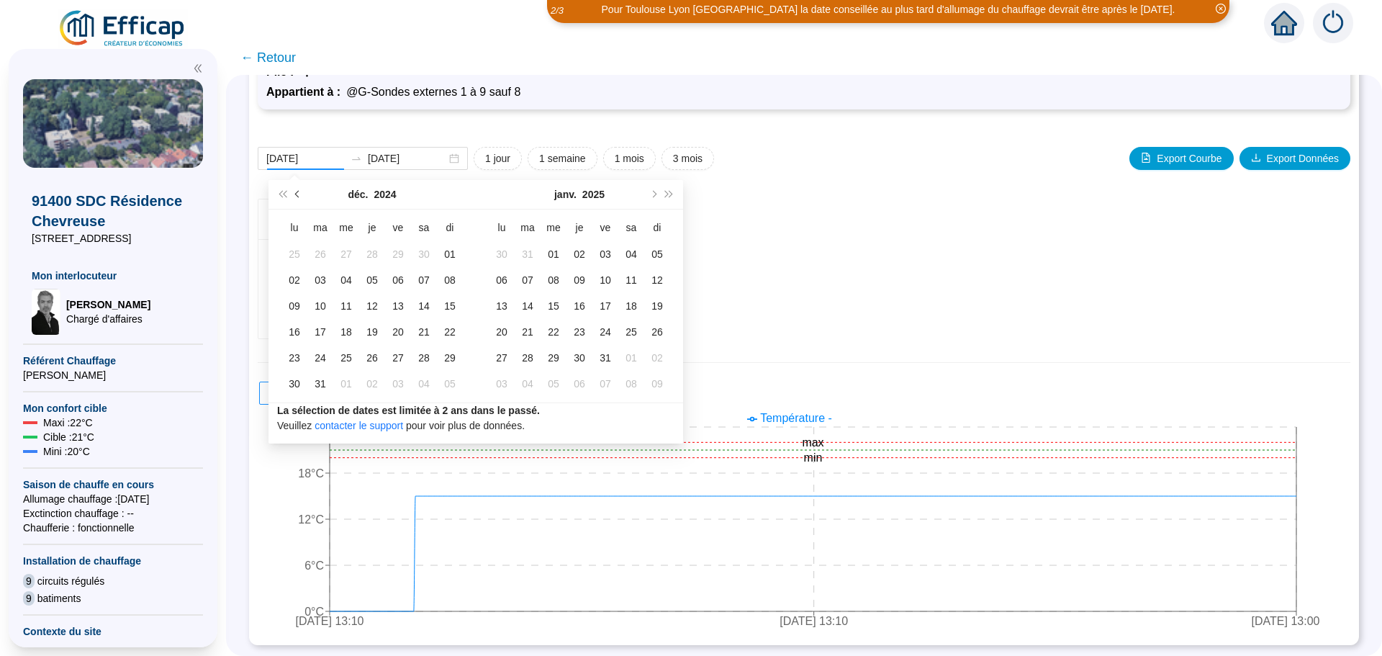
click at [297, 195] on span "Mois précédent (PageUp)" at bounding box center [298, 194] width 7 height 7
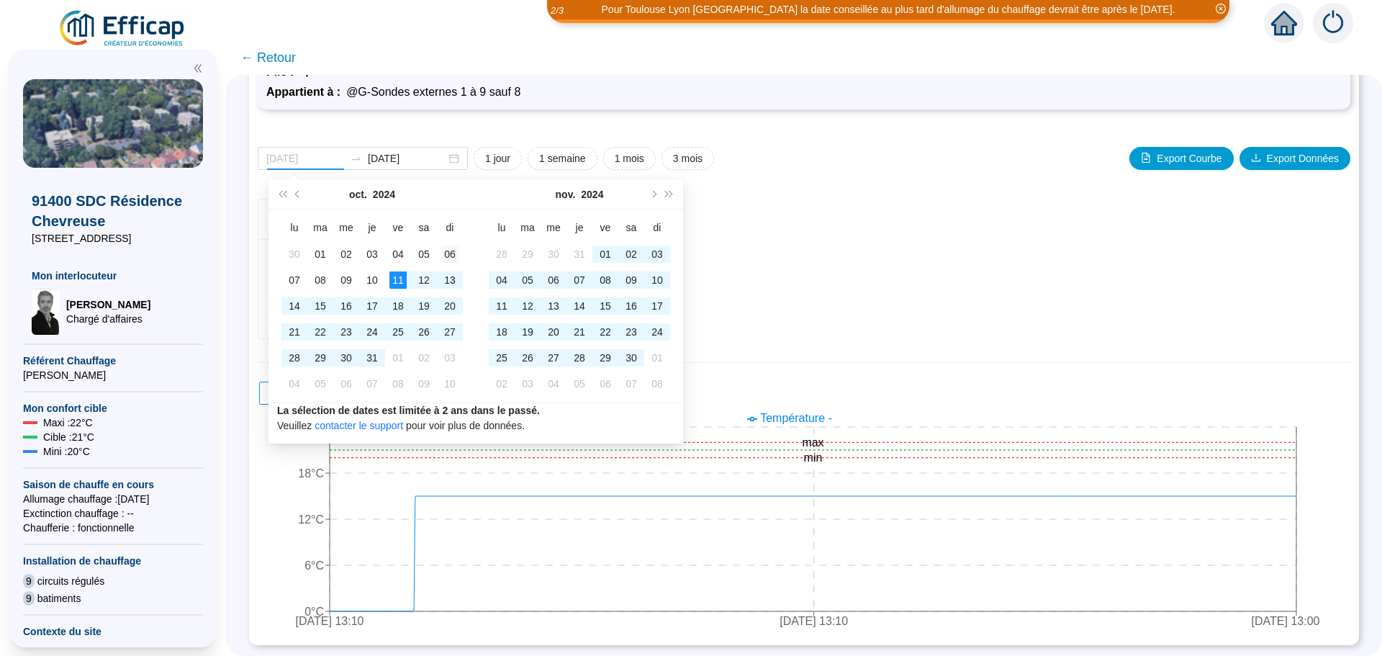
type input "[DATE]"
click at [450, 258] on div "06" at bounding box center [449, 253] width 17 height 17
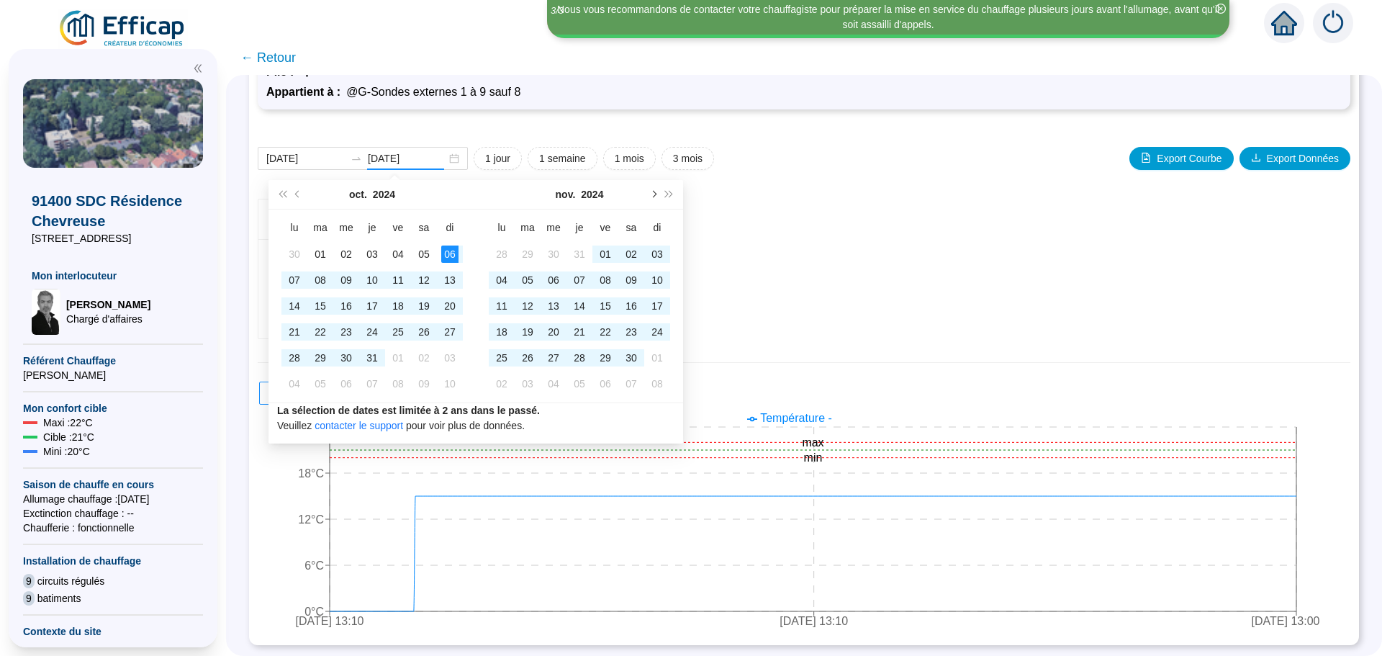
click at [652, 196] on span "Mois suivant (PageDown)" at bounding box center [652, 194] width 7 height 7
click at [664, 199] on button "Année prochaine (Ctrl + droite)" at bounding box center [669, 194] width 16 height 29
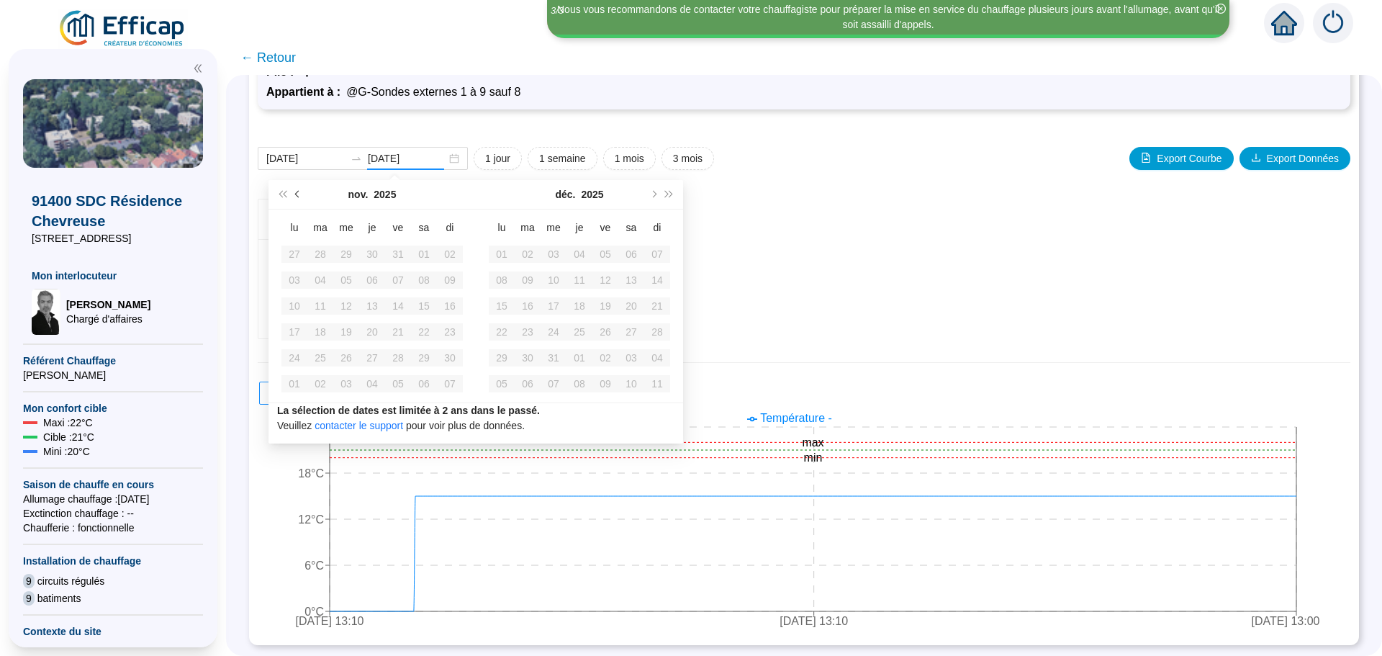
click at [298, 193] on span "Mois précédent (PageUp)" at bounding box center [298, 194] width 7 height 7
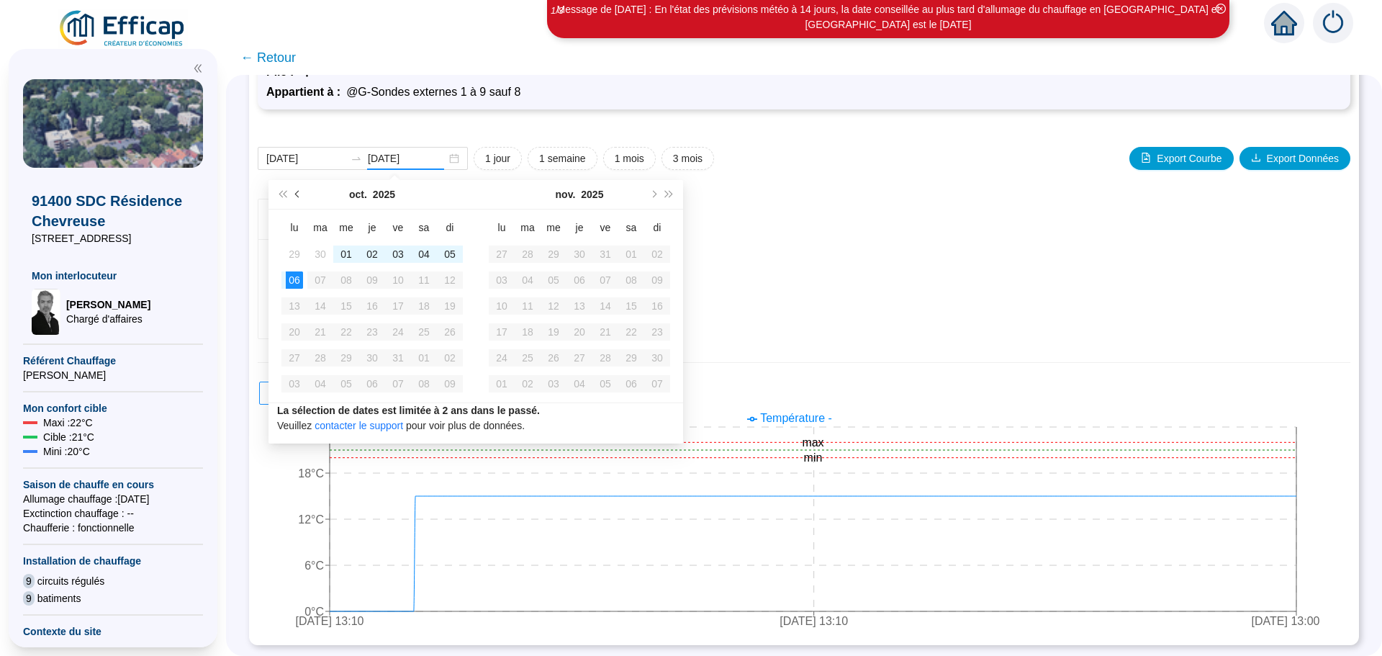
click at [298, 193] on span "Mois précédent (PageUp)" at bounding box center [298, 194] width 7 height 7
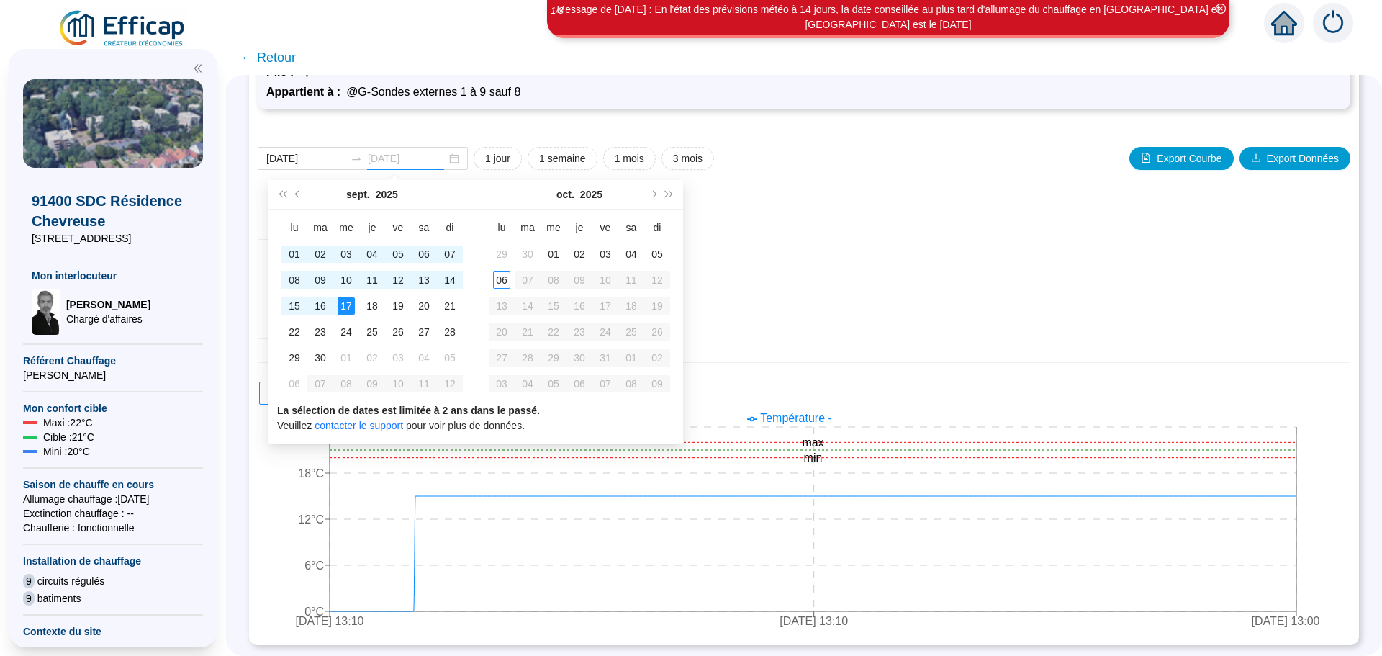
type input "[DATE]"
click at [502, 281] on div "06" at bounding box center [501, 279] width 17 height 17
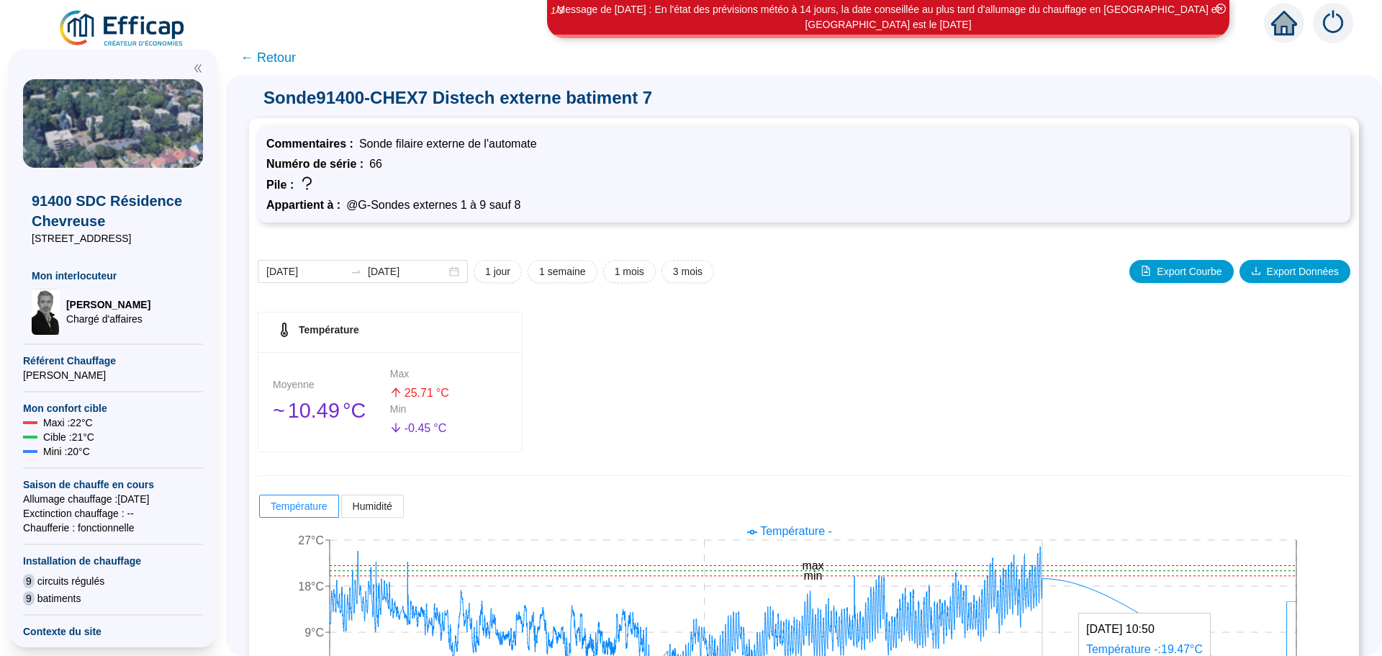
scroll to position [113, 0]
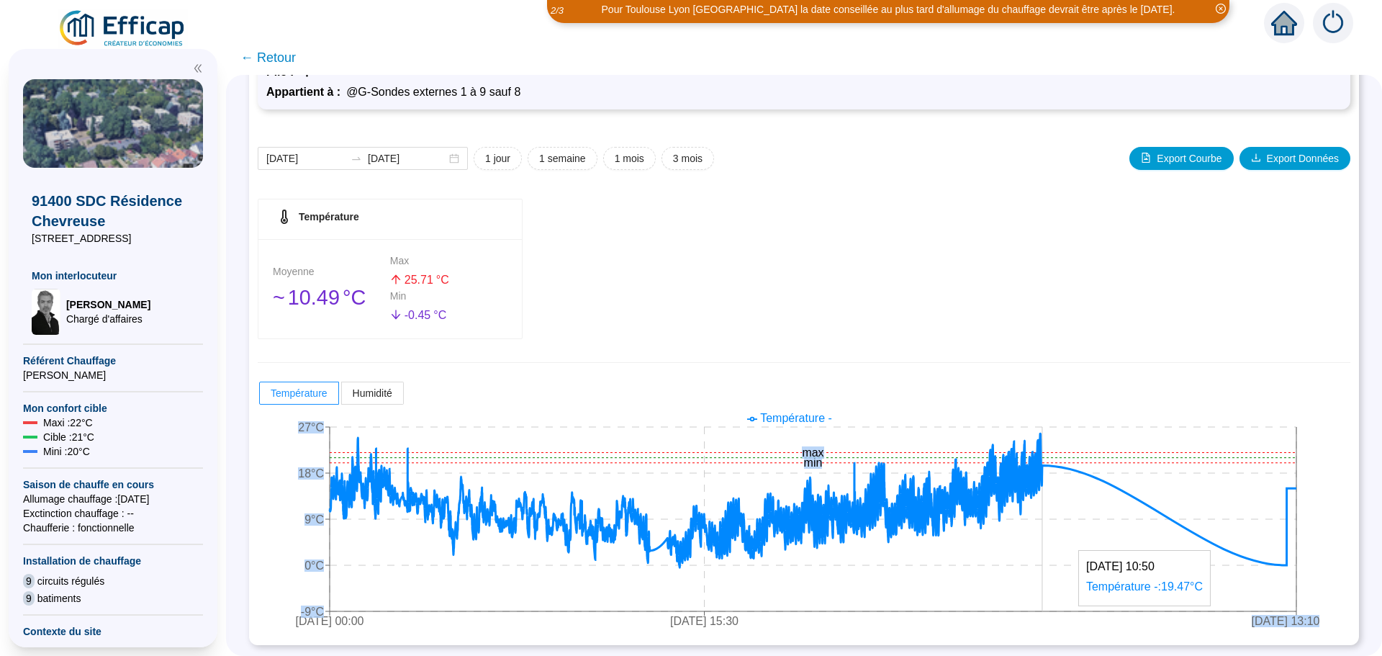
click at [1174, 513] on icon "6 oct. 2024 00:00 24 févr. 2025 15:30 6 oct. 2025 13:10 -9°C 0°C 9°C 18°C 27°C …" at bounding box center [793, 521] width 1071 height 230
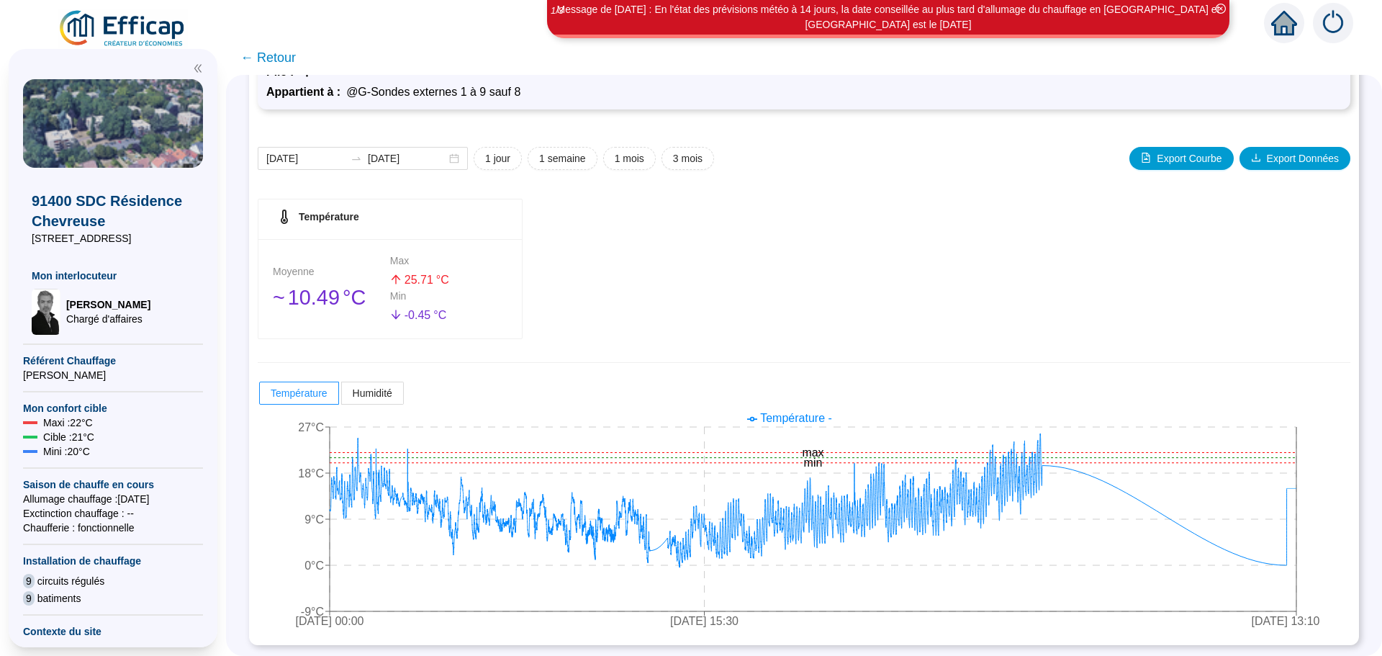
click at [1213, 300] on div "Température Moyenne 󠁾~ 10 .49 °C Max 25 .71 °C Min - 0 .45 °C" at bounding box center [804, 269] width 1092 height 140
